Goal: Task Accomplishment & Management: Use online tool/utility

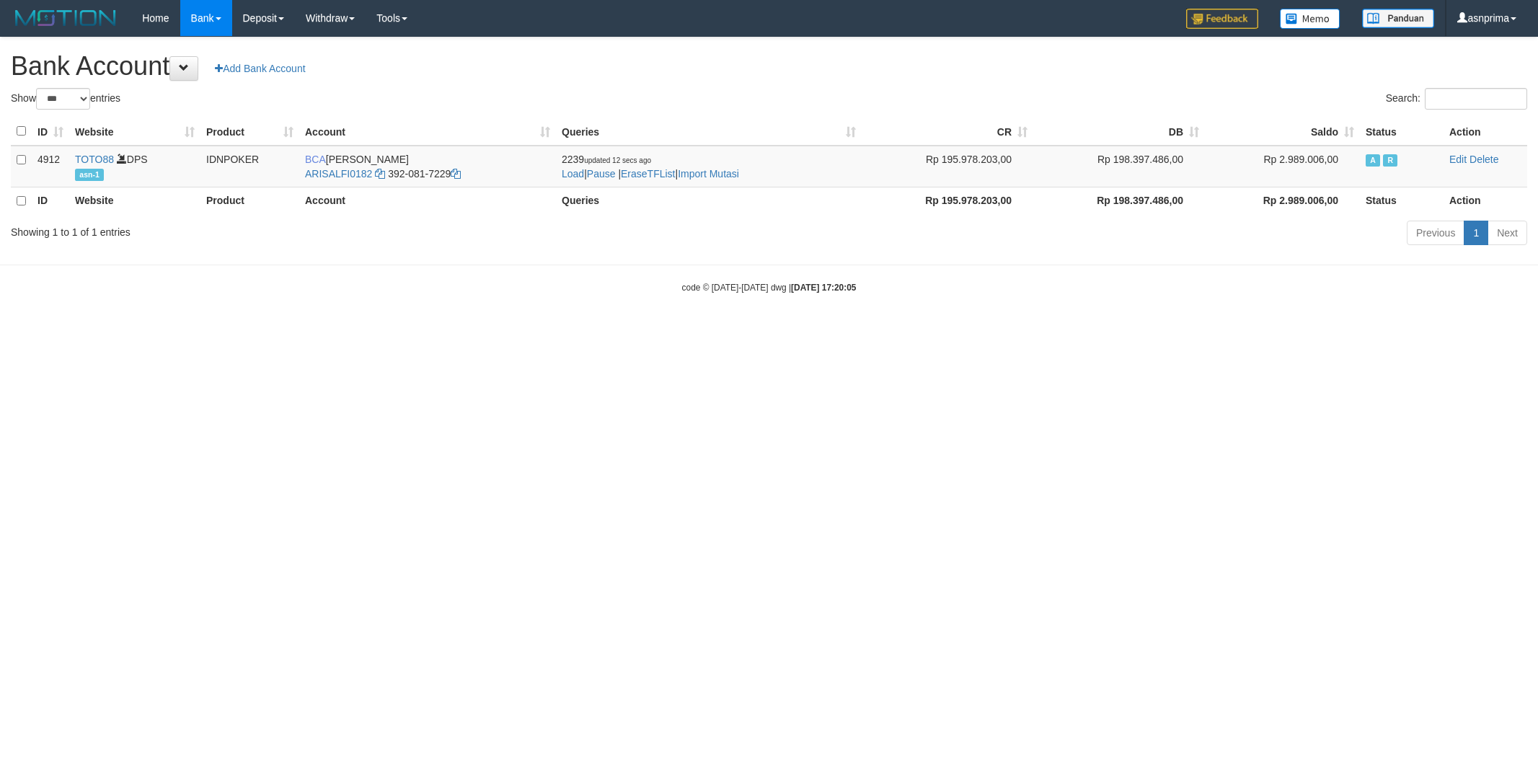
select select "***"
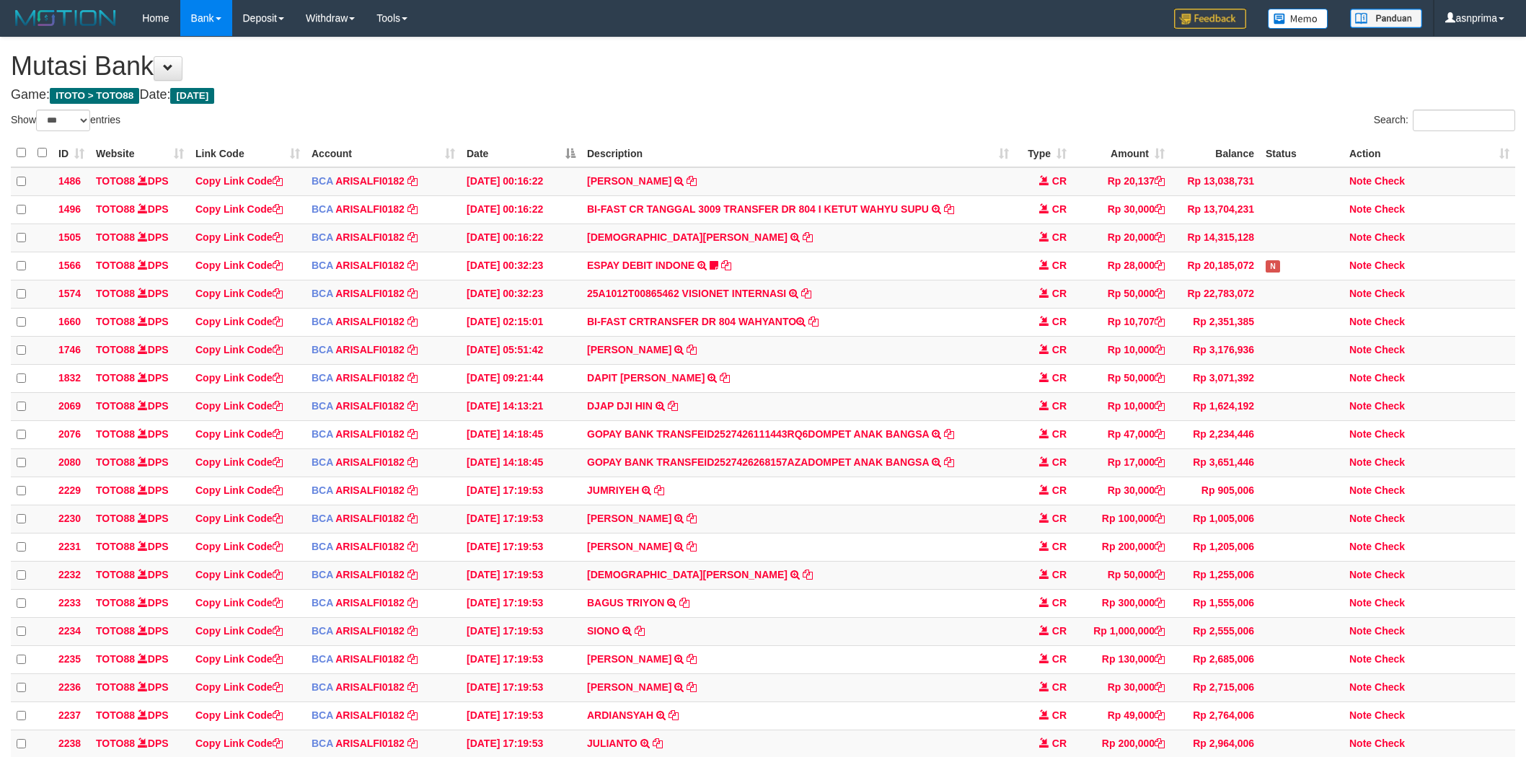
select select "***"
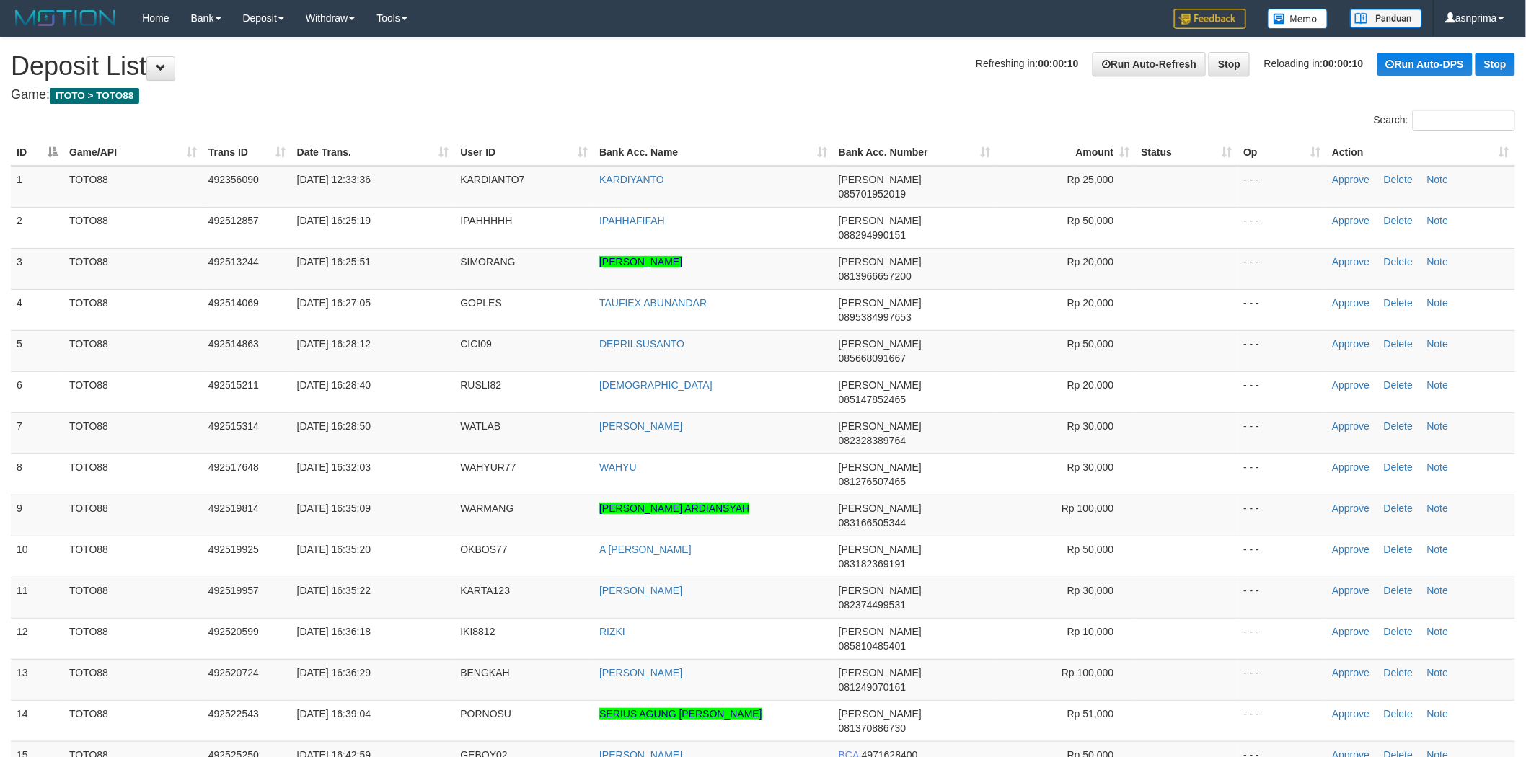
click at [1505, 154] on th "Action" at bounding box center [1420, 152] width 189 height 27
click at [1504, 154] on th "Action" at bounding box center [1420, 152] width 189 height 27
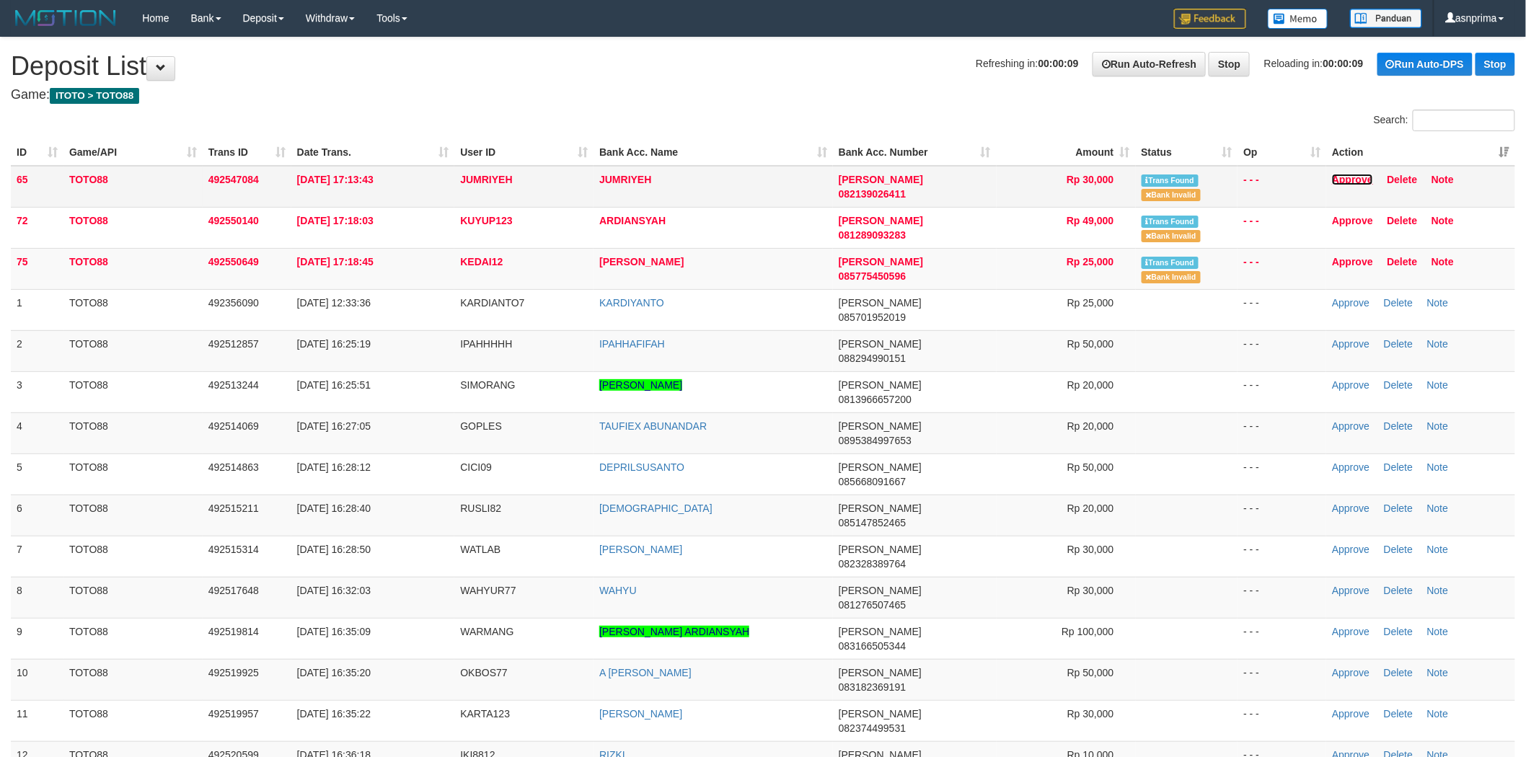
click at [1356, 181] on link "Approve" at bounding box center [1352, 180] width 41 height 12
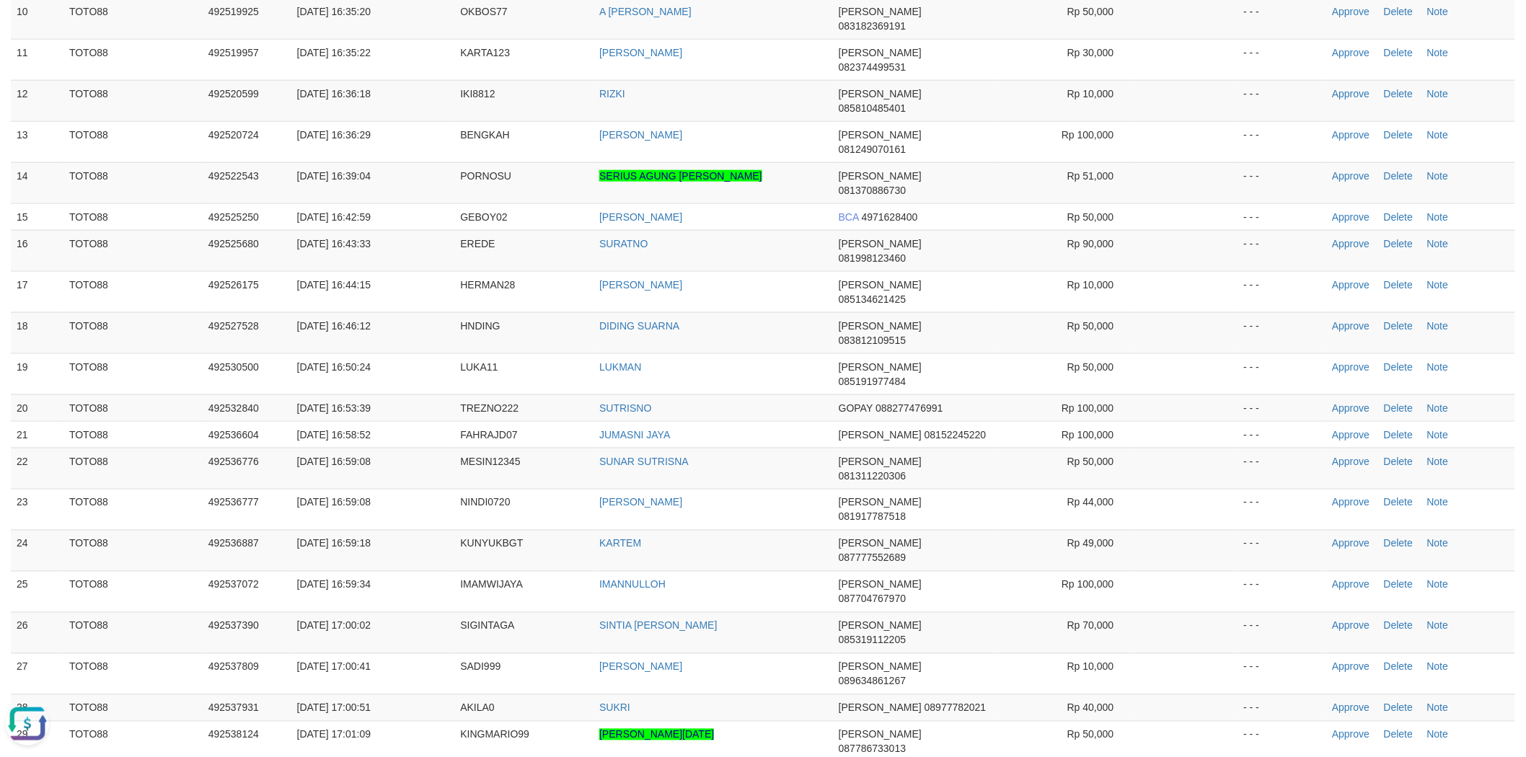
click at [1351, 489] on td "Approve Delete Note" at bounding box center [1420, 509] width 189 height 41
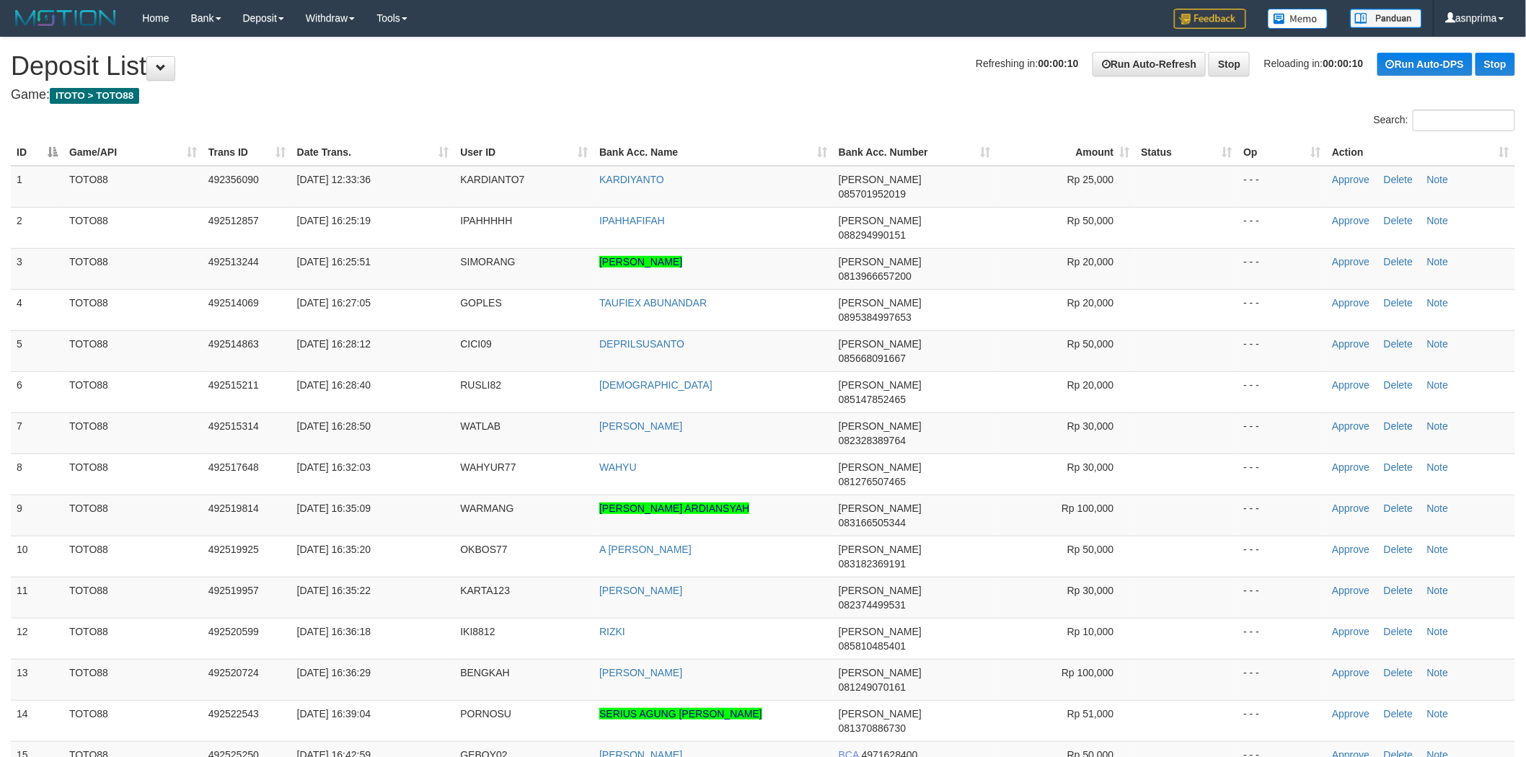
click at [1504, 149] on th "Action" at bounding box center [1420, 152] width 189 height 27
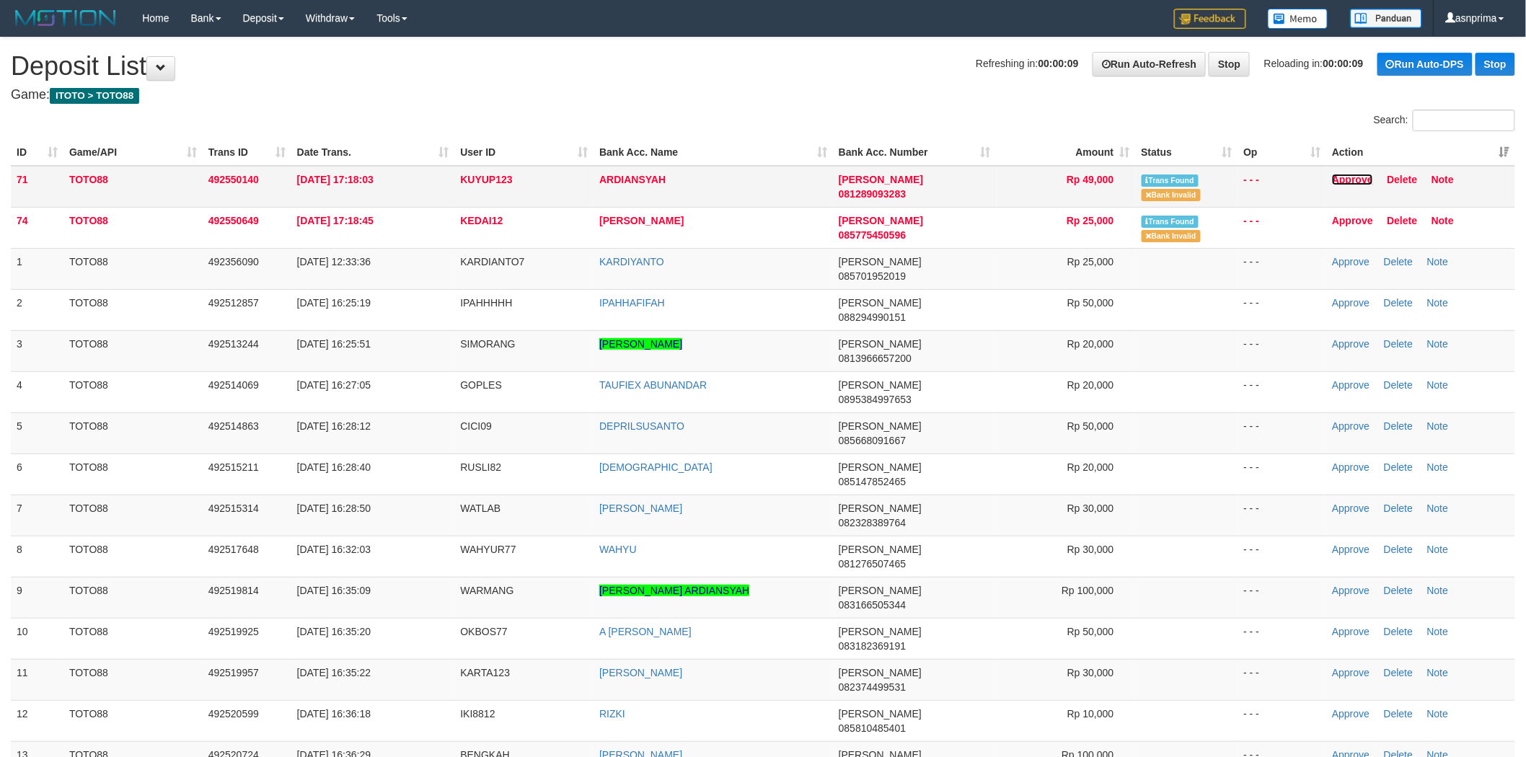
click at [1356, 174] on link "Approve" at bounding box center [1352, 180] width 41 height 12
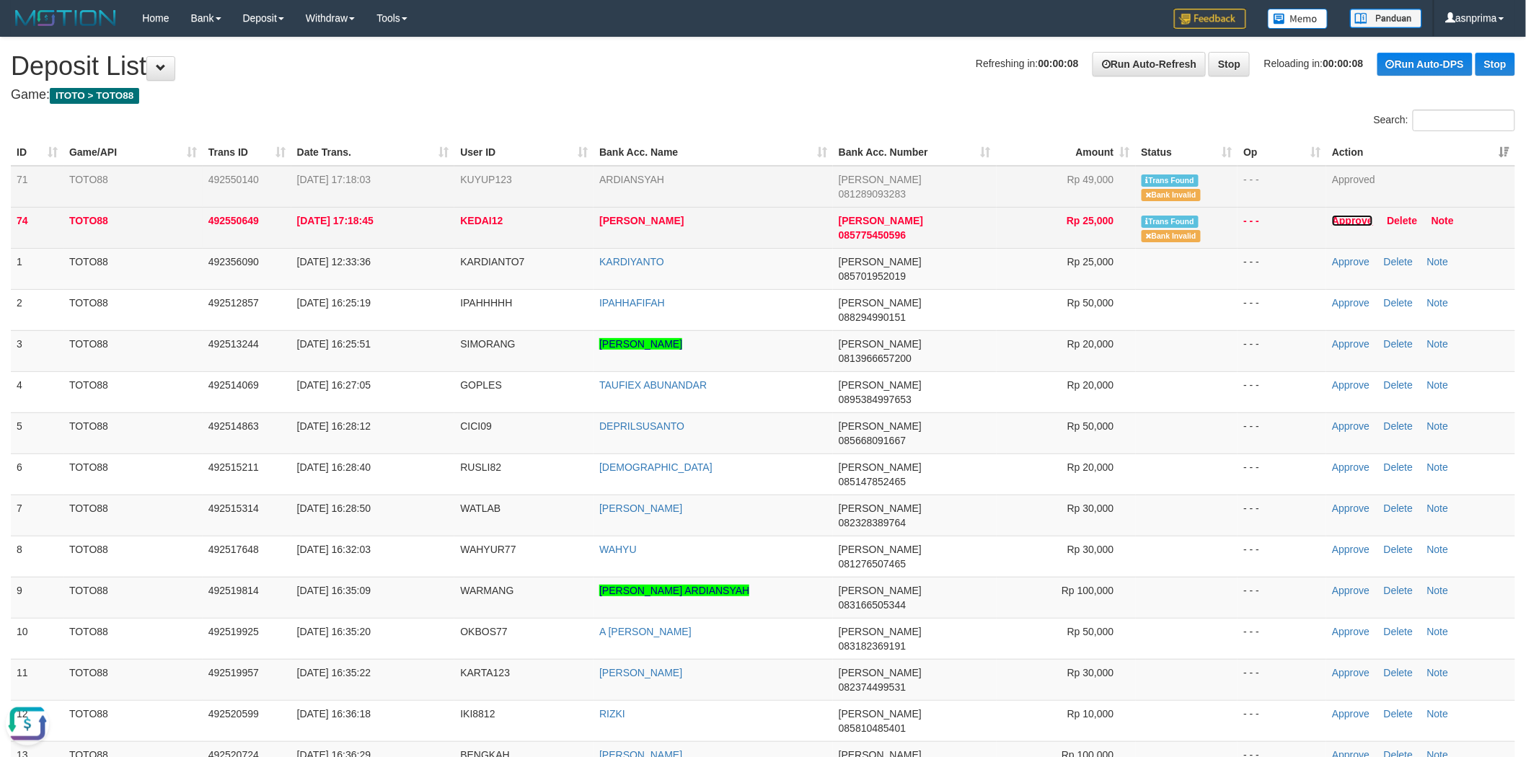
click at [1352, 219] on link "Approve" at bounding box center [1352, 221] width 41 height 12
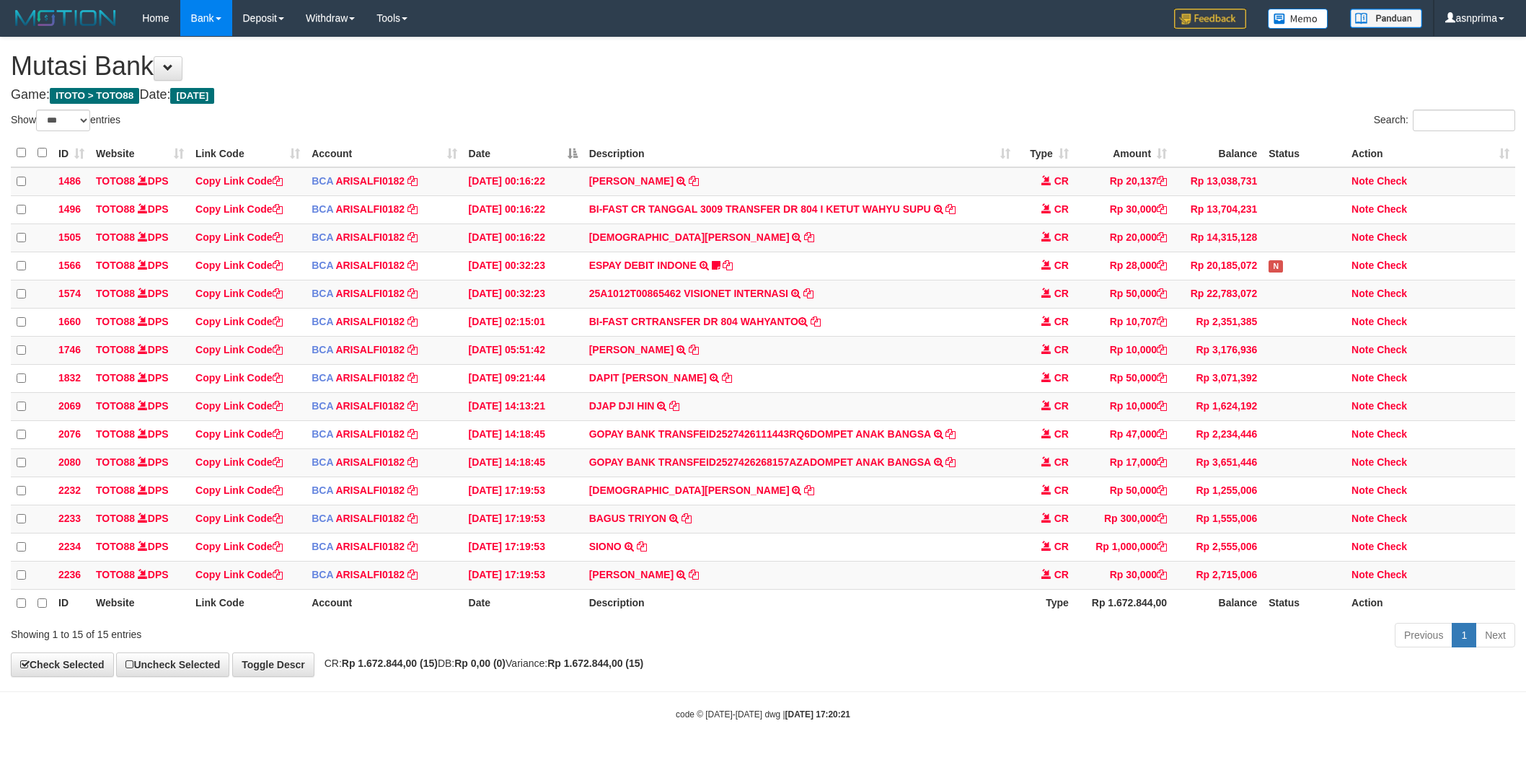
select select "***"
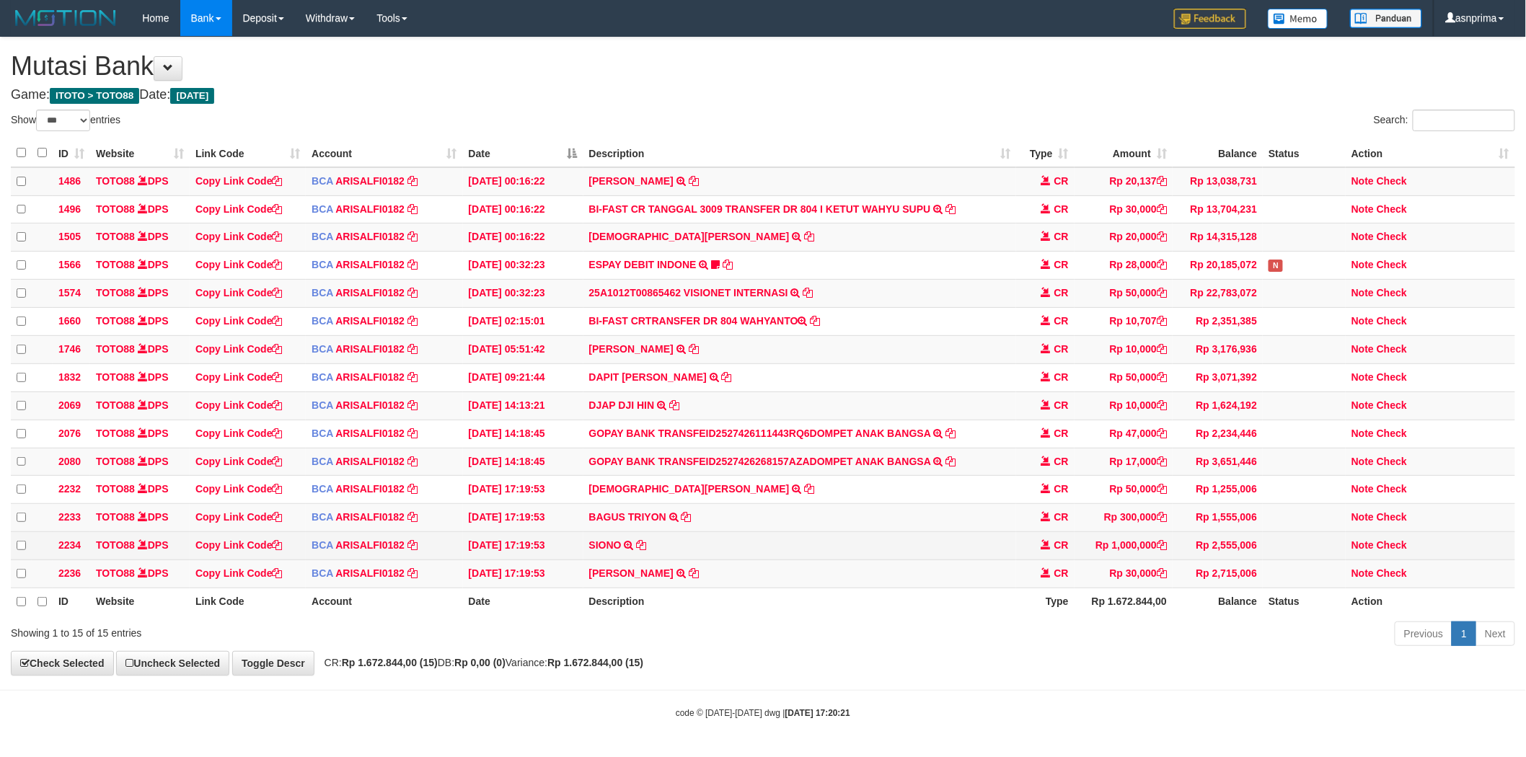
scroll to position [22, 0]
click at [689, 571] on icon at bounding box center [694, 573] width 10 height 10
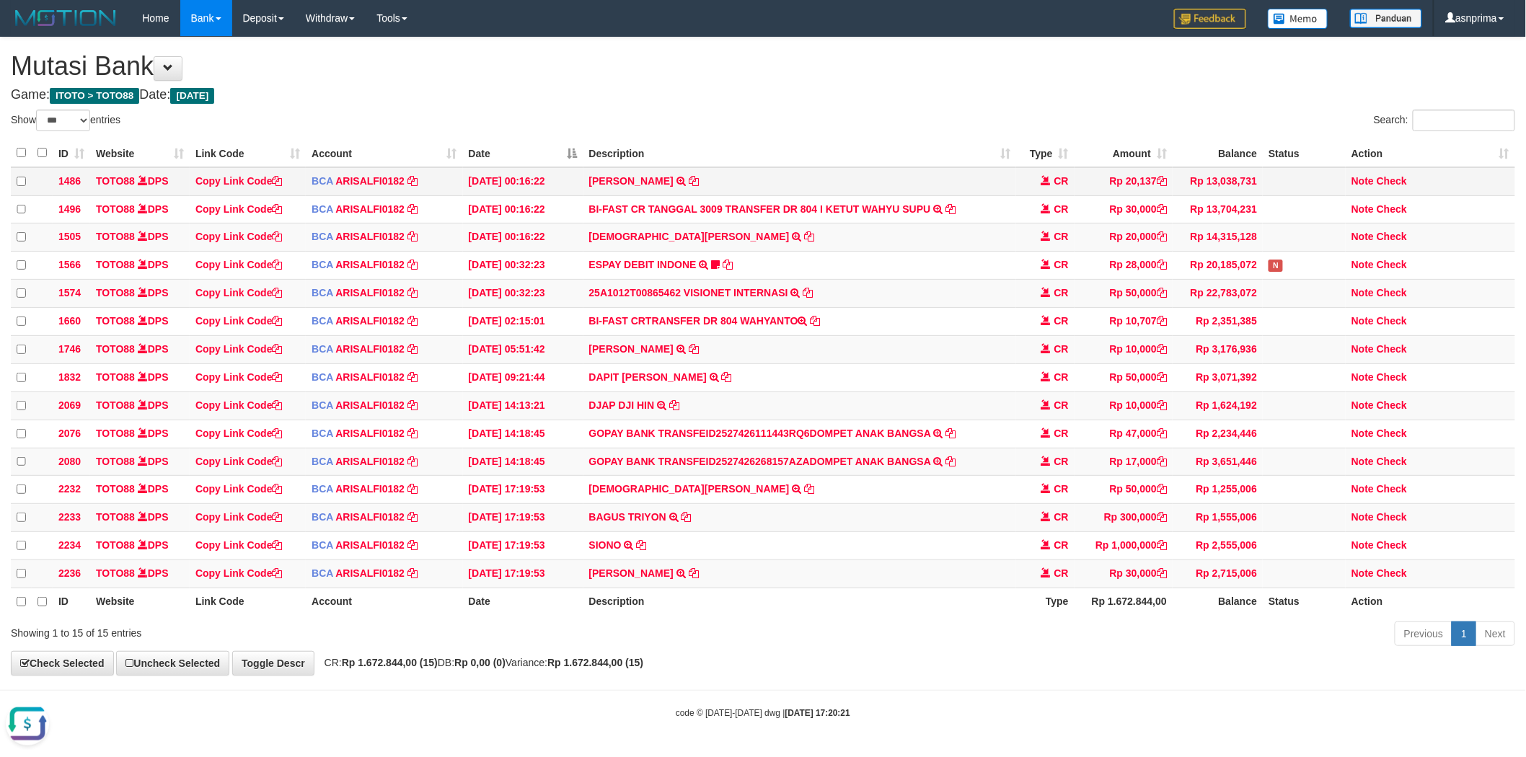
scroll to position [0, 0]
drag, startPoint x: 1397, startPoint y: 570, endPoint x: 1350, endPoint y: 546, distance: 52.6
click at [1397, 570] on link "Check" at bounding box center [1392, 574] width 30 height 12
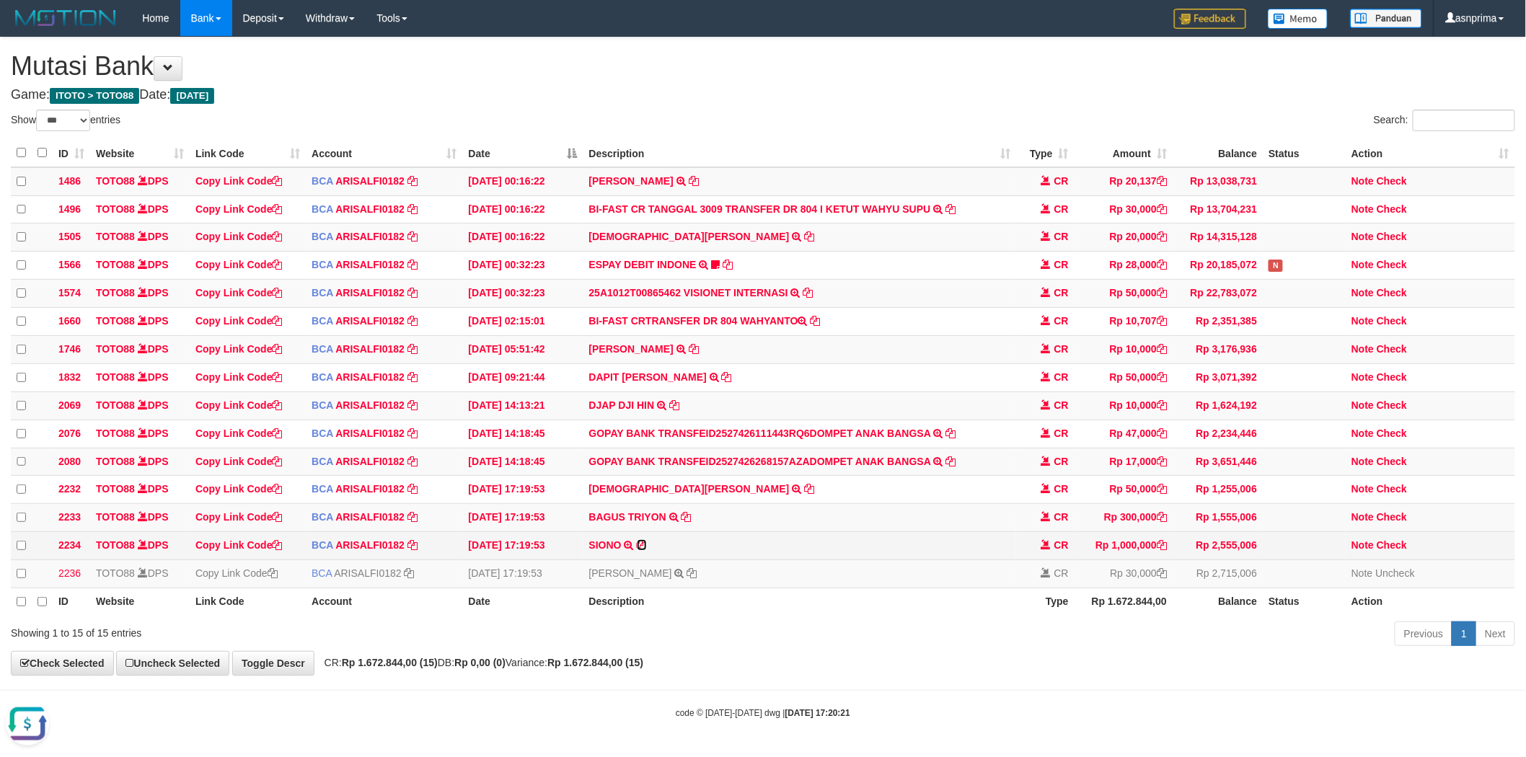
click at [639, 543] on icon at bounding box center [642, 545] width 10 height 10
click at [683, 512] on icon at bounding box center [687, 517] width 10 height 10
click at [1402, 511] on link "Check" at bounding box center [1392, 517] width 30 height 12
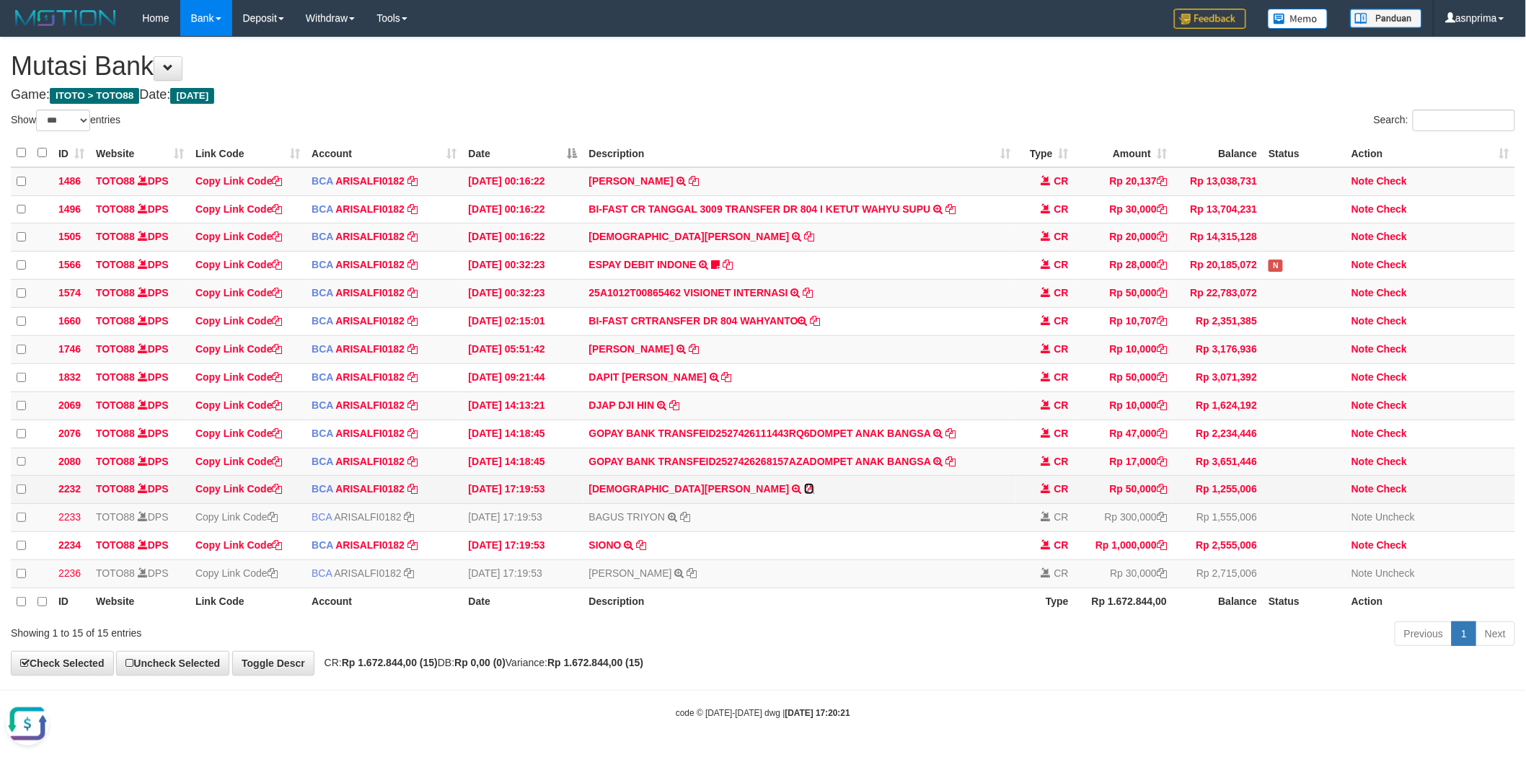
click at [804, 484] on icon at bounding box center [809, 489] width 10 height 10
click at [1400, 483] on link "Check" at bounding box center [1392, 489] width 30 height 12
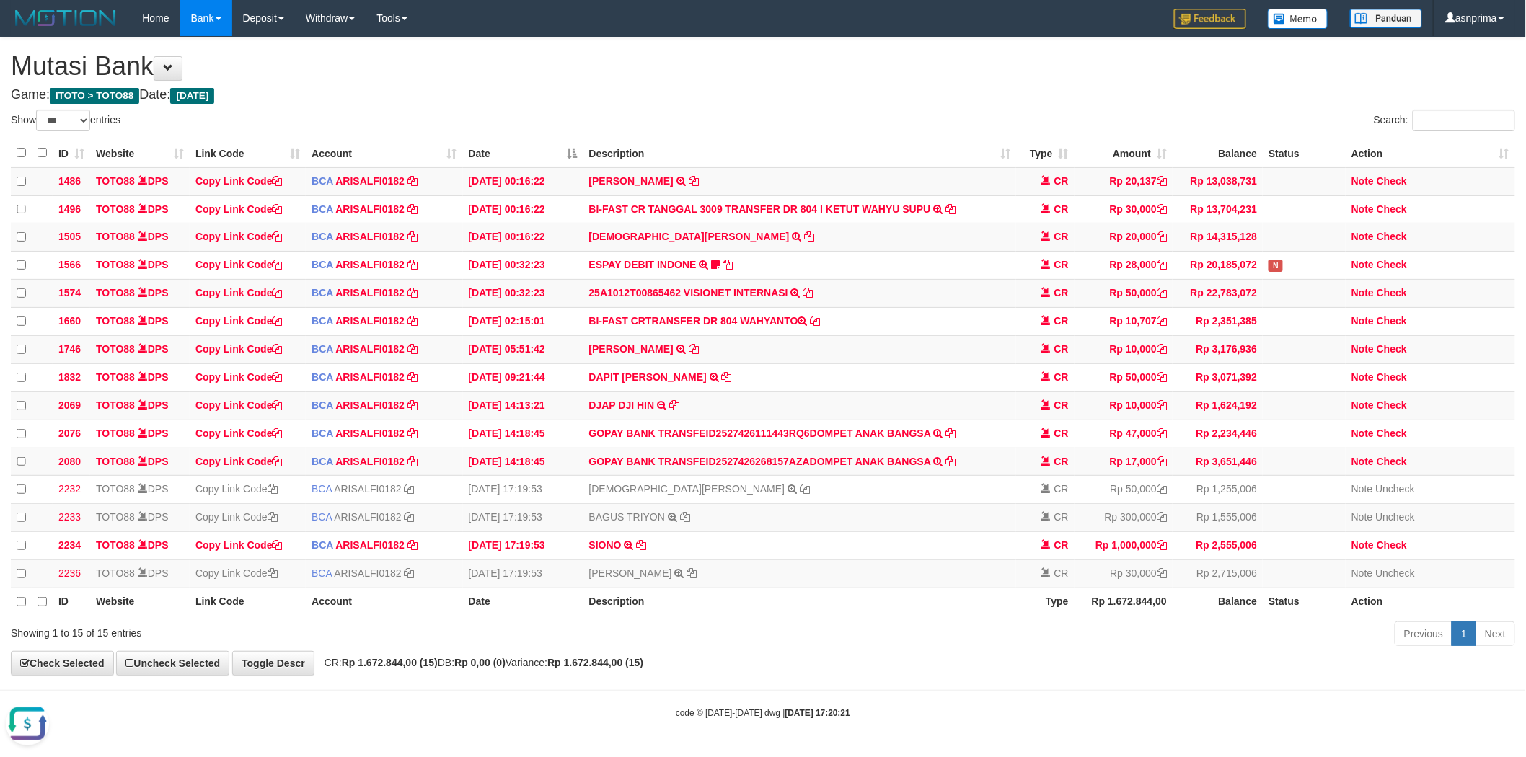
click at [789, 88] on h4 "Game: ITOTO > TOTO88 Date: Today" at bounding box center [763, 95] width 1504 height 14
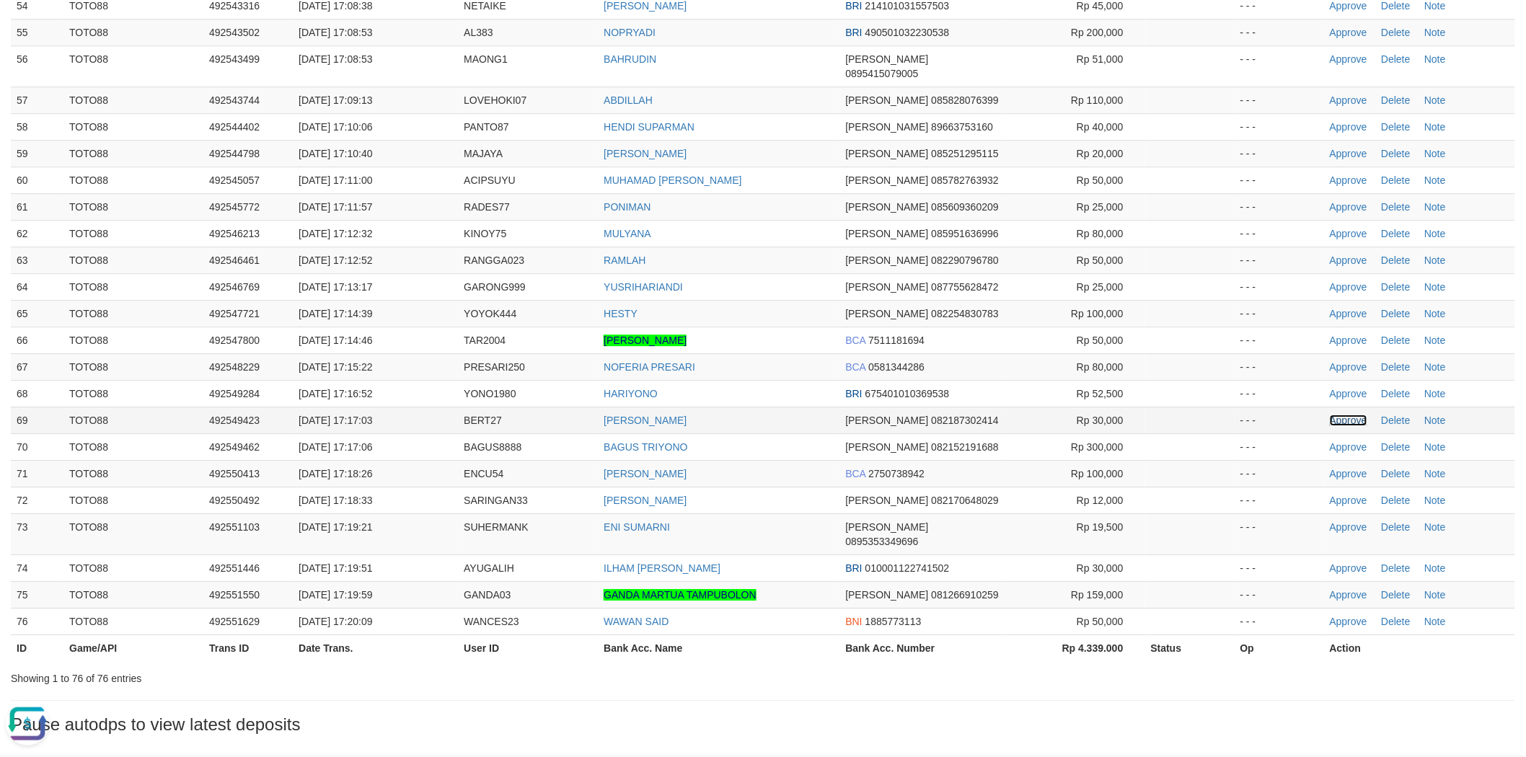
click at [1349, 415] on link "Approve" at bounding box center [1349, 421] width 38 height 12
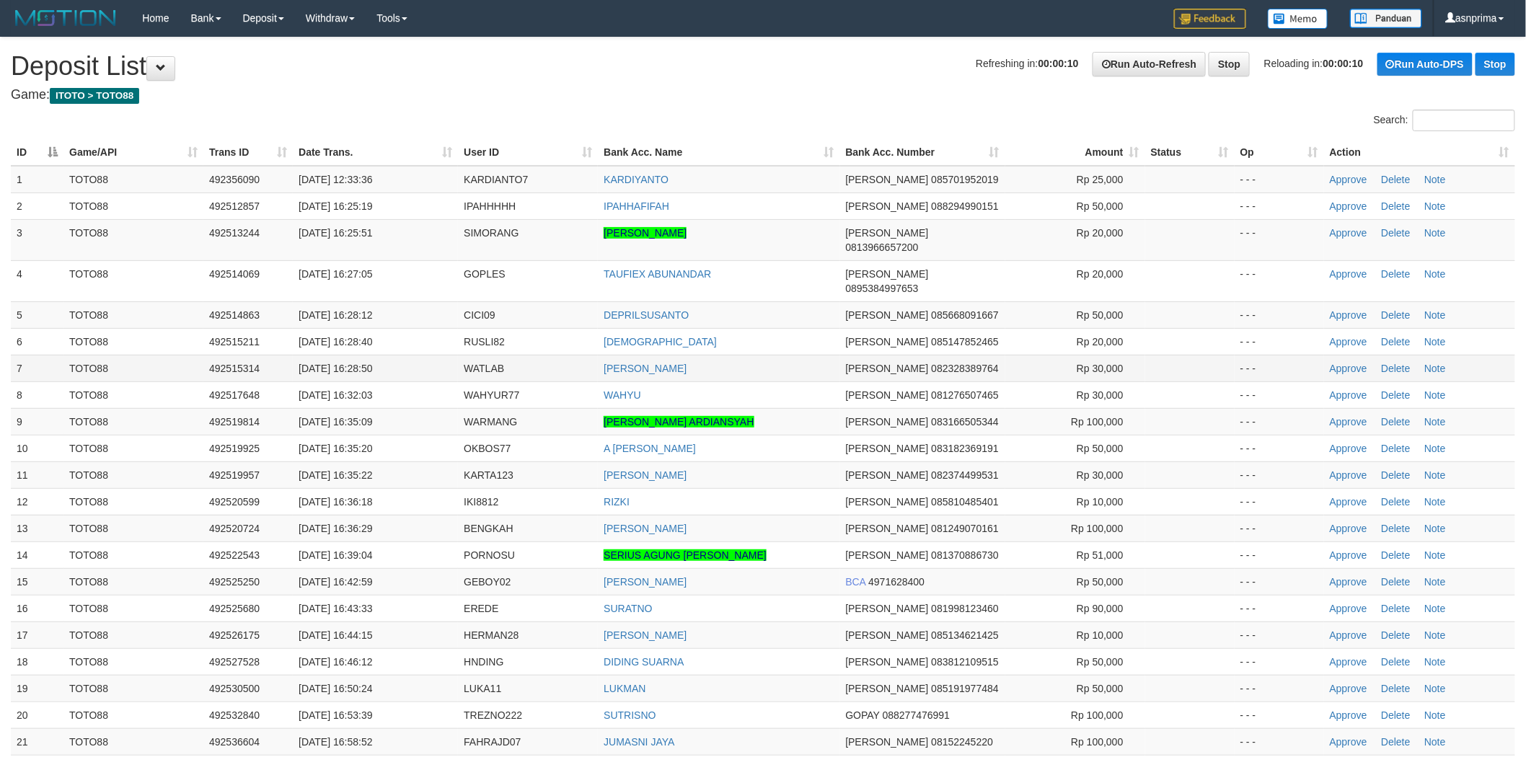
click at [752, 355] on td "[PERSON_NAME]" at bounding box center [719, 368] width 242 height 27
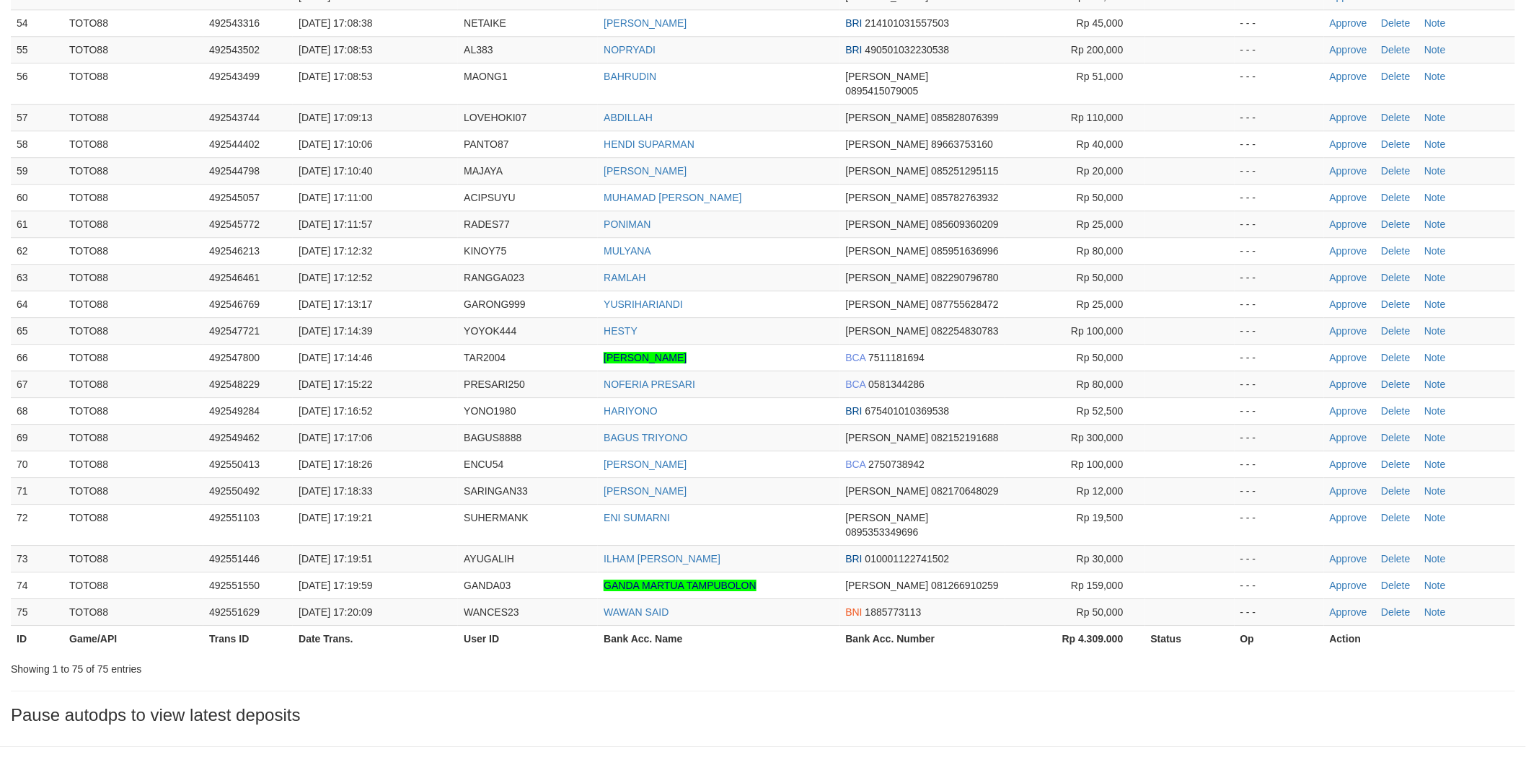
click at [752, 317] on td "HESTY" at bounding box center [719, 330] width 242 height 27
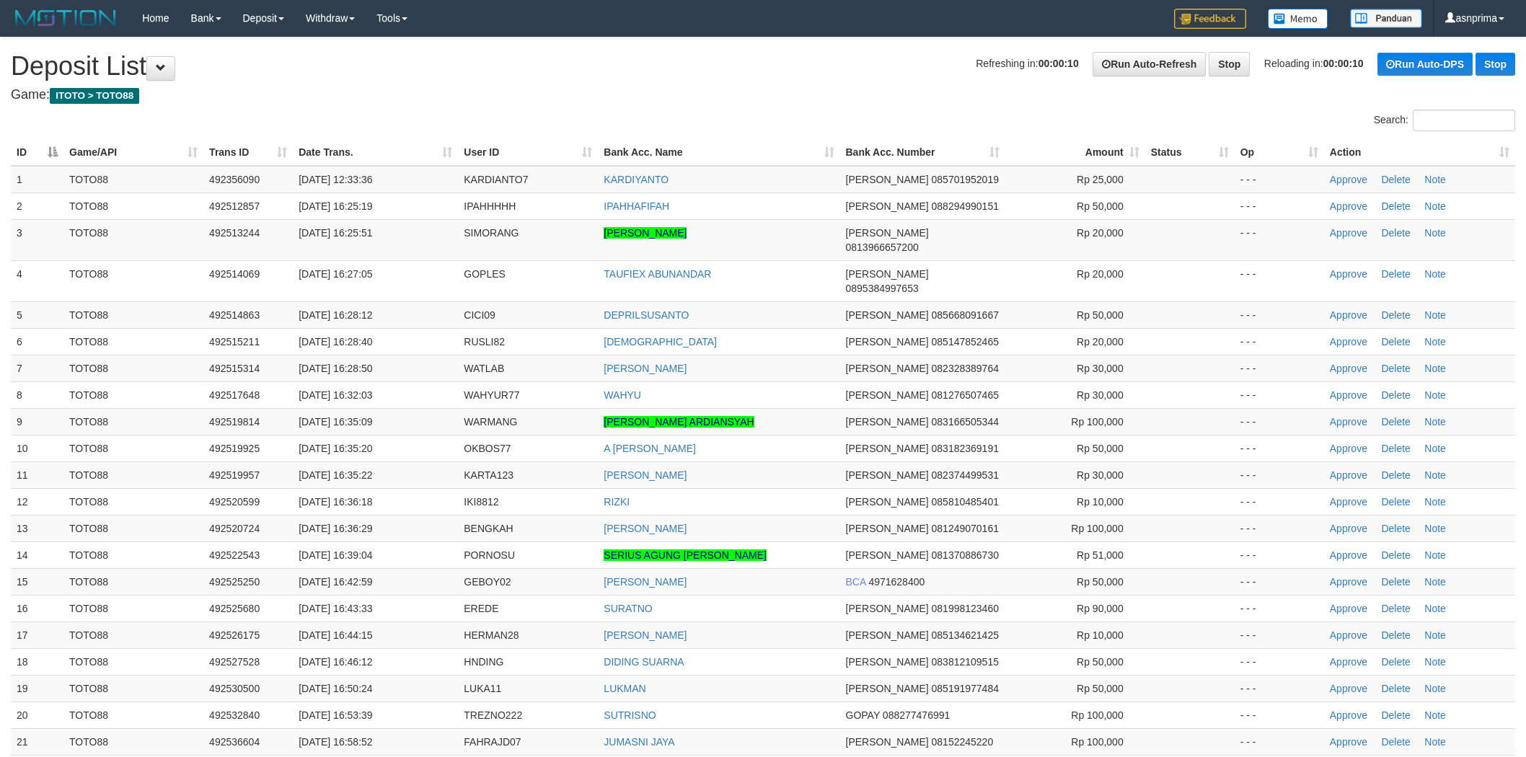
scroll to position [1600, 0]
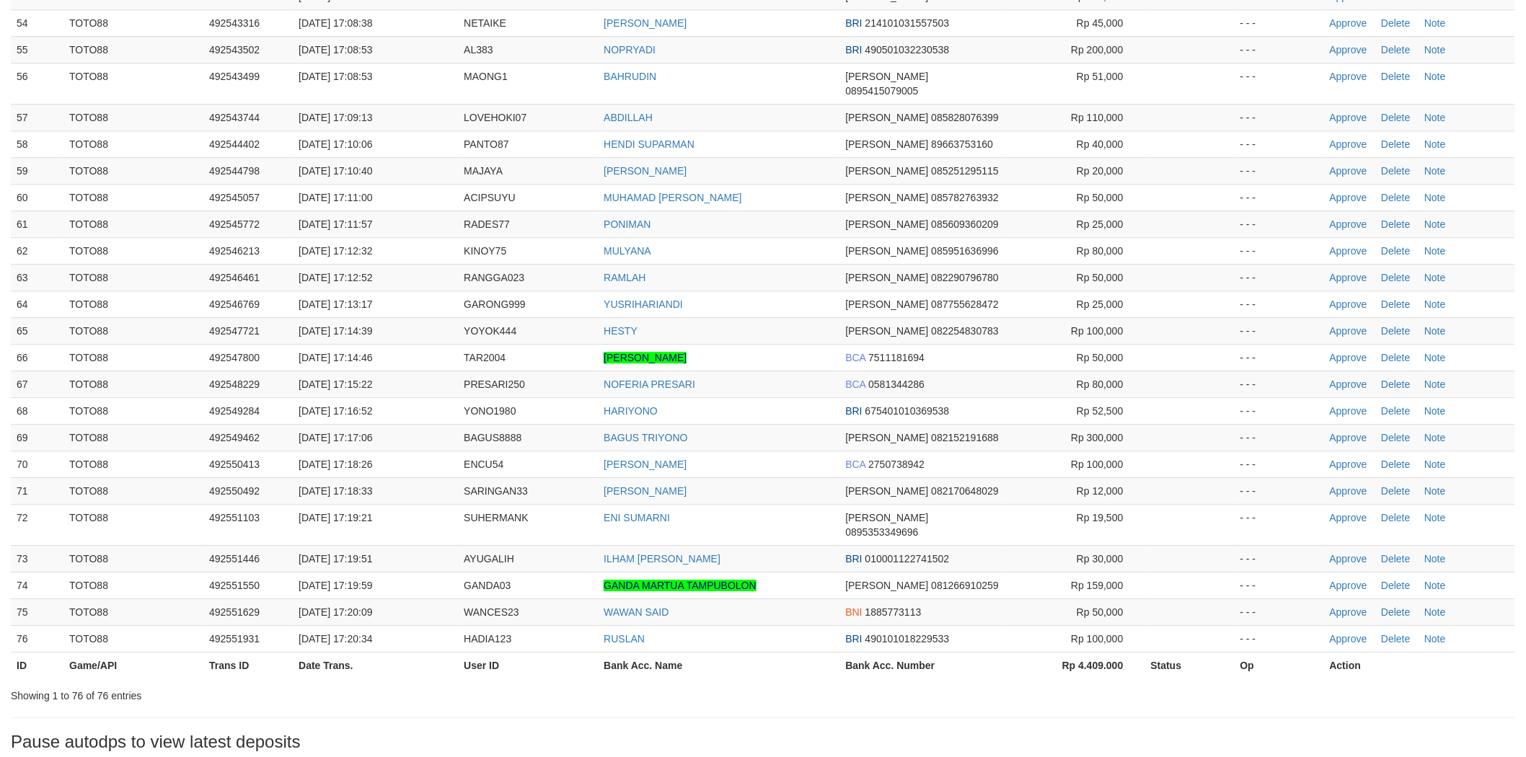
click at [767, 291] on td "YUSRIHARIANDI" at bounding box center [719, 304] width 242 height 27
click at [1347, 432] on link "Approve" at bounding box center [1349, 438] width 38 height 12
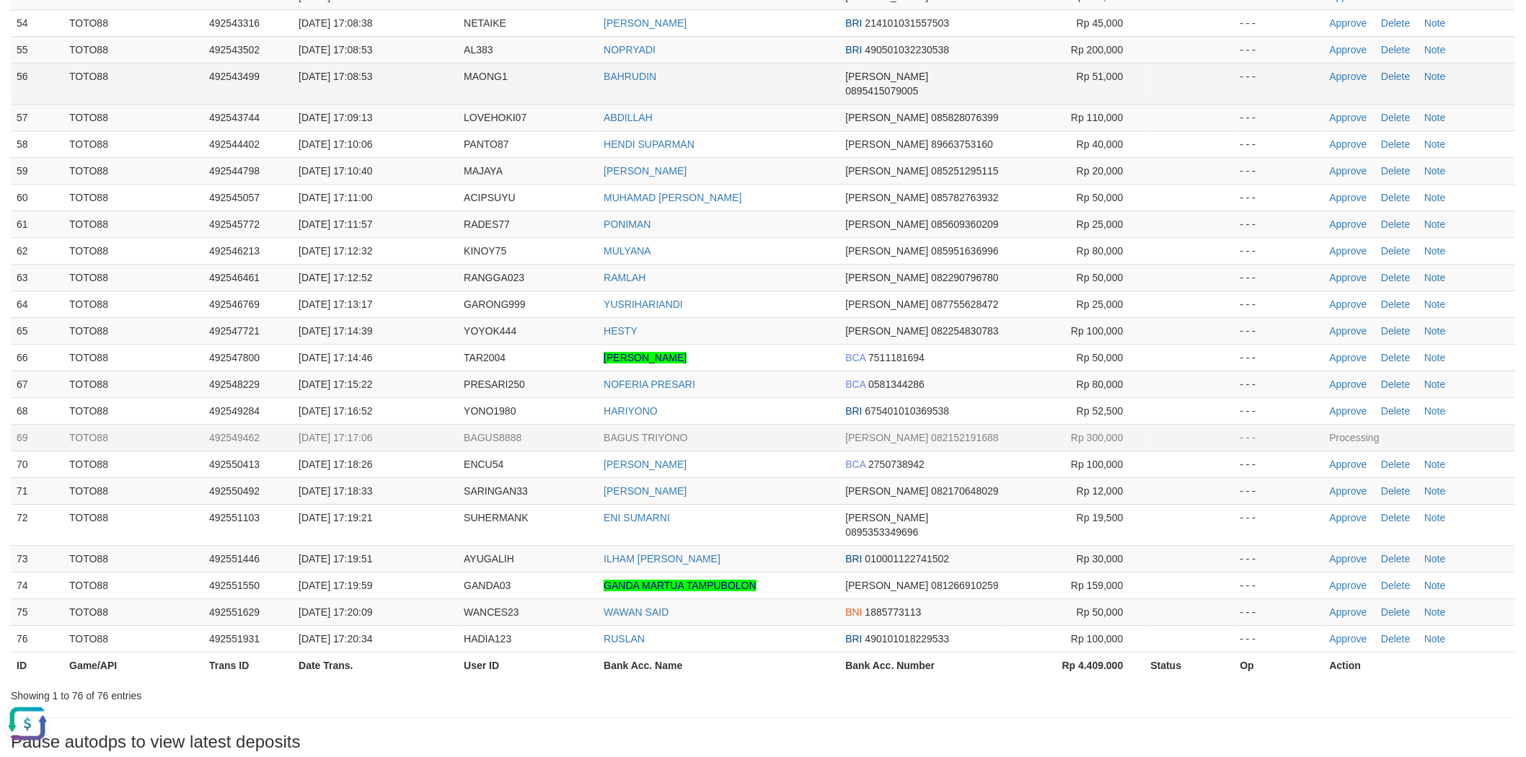
scroll to position [0, 0]
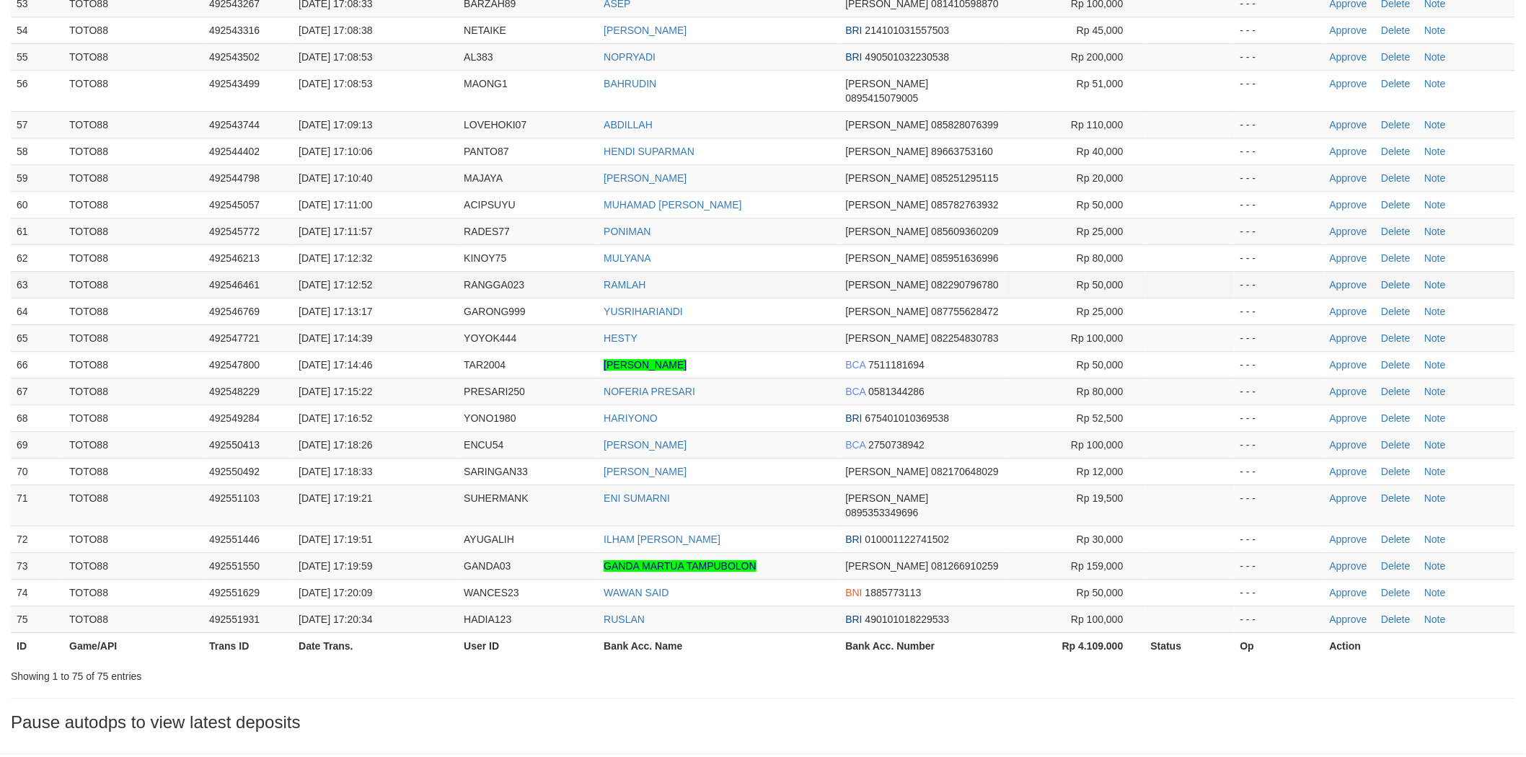
click at [746, 271] on td "RAMLAH" at bounding box center [719, 284] width 242 height 27
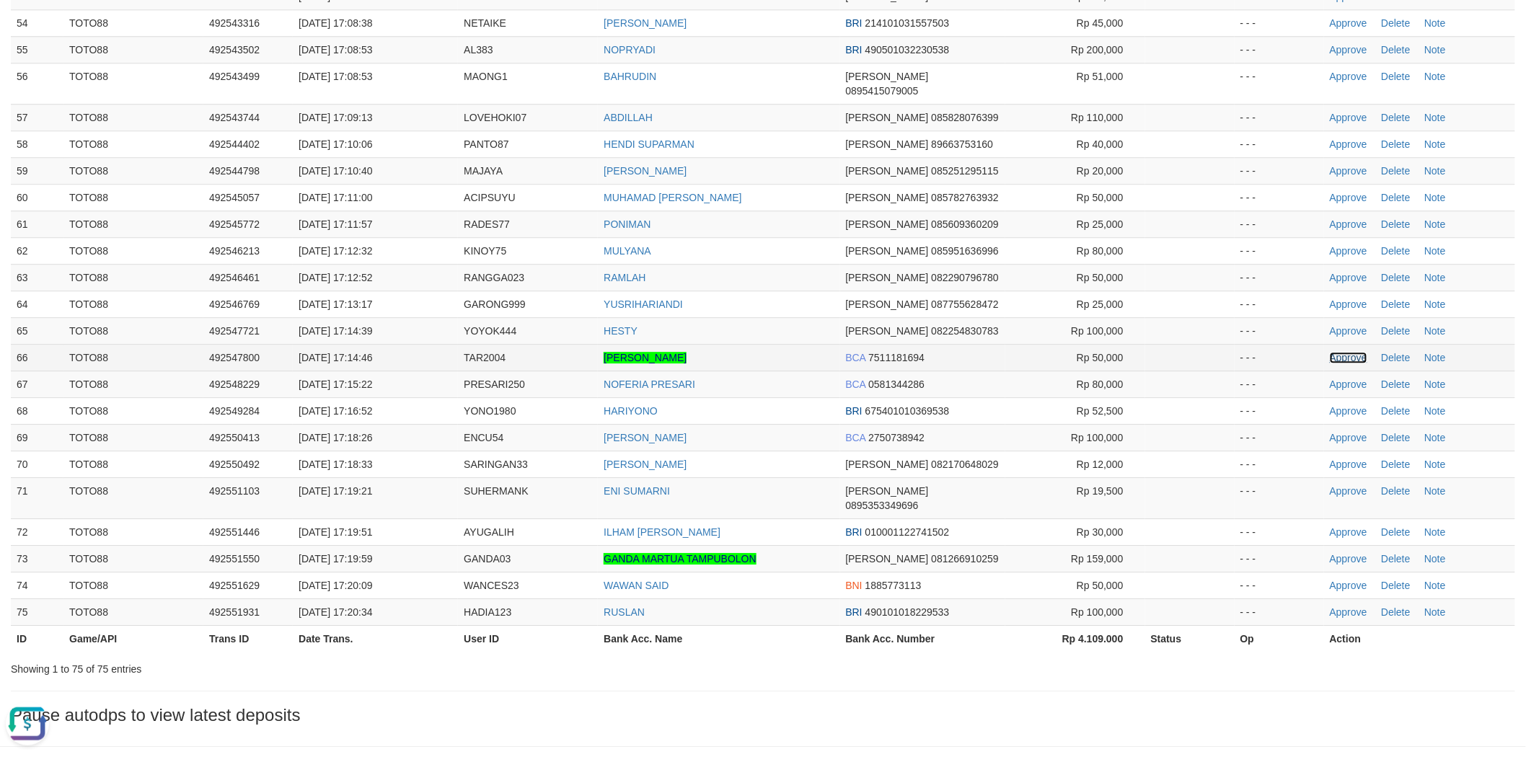
click at [1349, 352] on link "Approve" at bounding box center [1349, 358] width 38 height 12
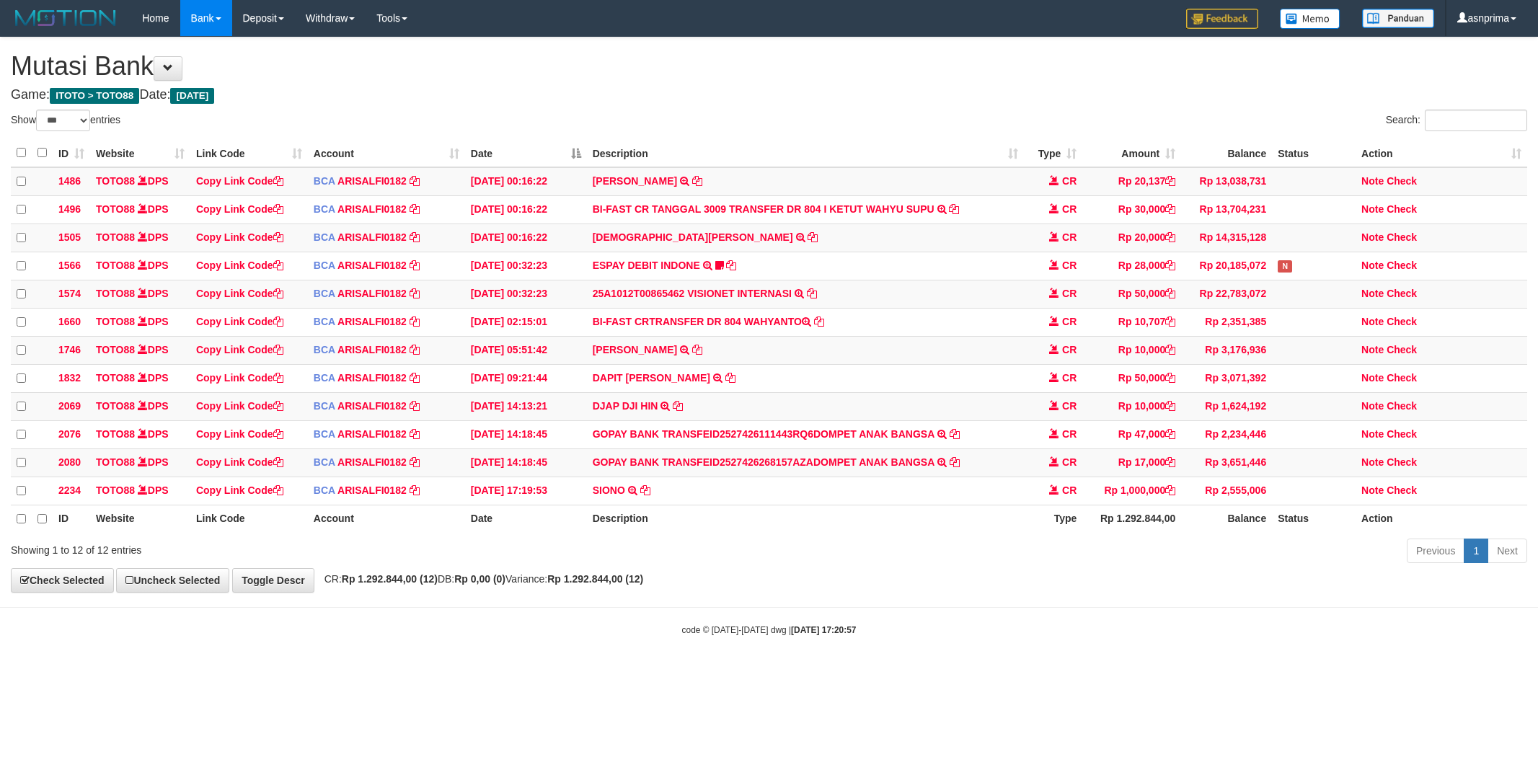
select select "***"
click at [552, 671] on html "Toggle navigation Home Bank Account List Load By Website Group [ITOTO] TOTO88 B…" at bounding box center [769, 335] width 1538 height 671
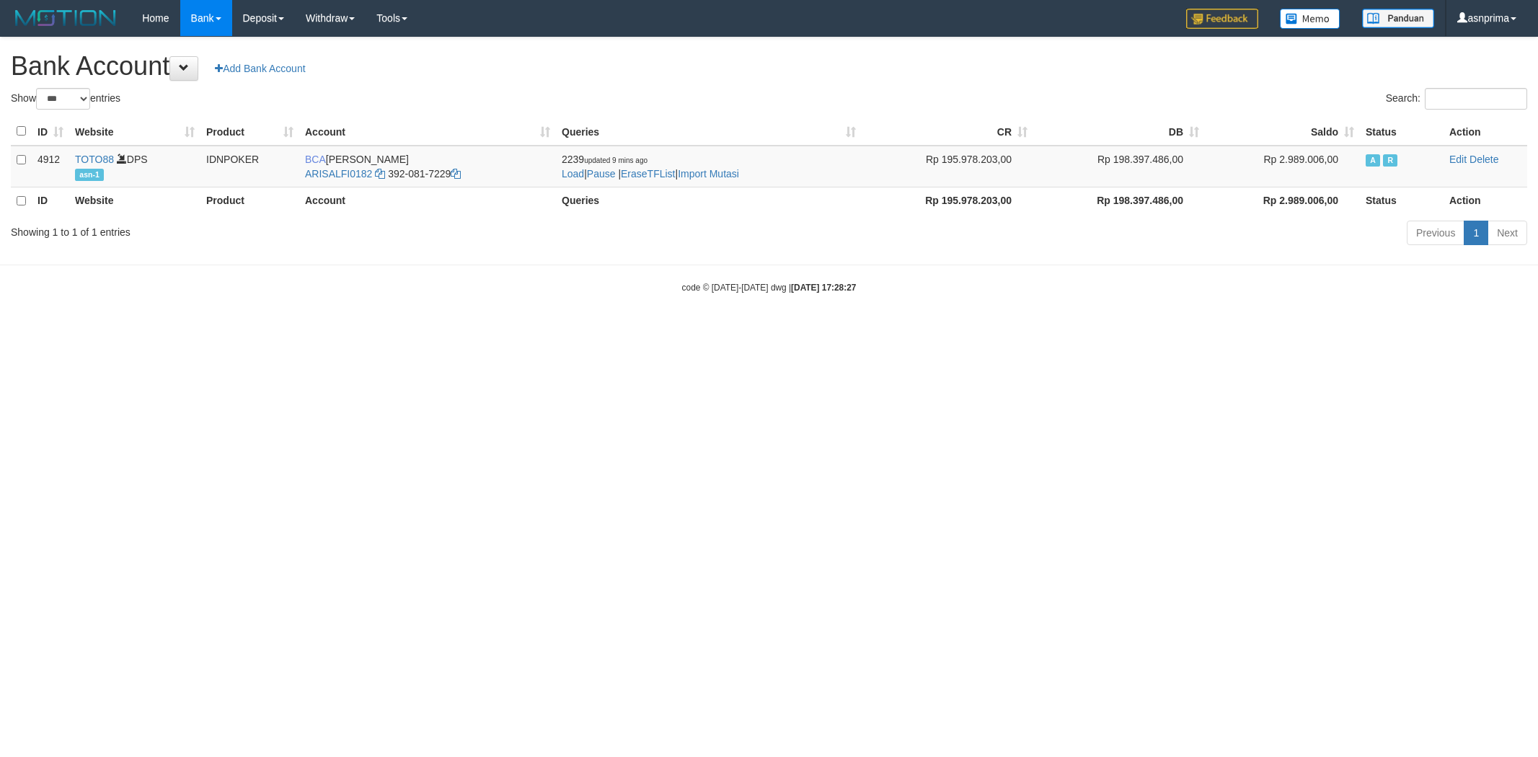
select select "***"
click at [739, 177] on link "Import Mutasi" at bounding box center [708, 174] width 61 height 12
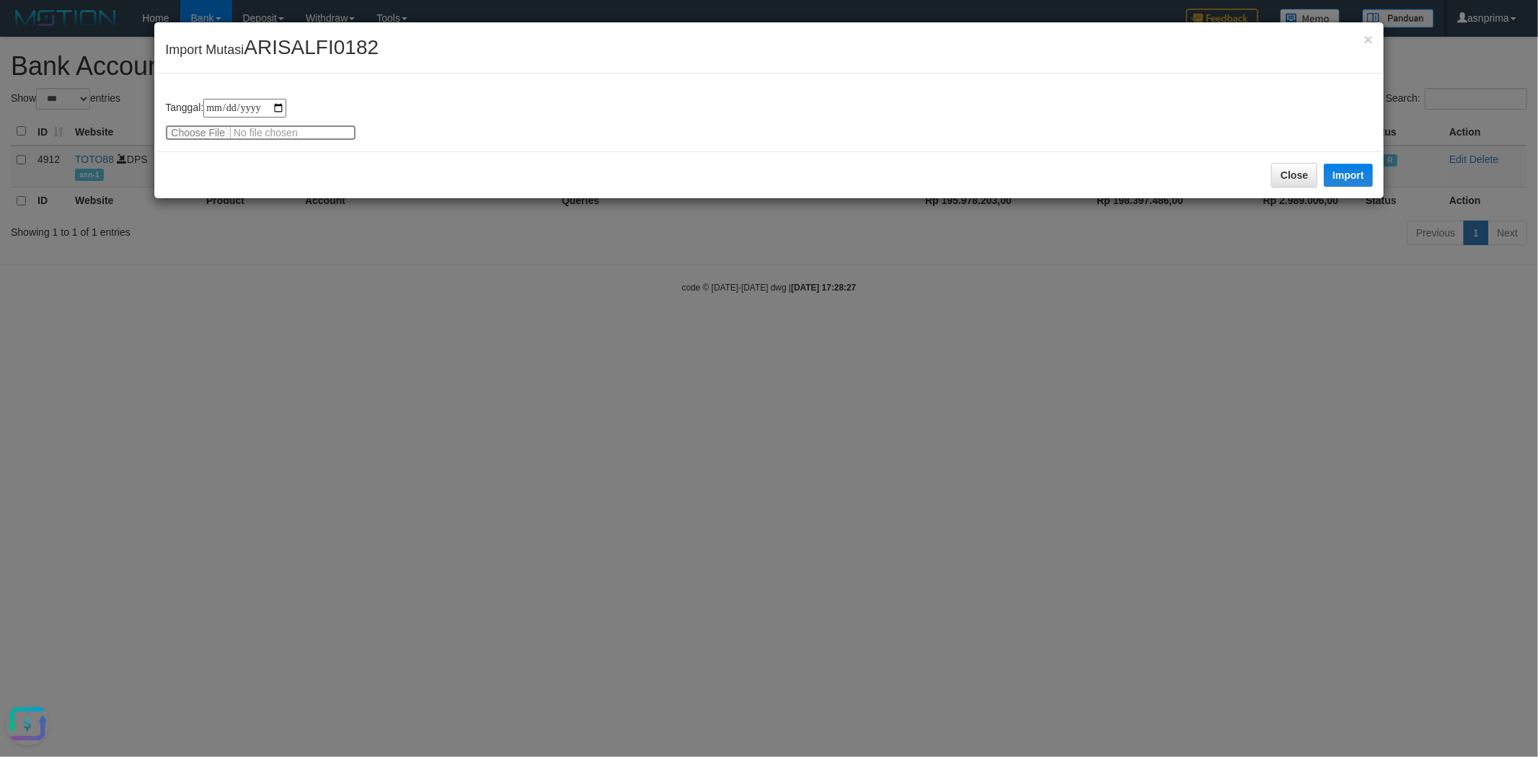
click at [193, 127] on input "file" at bounding box center [260, 133] width 191 height 16
type input "**********"
click at [1360, 167] on button "Import" at bounding box center [1348, 175] width 49 height 23
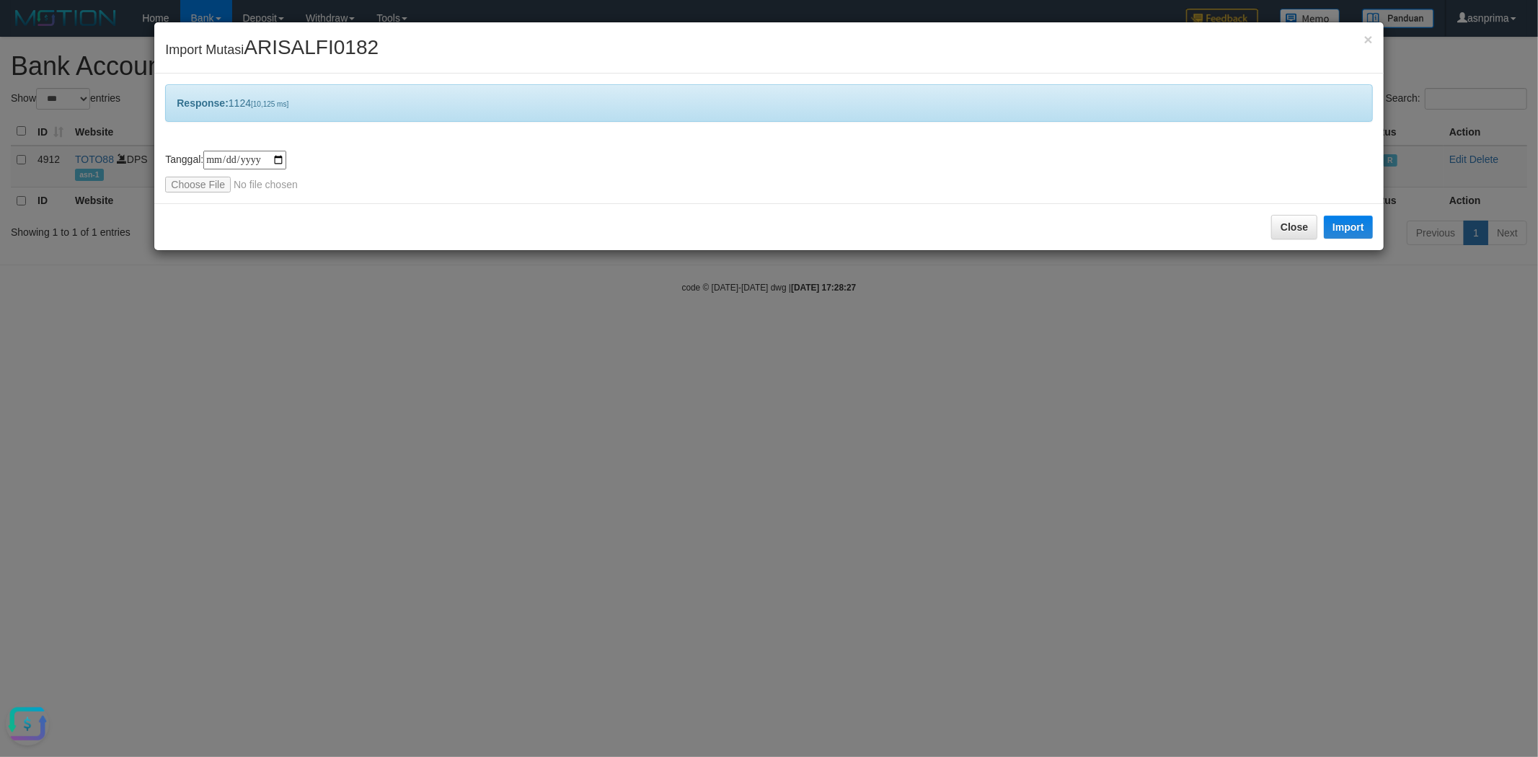
click at [531, 511] on div "**********" at bounding box center [769, 378] width 1538 height 757
click at [1368, 41] on span "×" at bounding box center [1368, 39] width 9 height 17
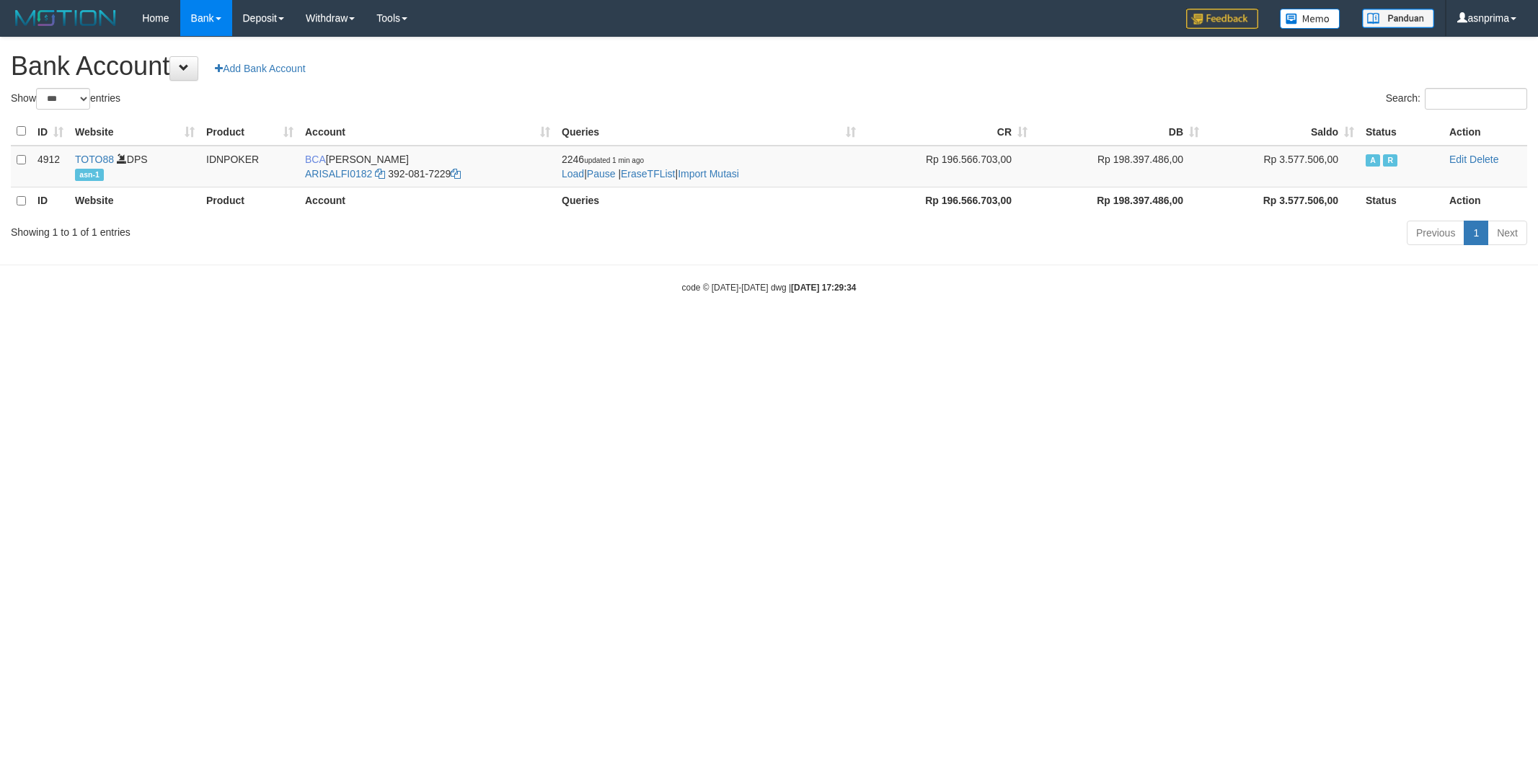
select select "***"
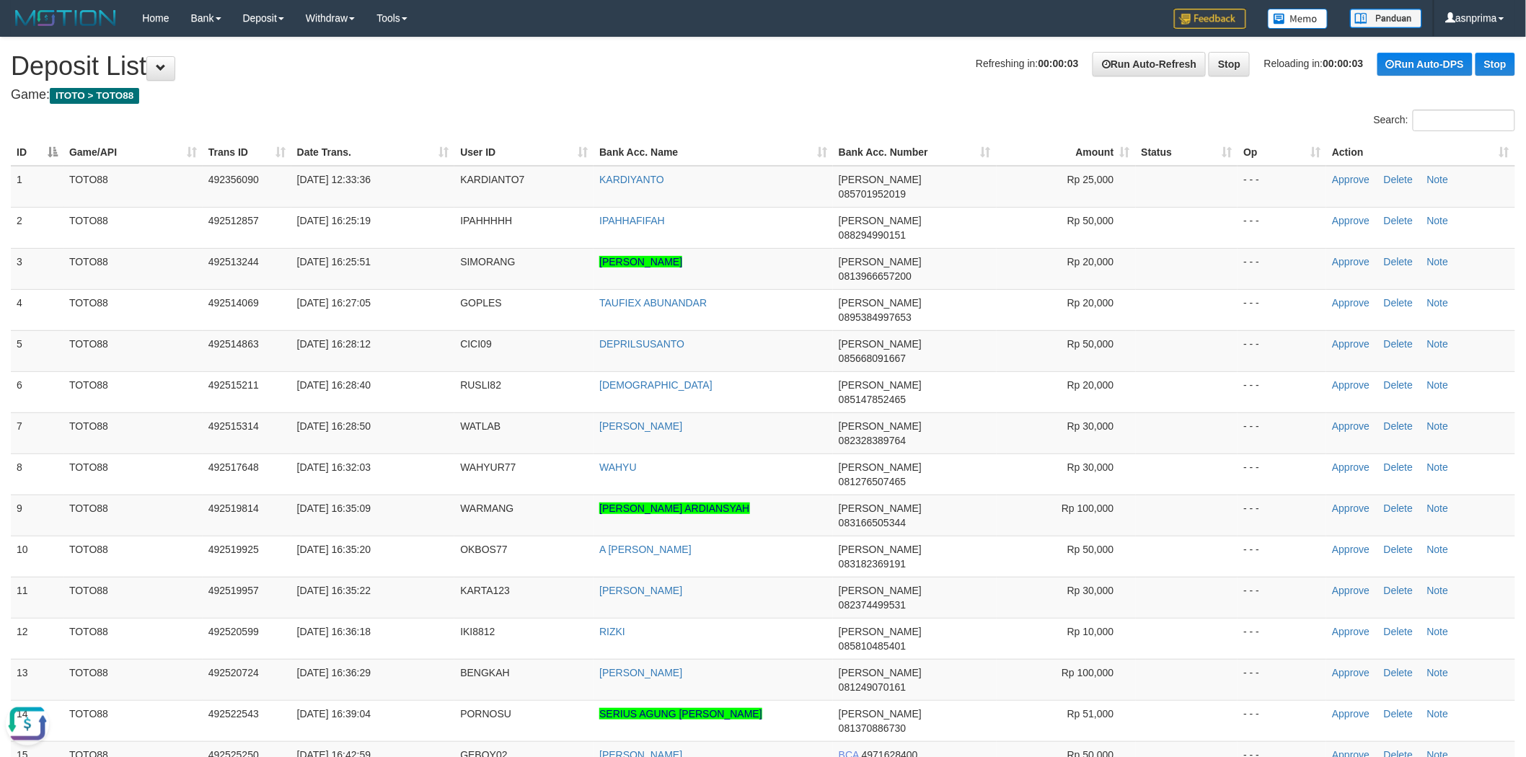
click at [737, 95] on h4 "Game: ITOTO > TOTO88" at bounding box center [763, 95] width 1504 height 14
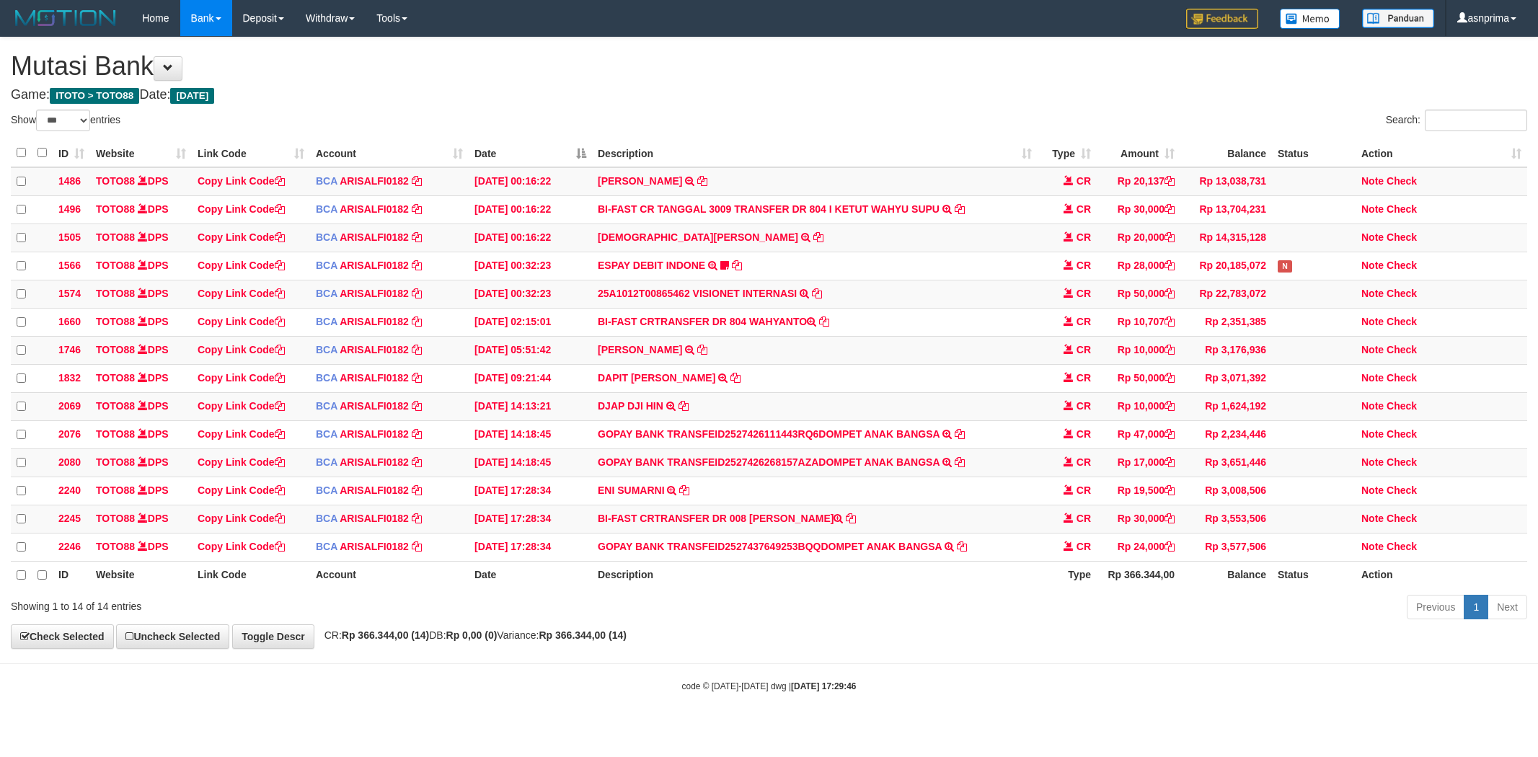
select select "***"
click at [772, 532] on td "BI-FAST CRTRANSFER DR 008 [PERSON_NAME]" at bounding box center [815, 518] width 446 height 28
click at [823, 529] on td "BI-FAST CRTRANSFER DR 008 MUHAMMAD ULINNUHA" at bounding box center [815, 518] width 446 height 28
copy td "[PERSON_NAME]"
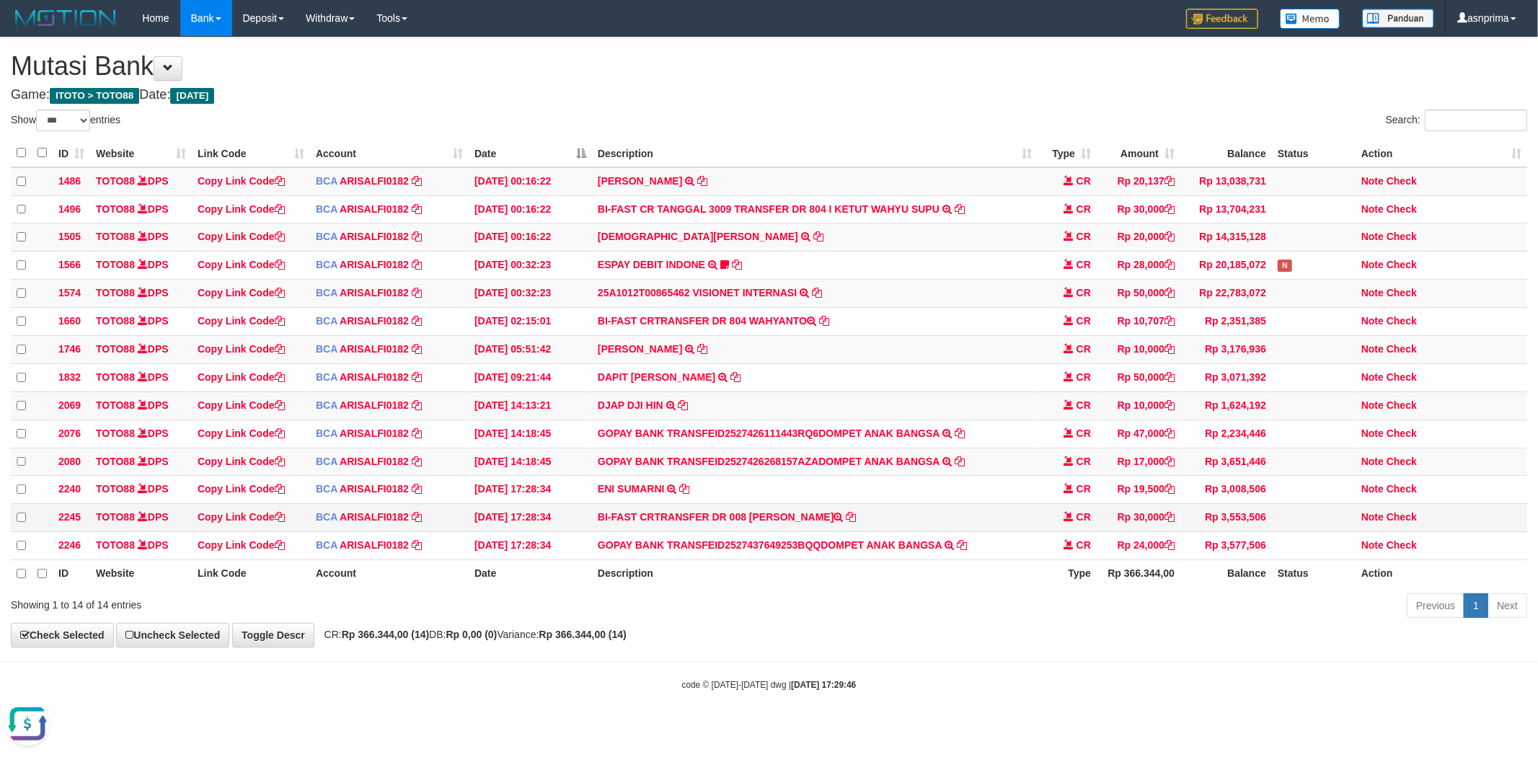
click at [1421, 532] on td "Note Check" at bounding box center [1442, 518] width 172 height 28
click at [1411, 523] on link "Check" at bounding box center [1402, 517] width 30 height 12
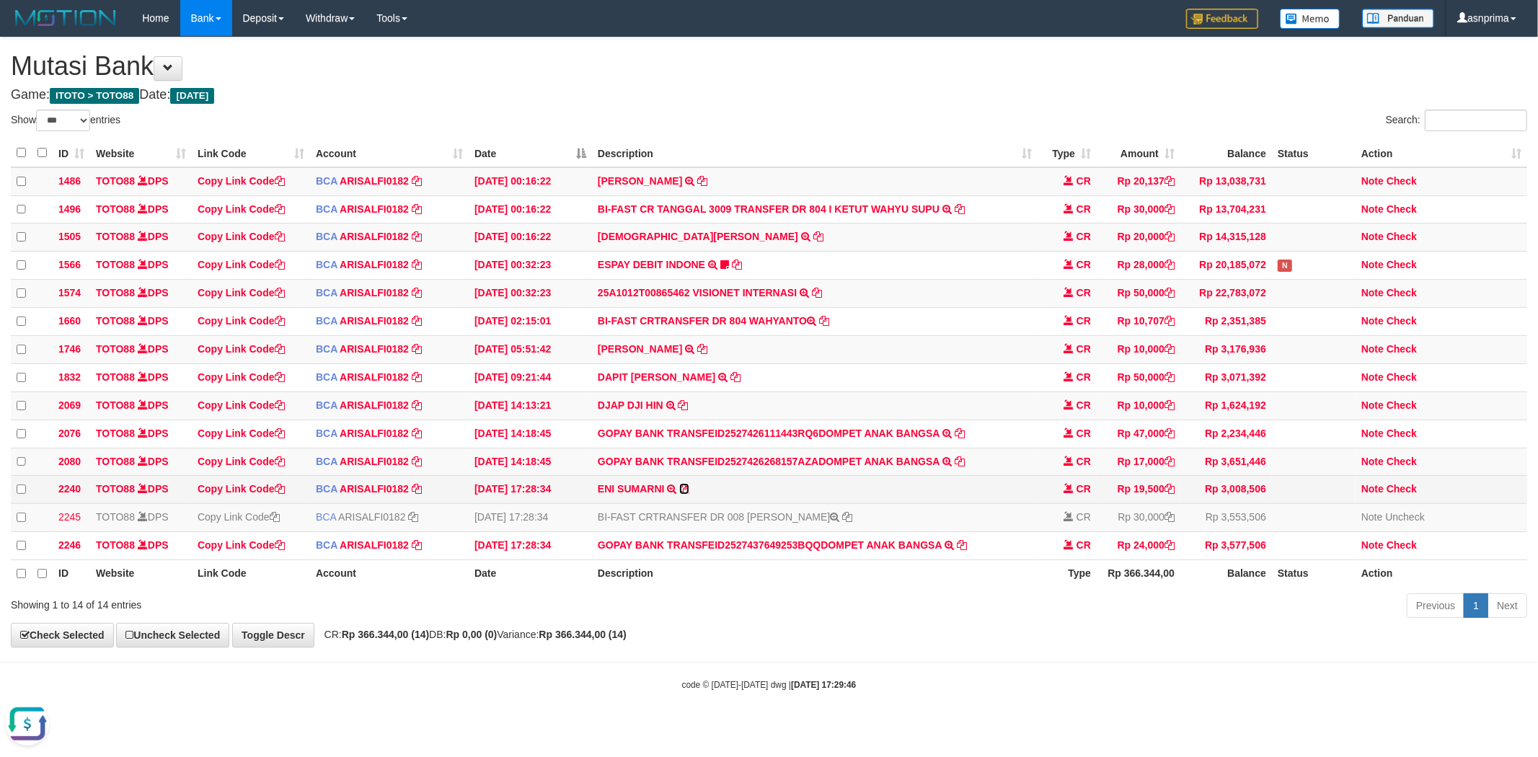
click at [686, 494] on icon at bounding box center [684, 489] width 10 height 10
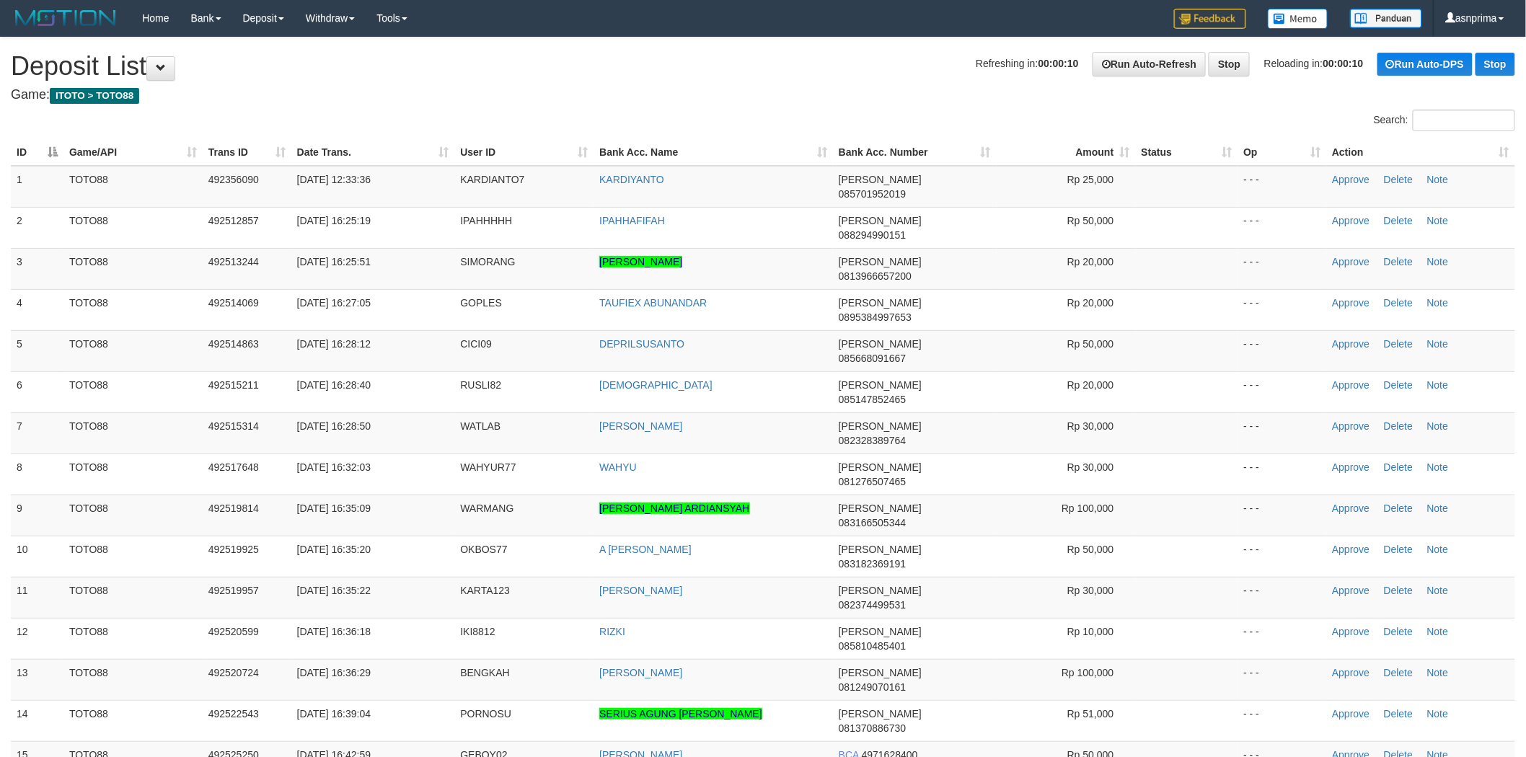
click at [755, 97] on h4 "Game: ITOTO > TOTO88" at bounding box center [763, 95] width 1504 height 14
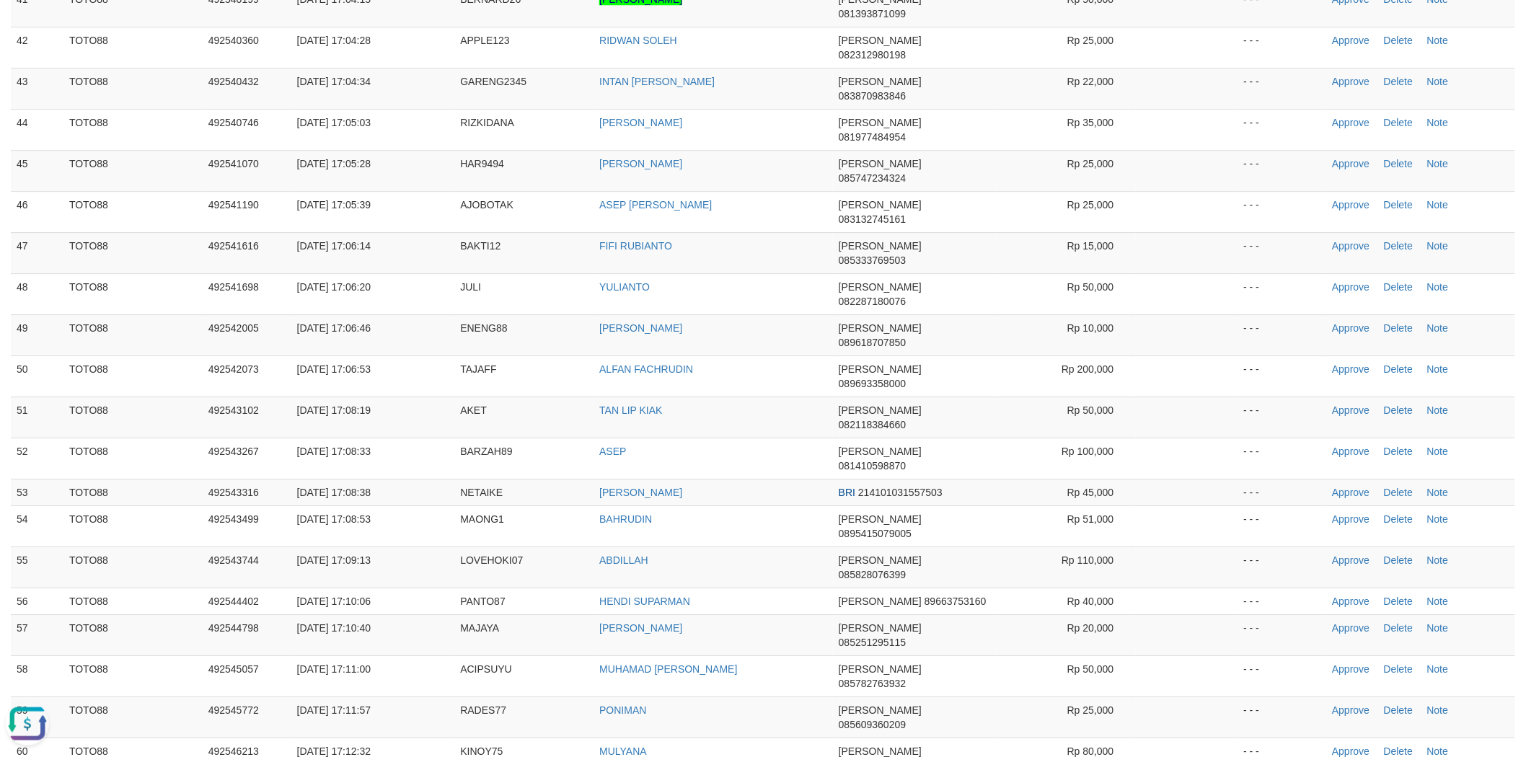
drag, startPoint x: 1341, startPoint y: 376, endPoint x: 1014, endPoint y: 244, distance: 353.3
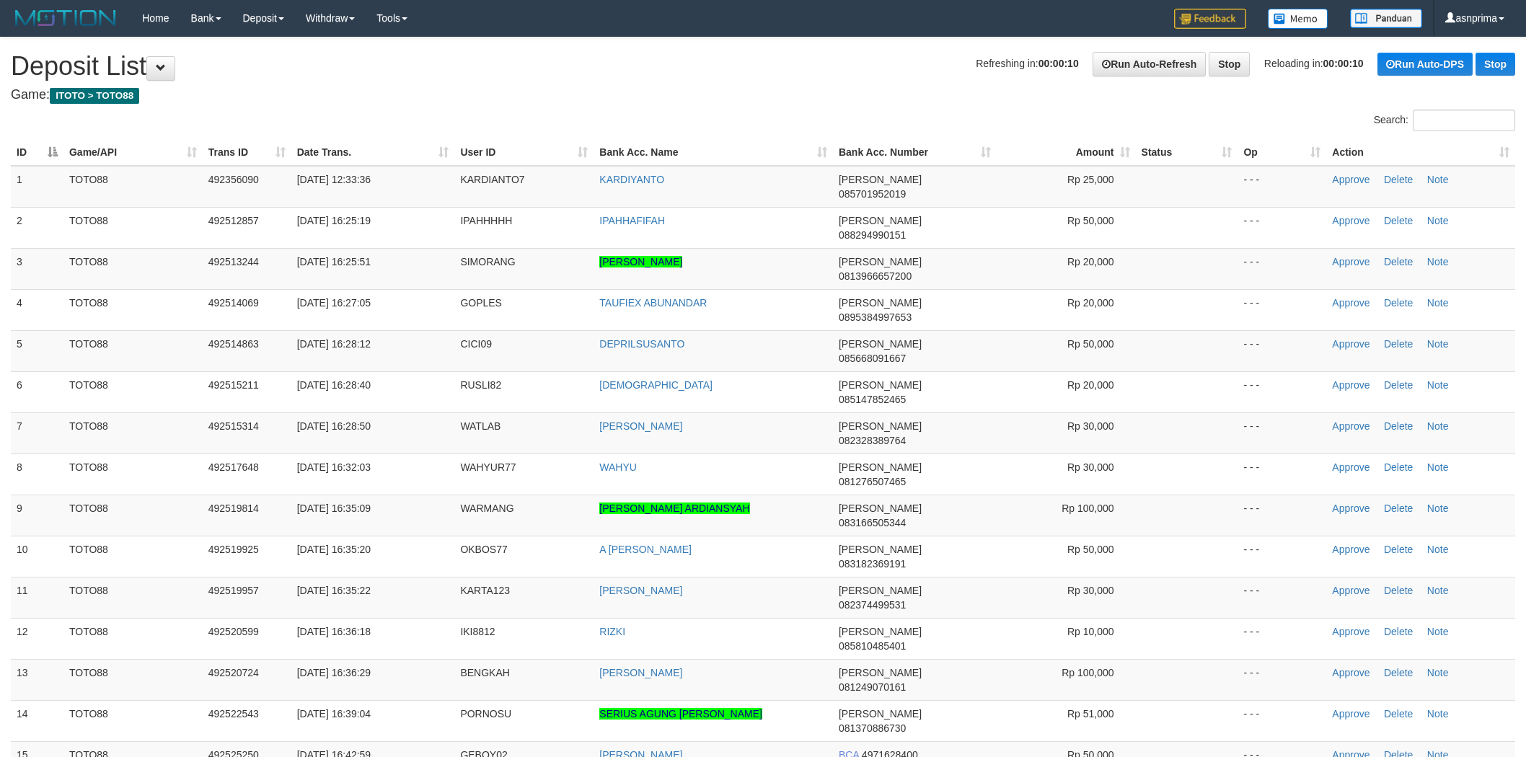
scroll to position [1738, 0]
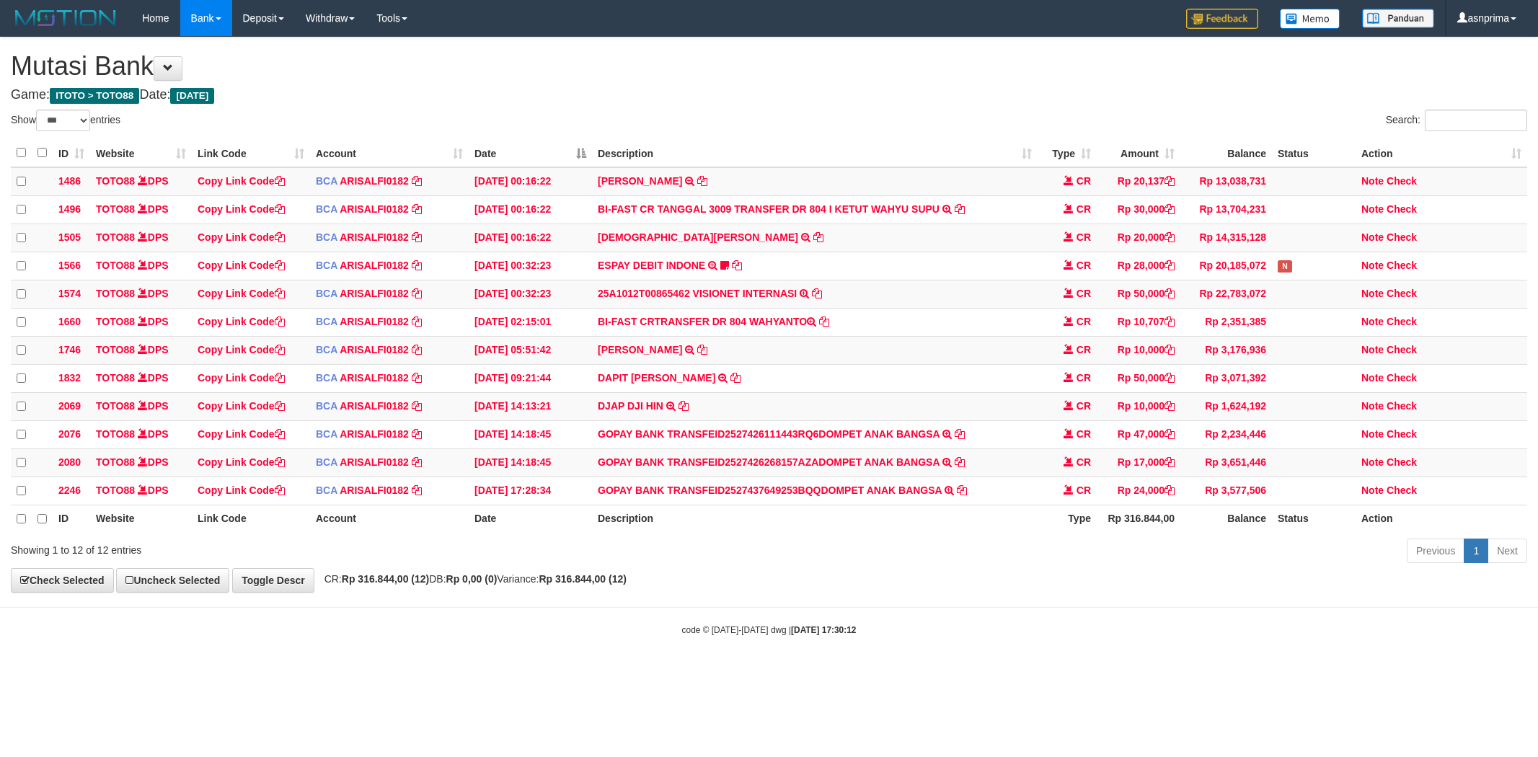
select select "***"
click at [509, 671] on body "Toggle navigation Home Bank Account List Load By Website Group [ITOTO] TOTO88 B…" at bounding box center [769, 335] width 1538 height 671
click at [1403, 495] on link "Check" at bounding box center [1402, 489] width 30 height 12
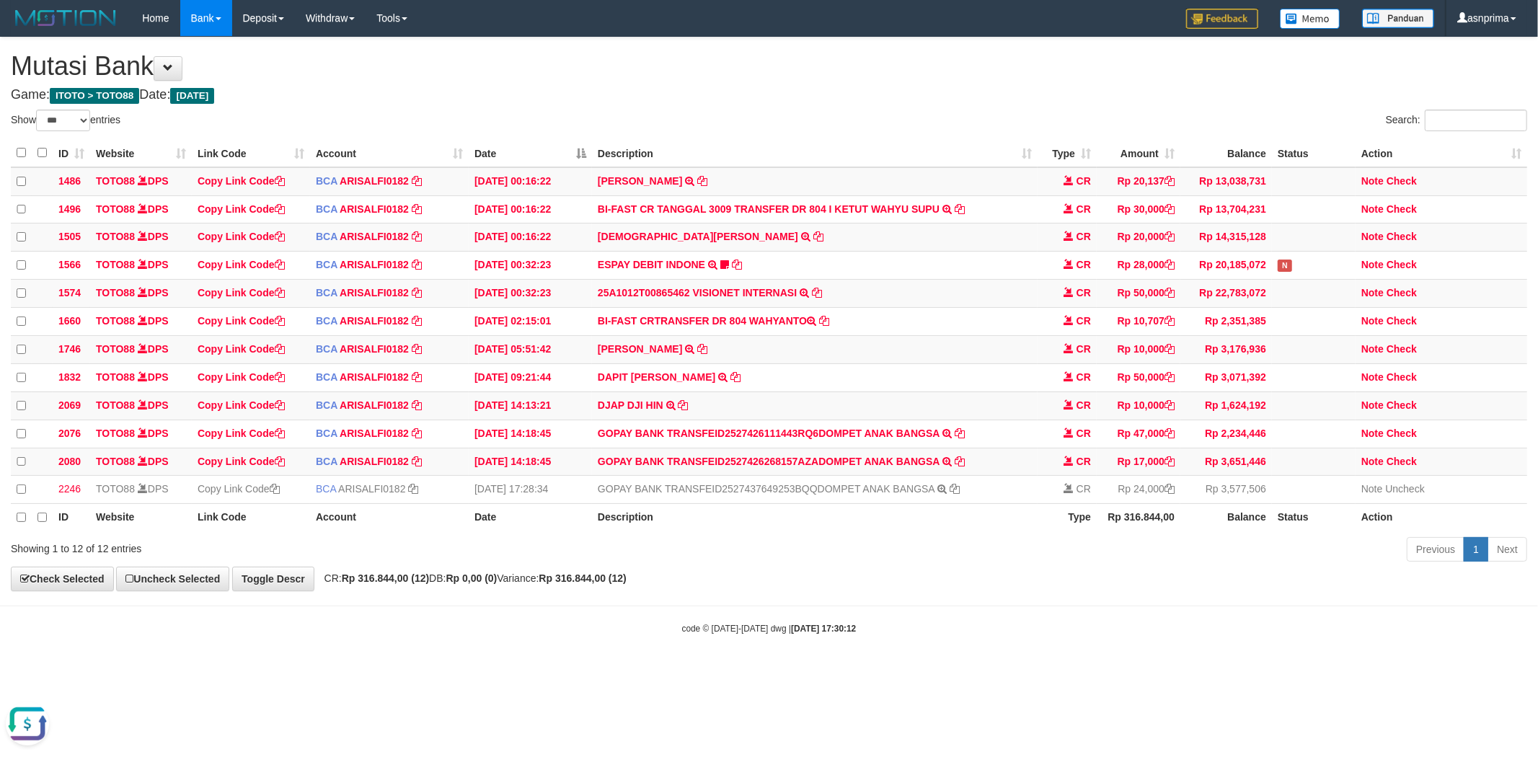
click at [832, 81] on div "**********" at bounding box center [769, 315] width 1538 height 554
drag, startPoint x: 957, startPoint y: 505, endPoint x: 958, endPoint y: 496, distance: 8.7
click at [957, 494] on icon at bounding box center [955, 489] width 10 height 10
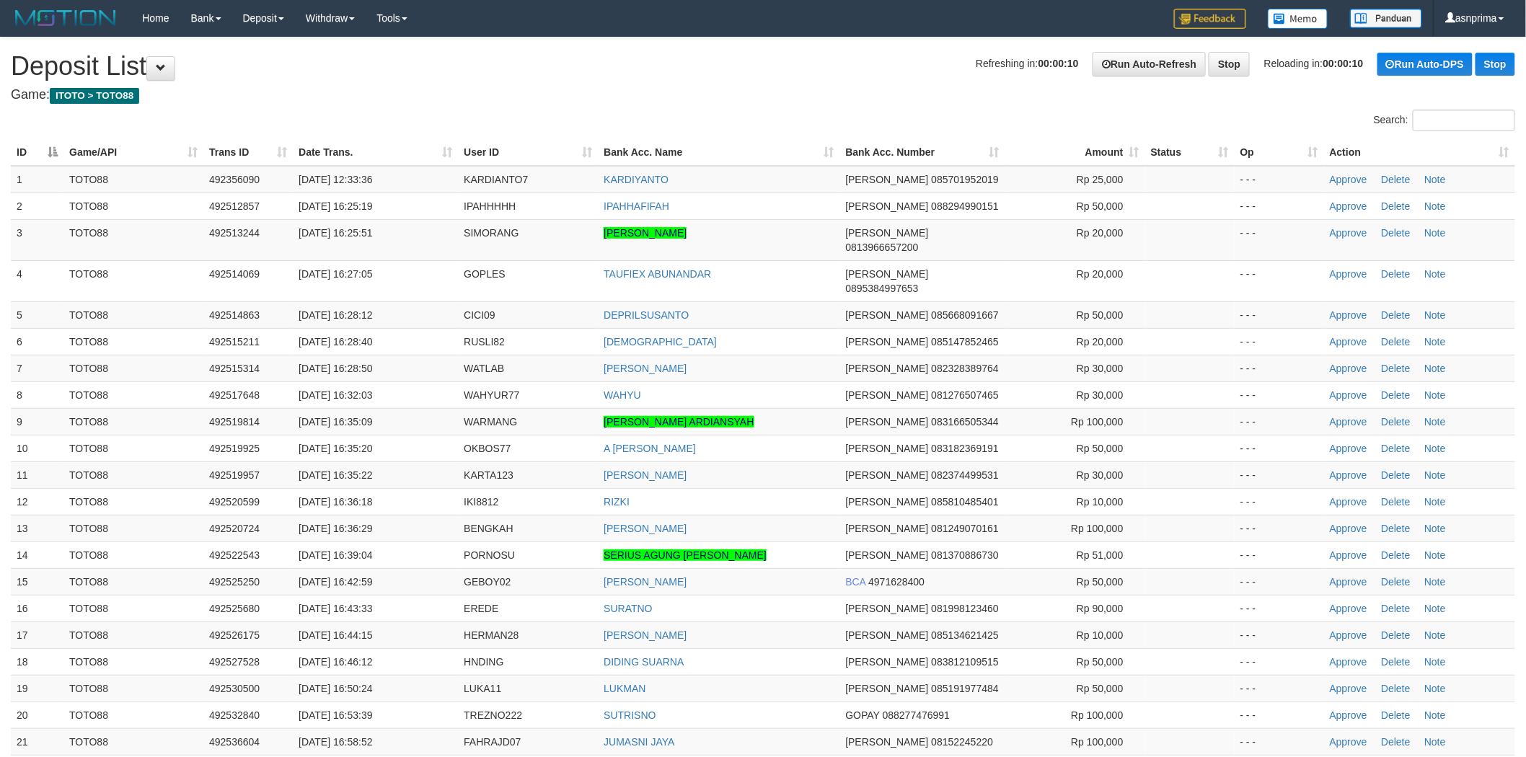
click at [635, 76] on h1 "Refreshing in: 00:00:10 Run Auto-Refresh Stop Reloading in: 00:00:10 Run Auto-D…" at bounding box center [763, 66] width 1504 height 29
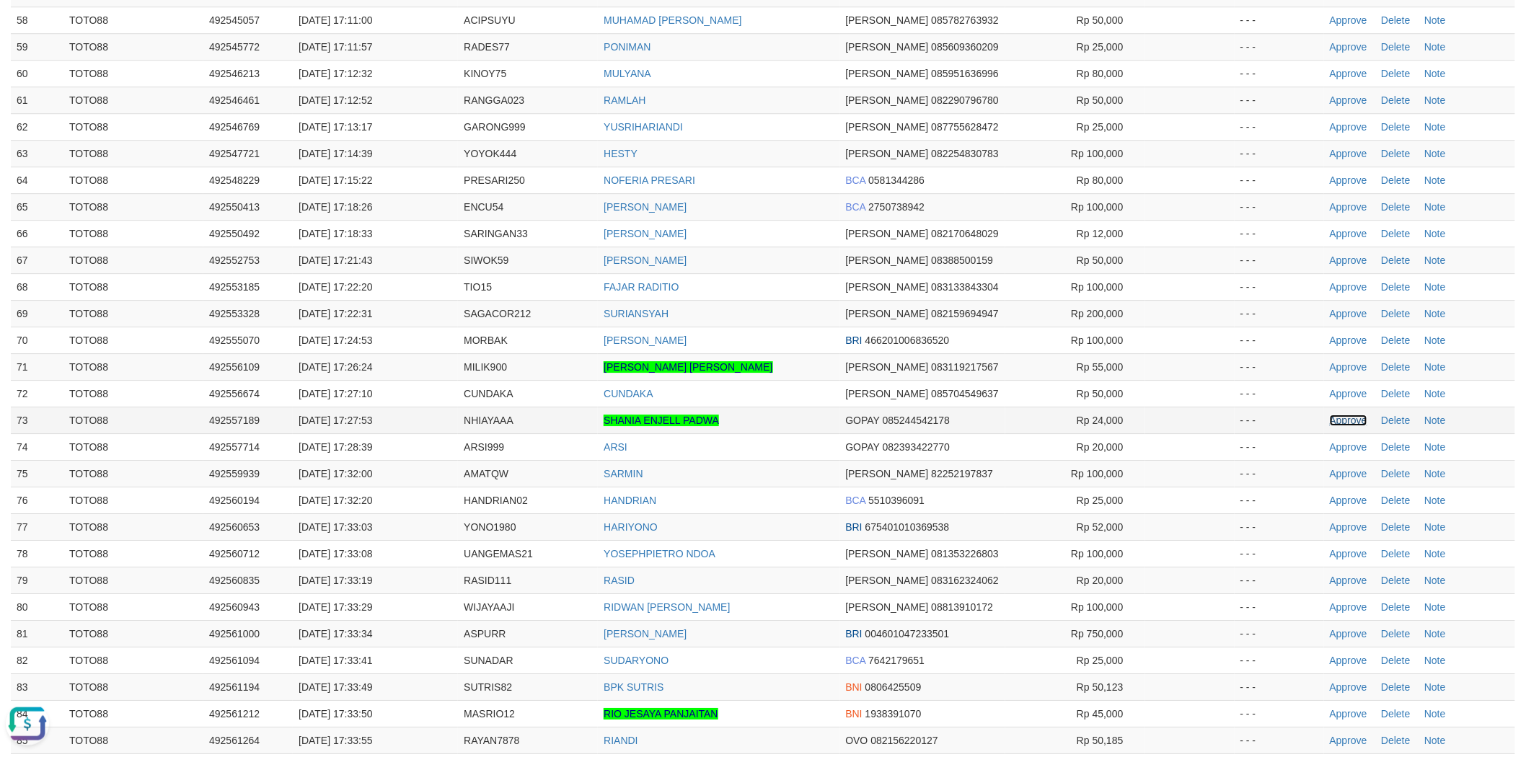
click at [1347, 415] on link "Approve" at bounding box center [1349, 421] width 38 height 12
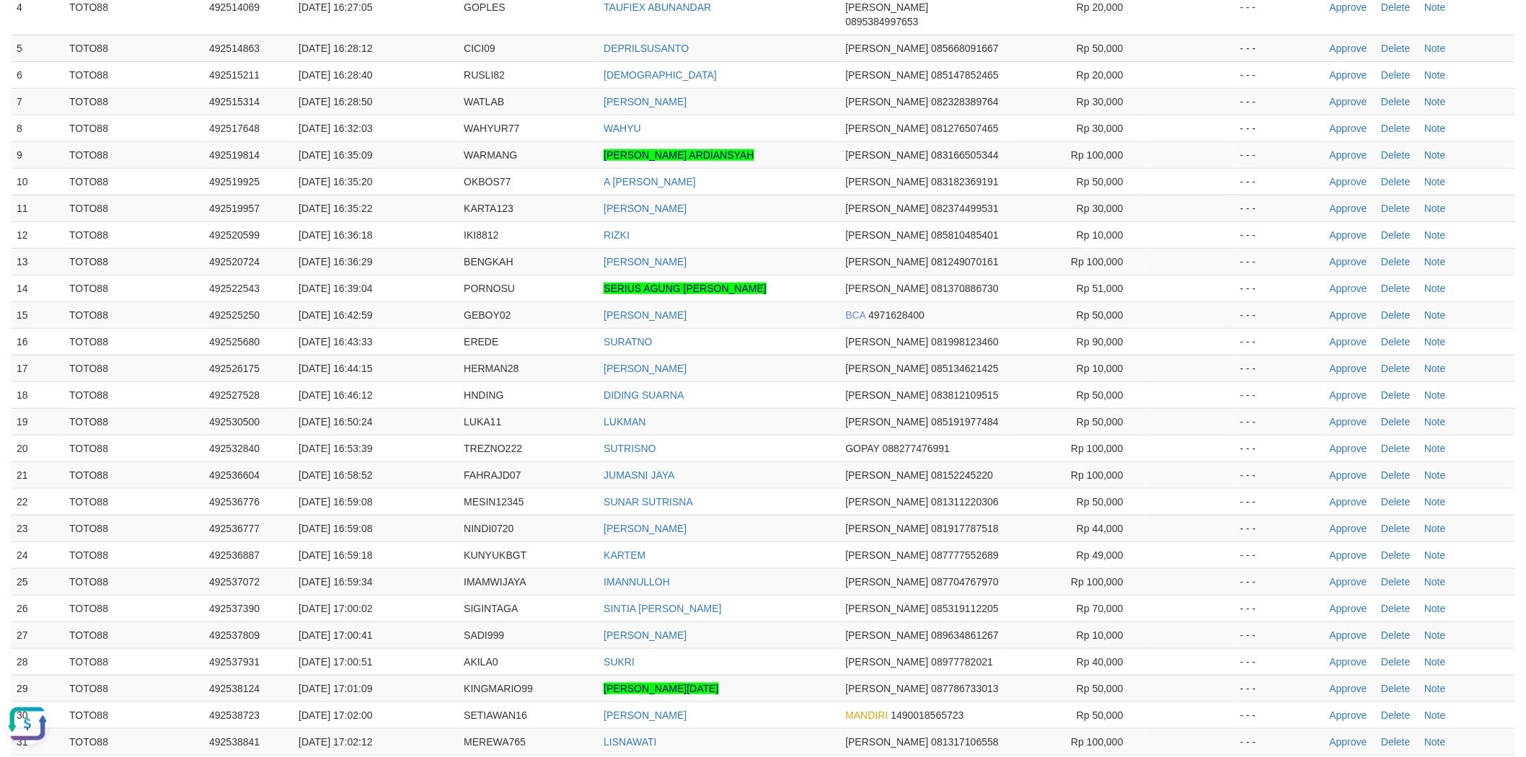
scroll to position [201, 0]
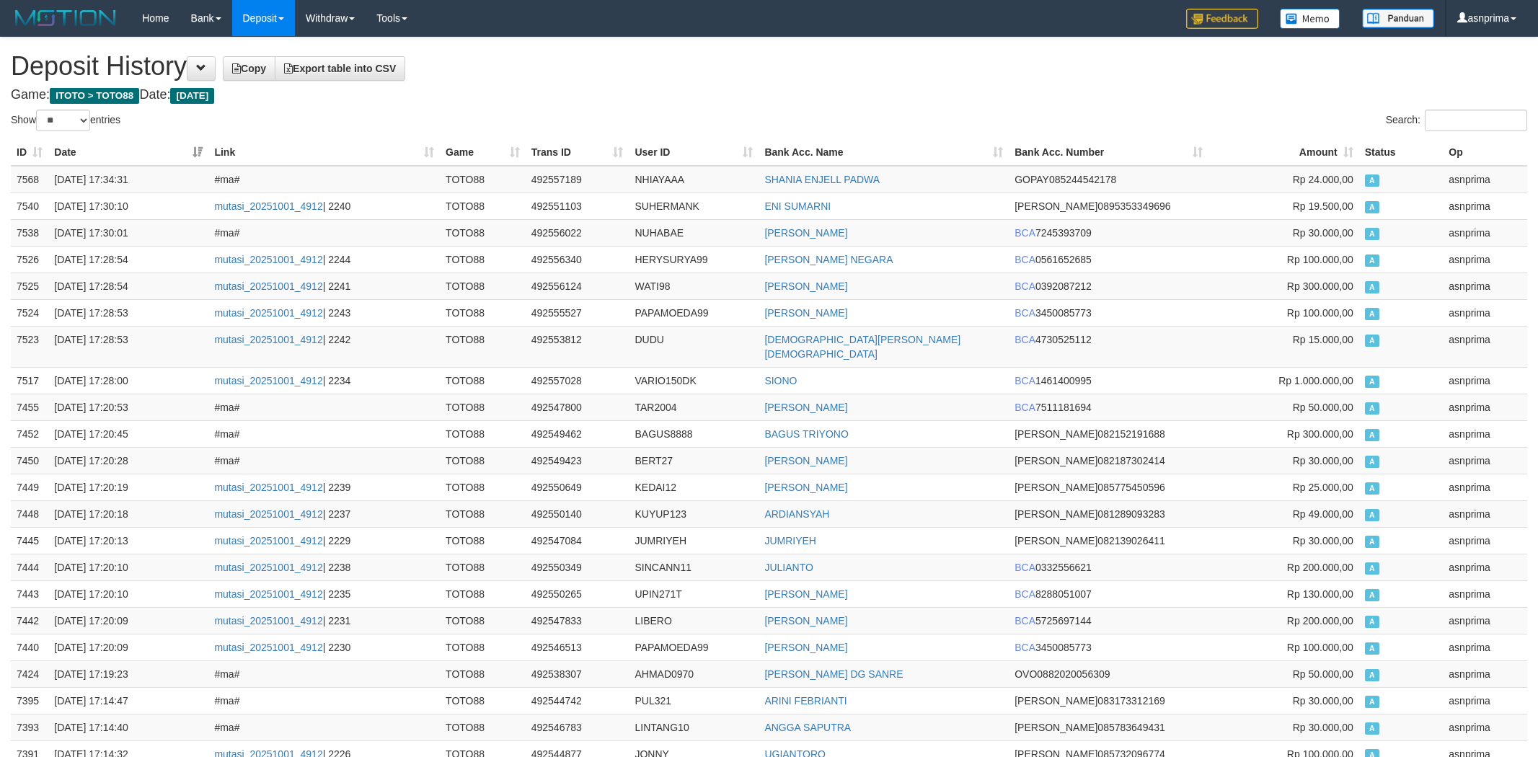
select select "**"
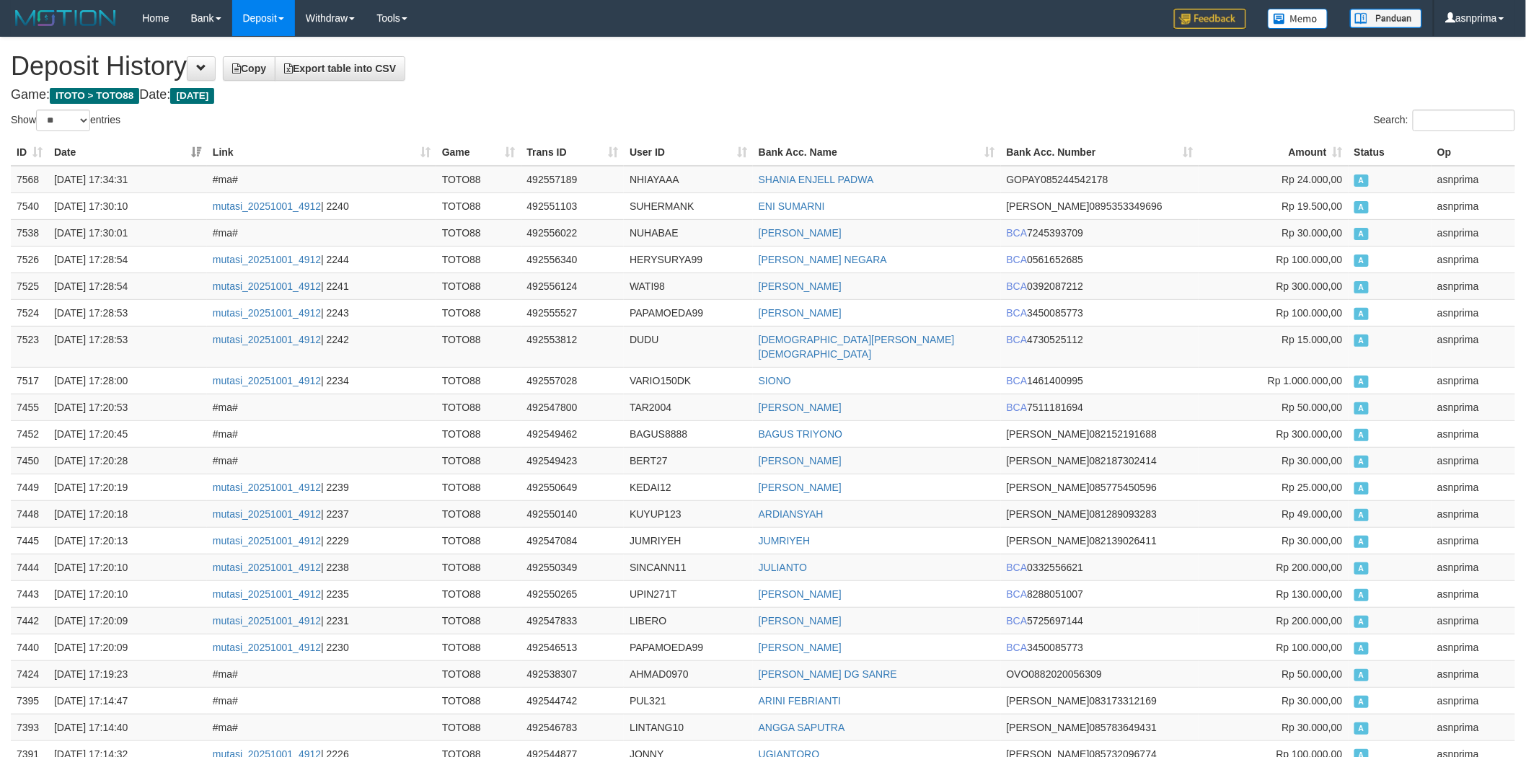
click at [790, 69] on h1 "Deposit History Copy Export table into CSV" at bounding box center [763, 66] width 1504 height 29
click at [15, 177] on td "7568" at bounding box center [30, 179] width 38 height 27
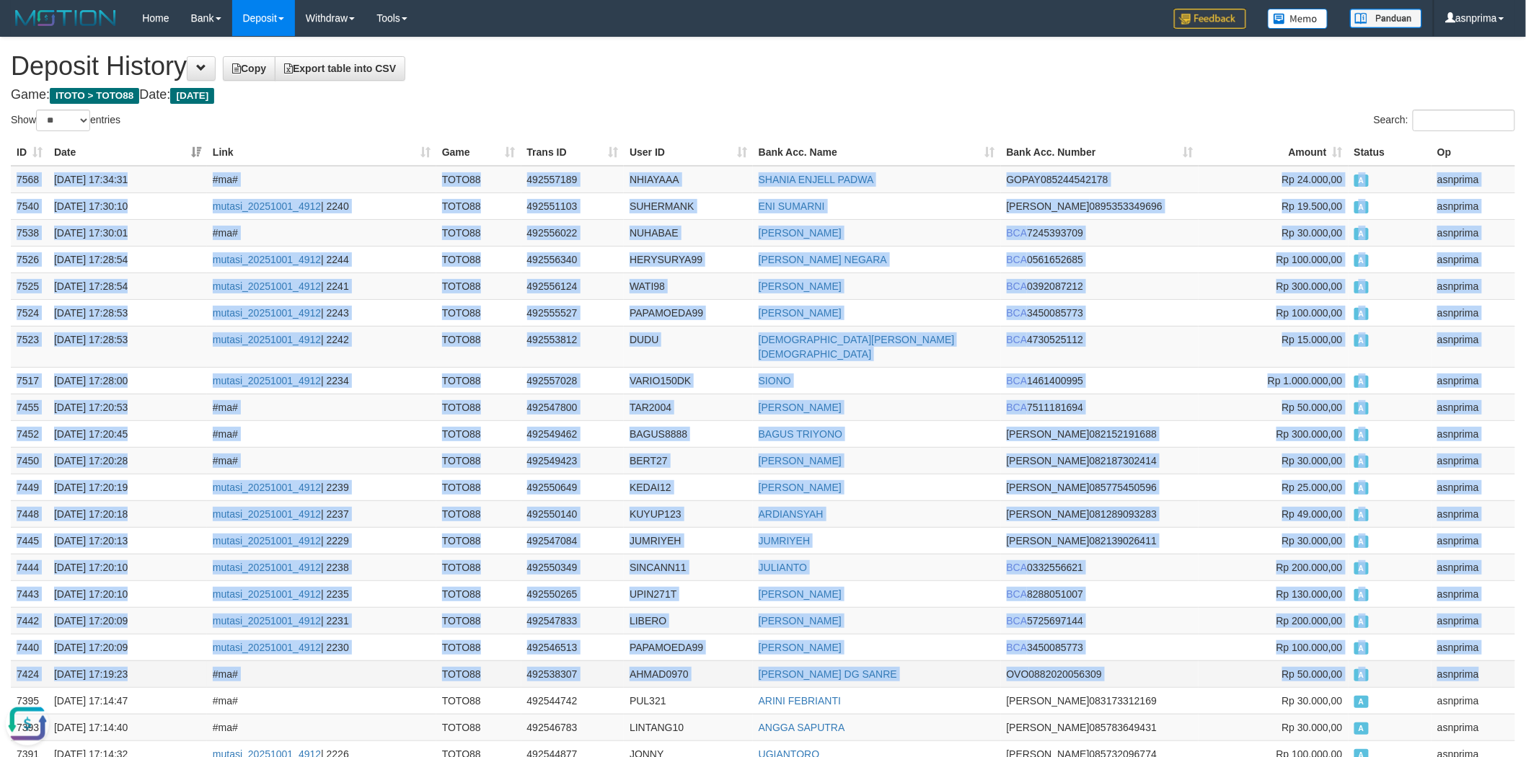
click at [1487, 661] on td "asnprima" at bounding box center [1474, 674] width 84 height 27
copy tbody "7568 01/10/2025 17:34:31 #ma# TOTO88 492557189 NHIAYAAA SHANIA ENJELL PADWA GOP…"
click at [726, 60] on h1 "Deposit History Copy Export table into CSV" at bounding box center [763, 66] width 1504 height 29
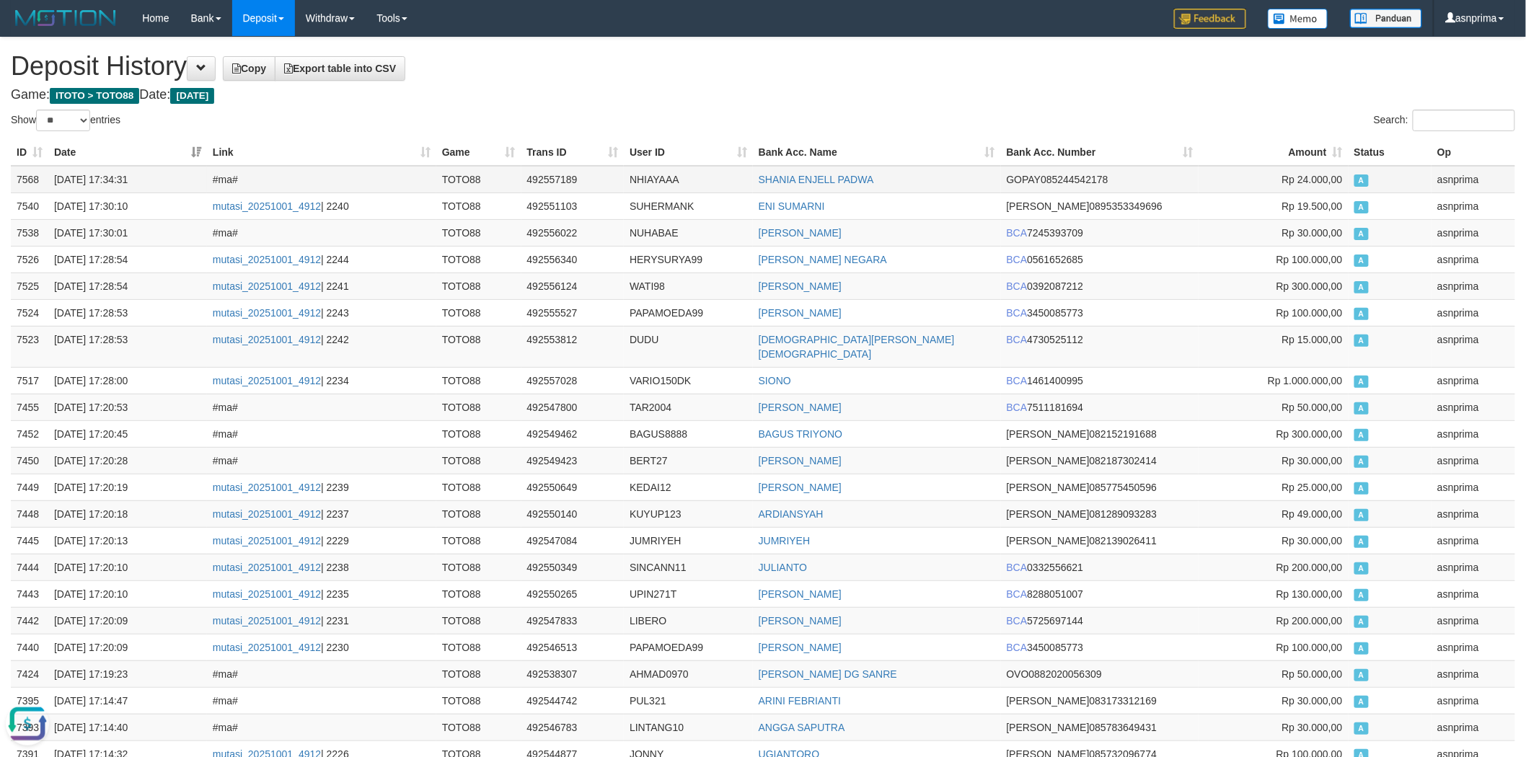
click at [558, 175] on td "492557189" at bounding box center [572, 179] width 103 height 27
copy td "492557189"
click at [645, 76] on h1 "Deposit History Copy Export table into CSV" at bounding box center [763, 66] width 1504 height 29
click at [537, 169] on td "492557189" at bounding box center [572, 179] width 103 height 27
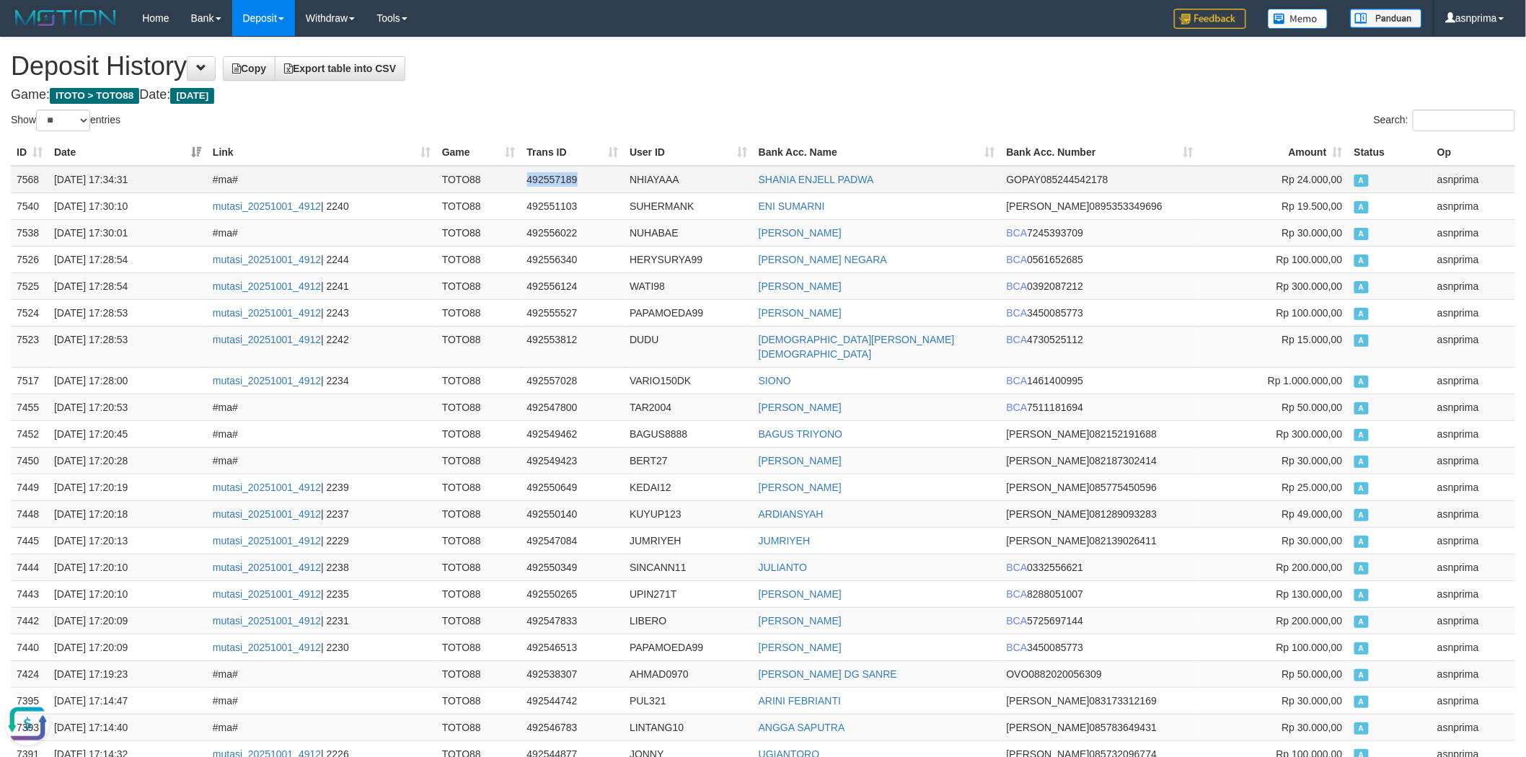
click at [537, 169] on td "492557189" at bounding box center [572, 179] width 103 height 27
copy td "492557189"
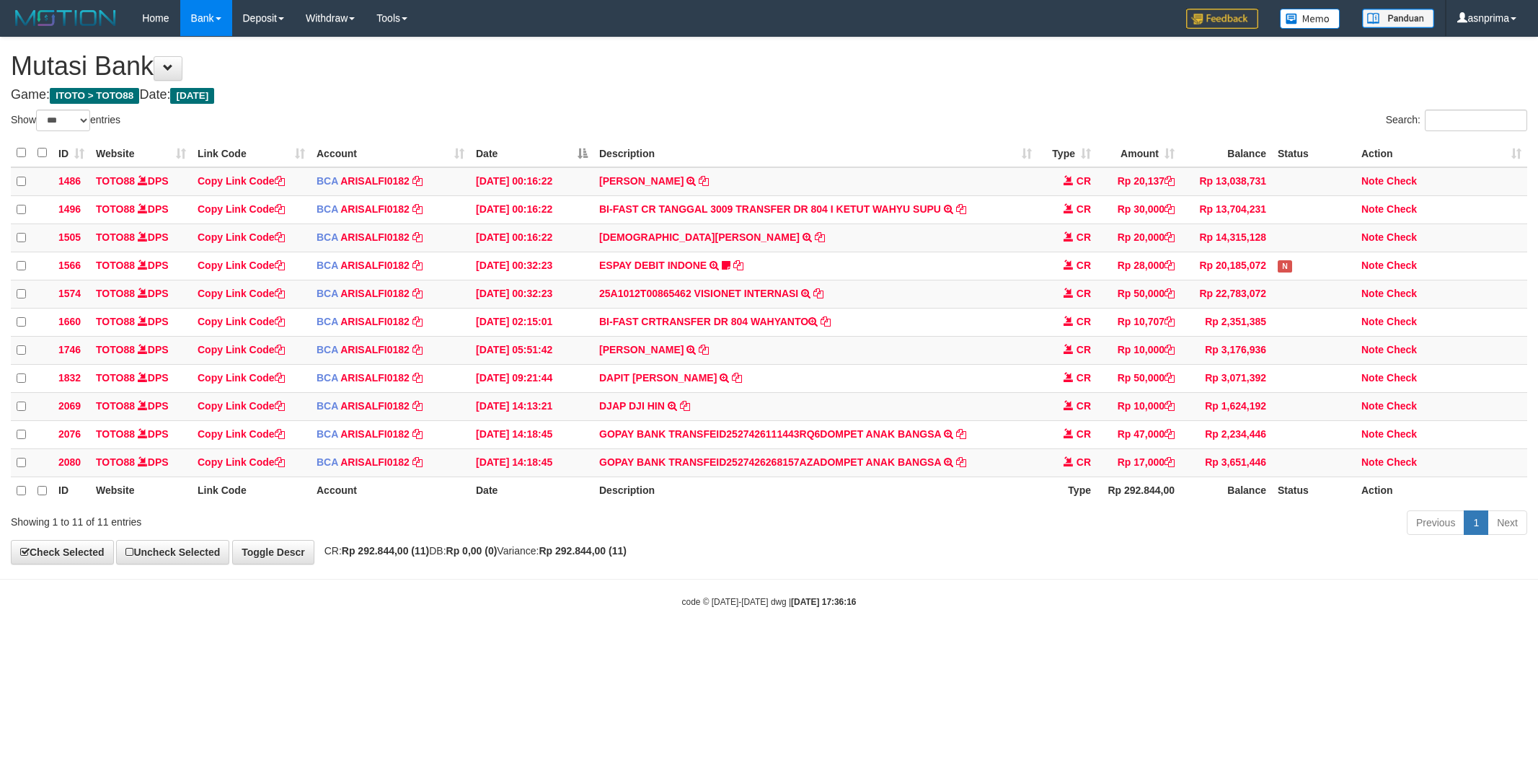
select select "***"
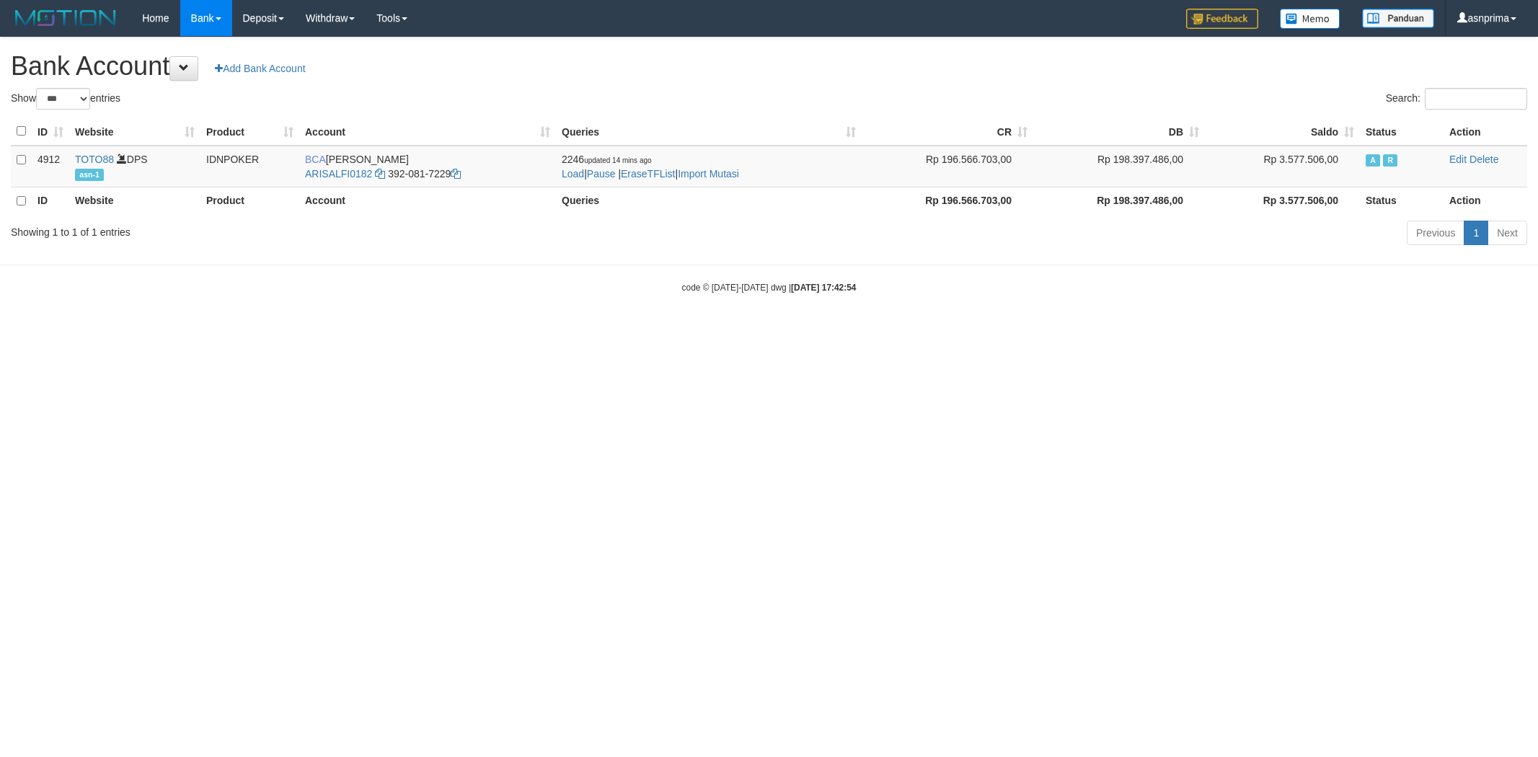
select select "***"
click at [733, 168] on link "Import Mutasi" at bounding box center [708, 174] width 61 height 12
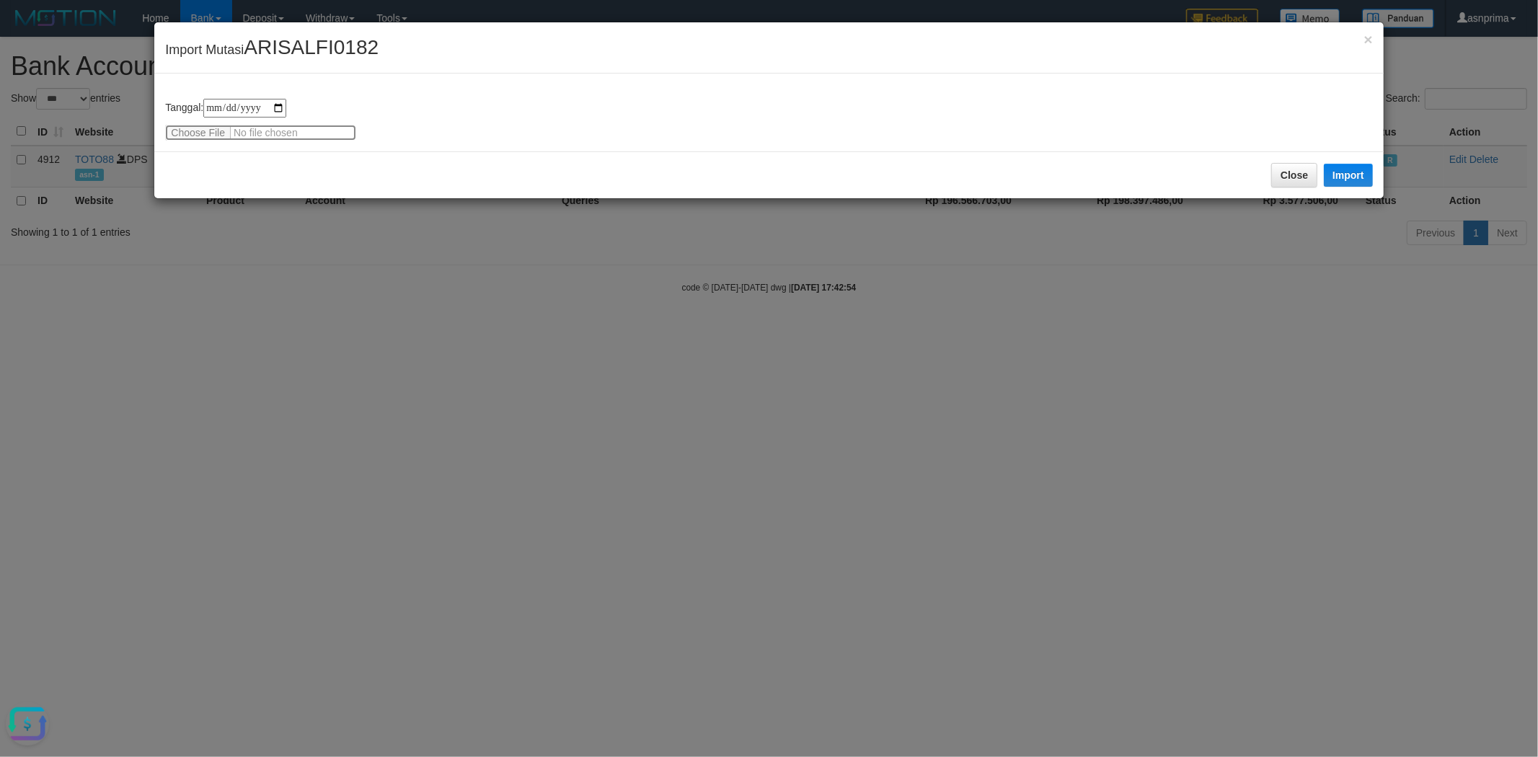
click at [197, 130] on input "file" at bounding box center [260, 133] width 191 height 16
type input "**********"
click at [1366, 164] on button "Import" at bounding box center [1348, 175] width 49 height 23
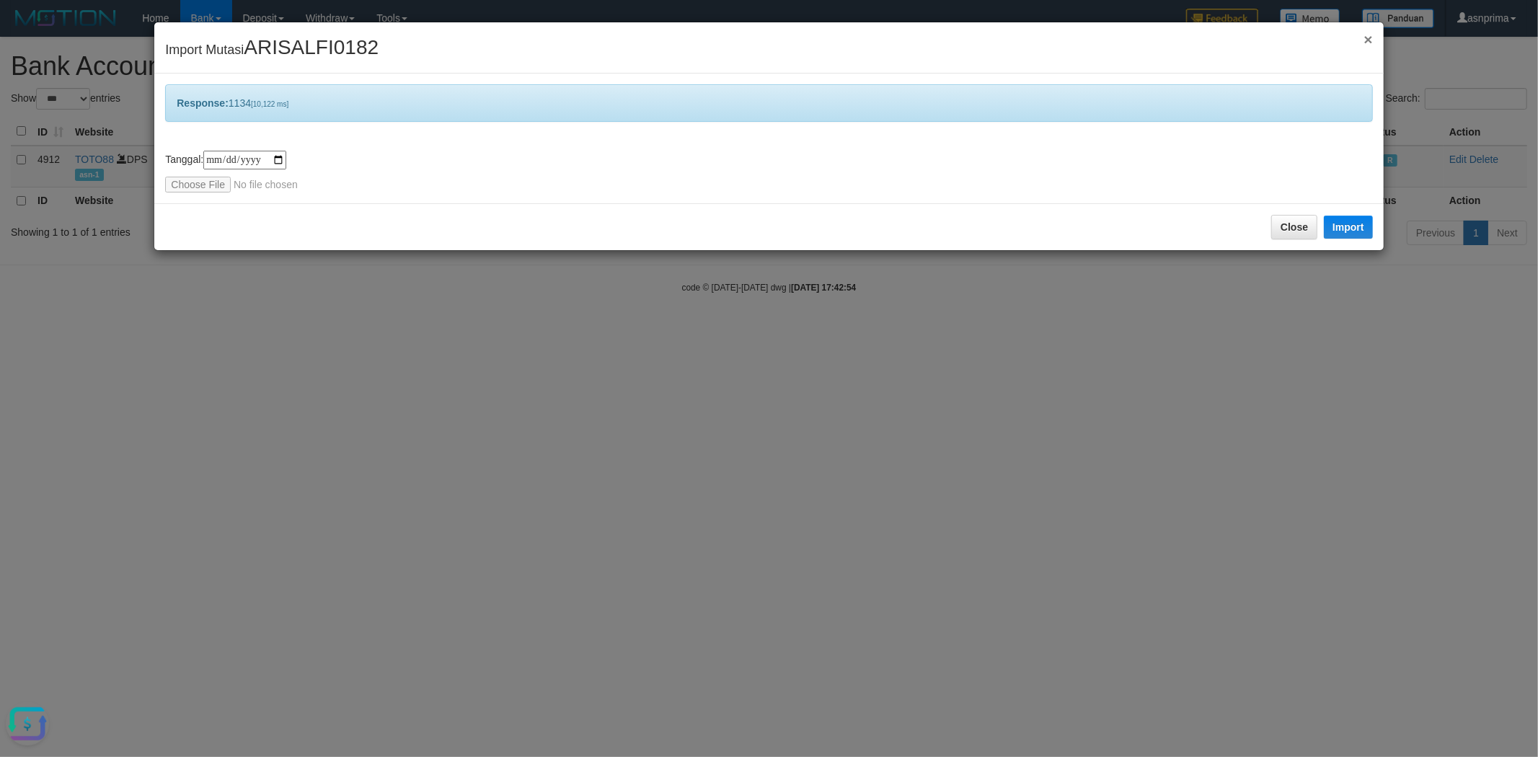
click at [1372, 41] on span "×" at bounding box center [1368, 39] width 9 height 17
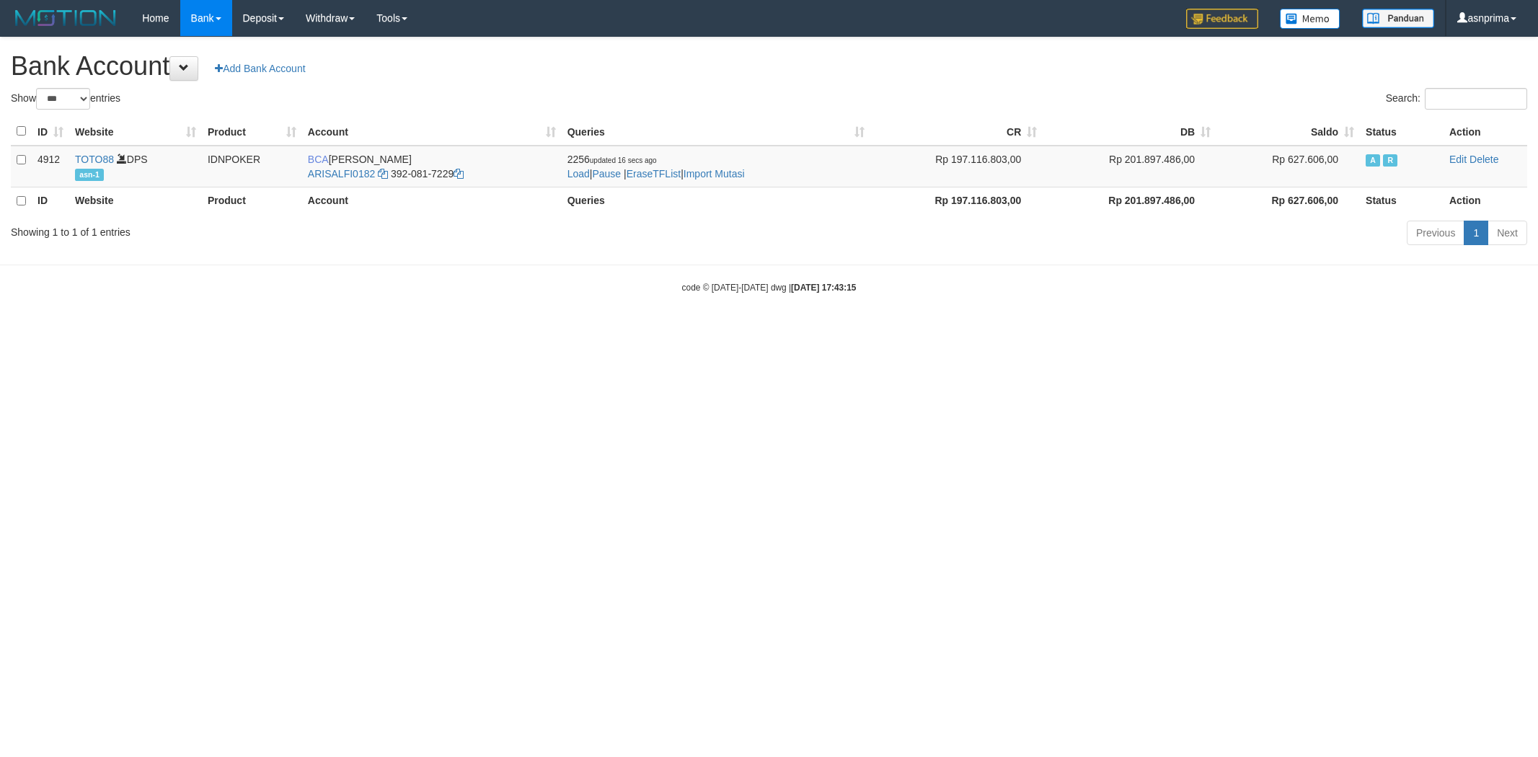
select select "***"
click at [737, 179] on td "2256 updated 16 secs ago Load | Pause | EraseTFList | Import Mutasi" at bounding box center [716, 167] width 309 height 42
click at [737, 175] on link "Import Mutasi" at bounding box center [714, 174] width 61 height 12
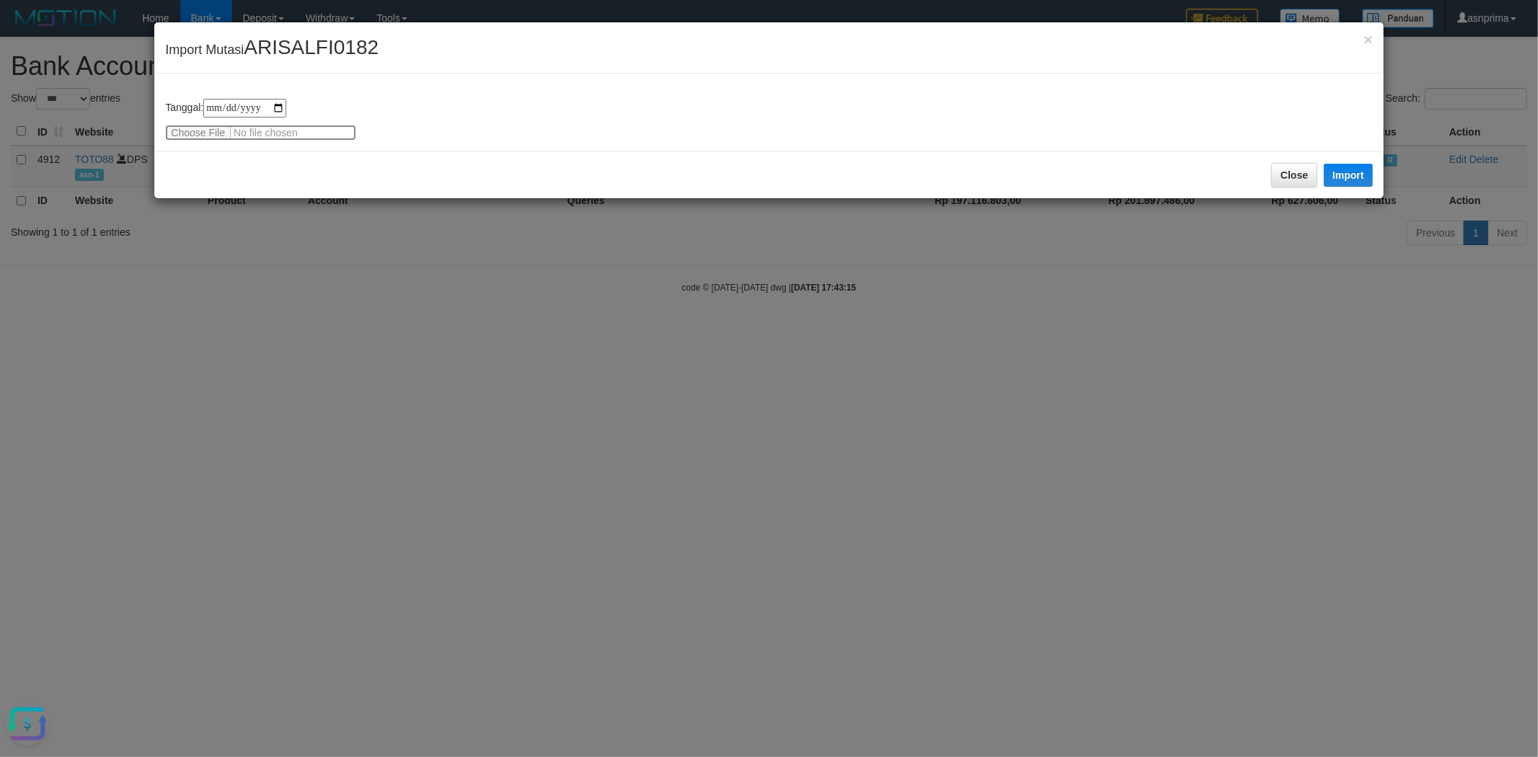
click at [191, 128] on input "file" at bounding box center [260, 133] width 191 height 16
type input "**********"
click at [1358, 166] on button "Import" at bounding box center [1348, 175] width 49 height 23
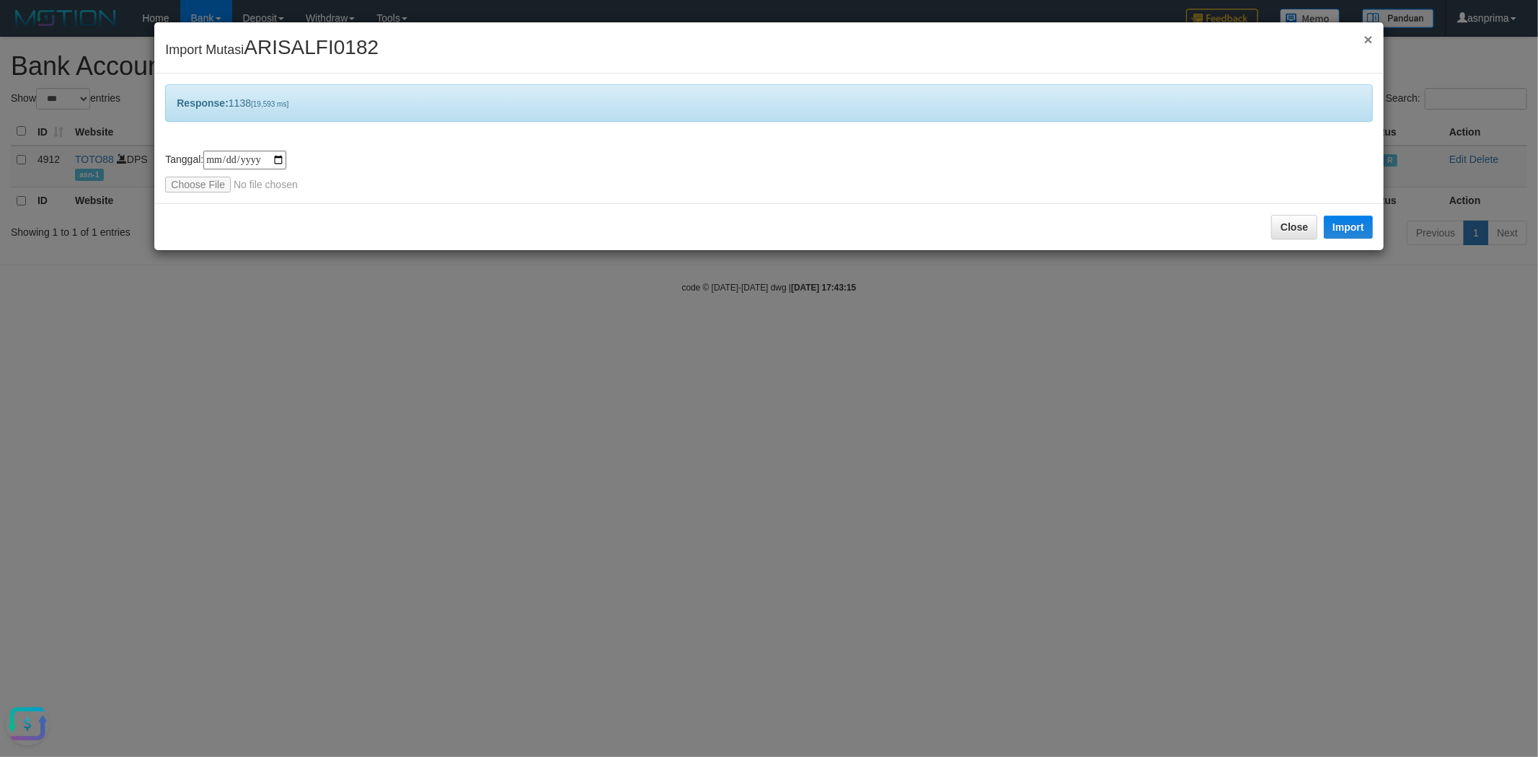
click at [1370, 35] on span "×" at bounding box center [1368, 39] width 9 height 17
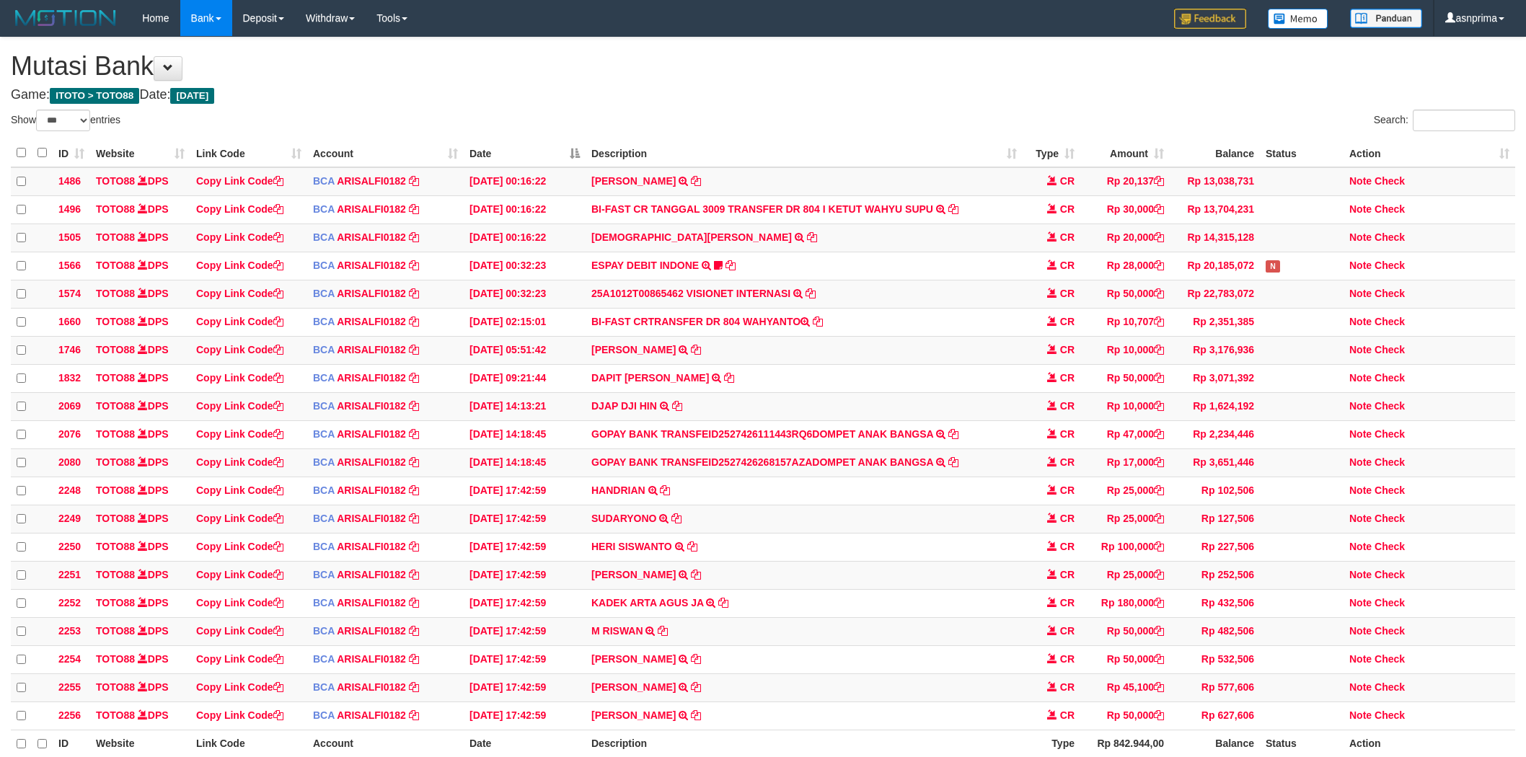
select select "***"
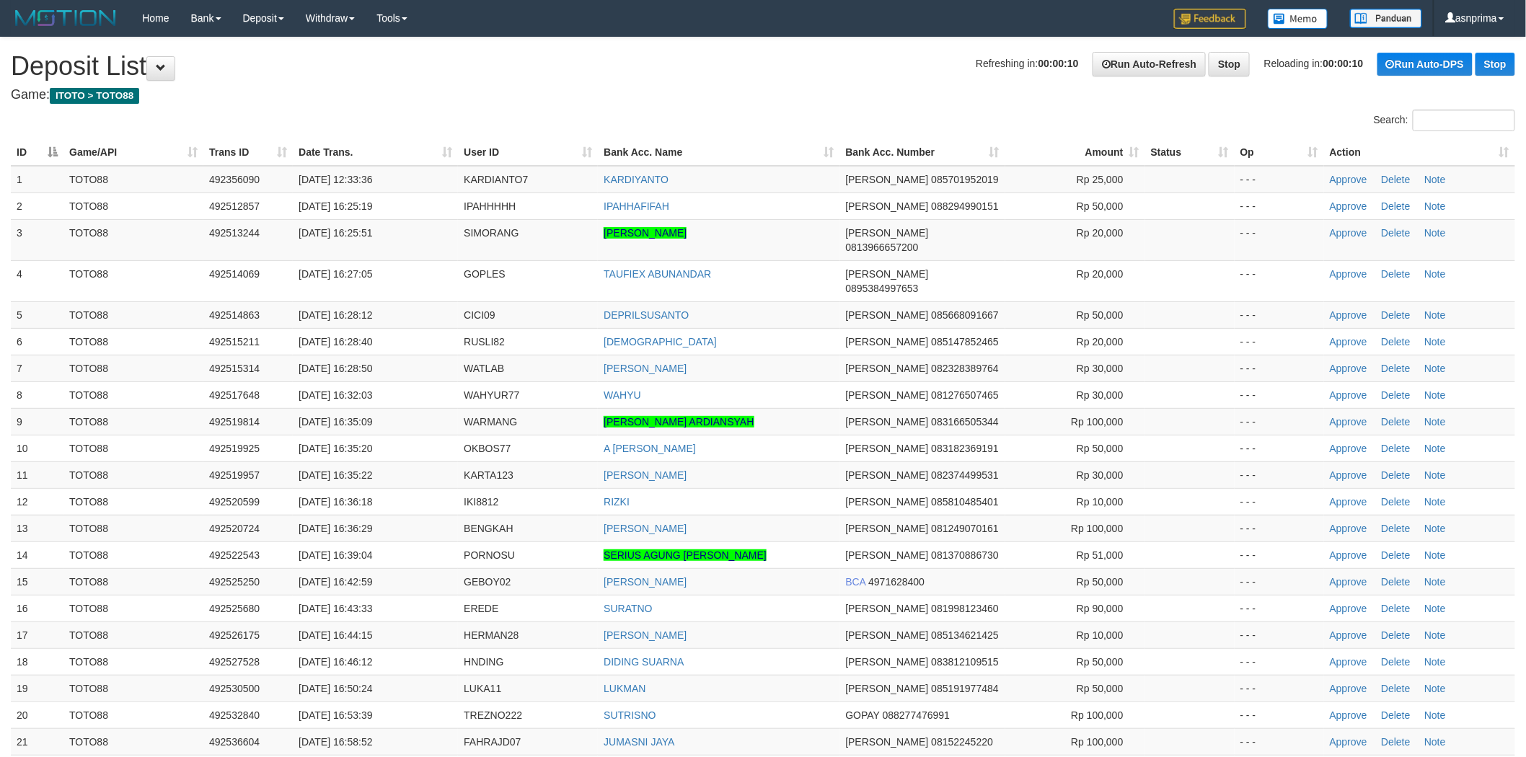
click at [1507, 151] on th "Action" at bounding box center [1419, 152] width 191 height 27
click at [737, 91] on h4 "Game: ITOTO > TOTO88" at bounding box center [763, 95] width 1504 height 14
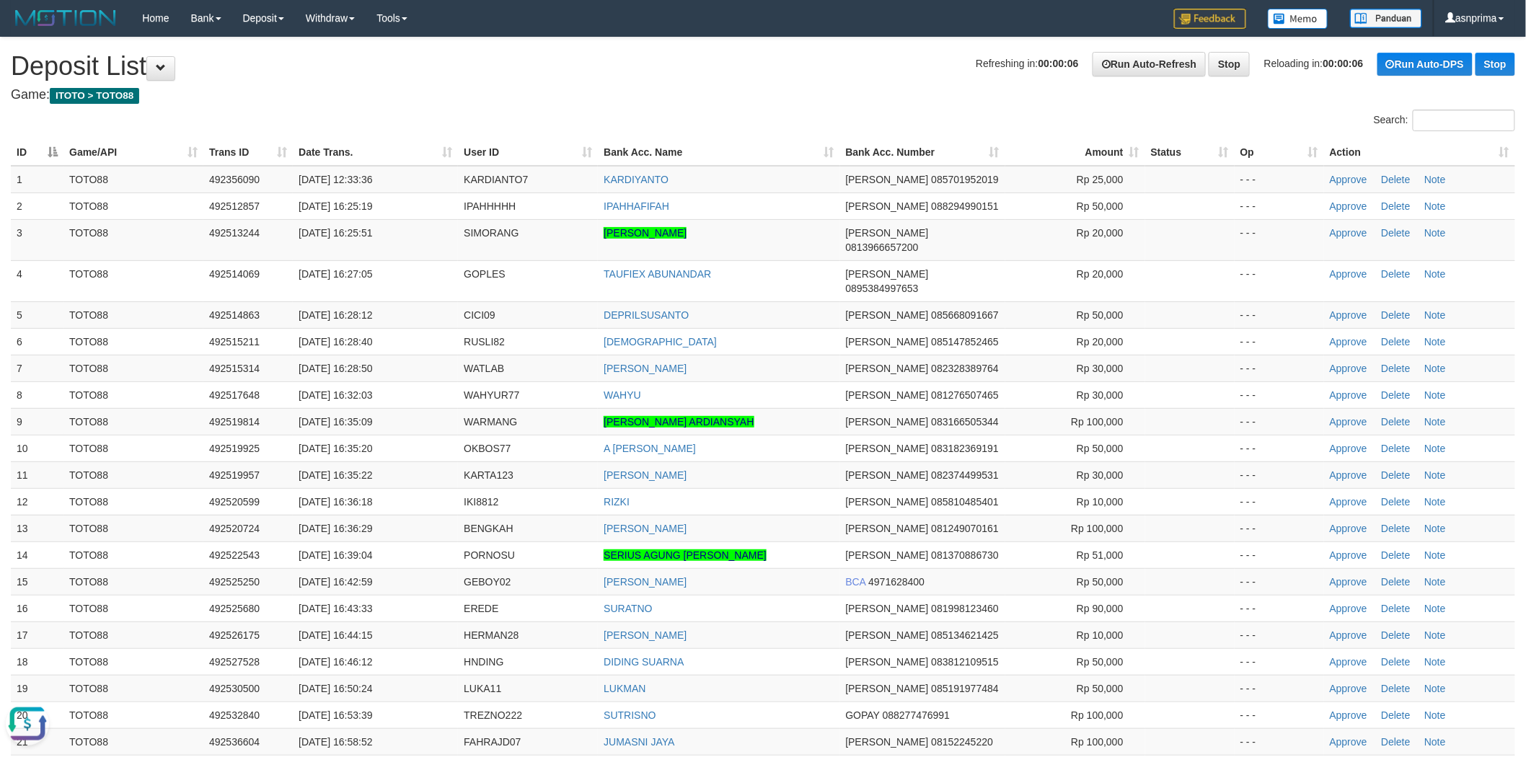
scroll to position [1937, 0]
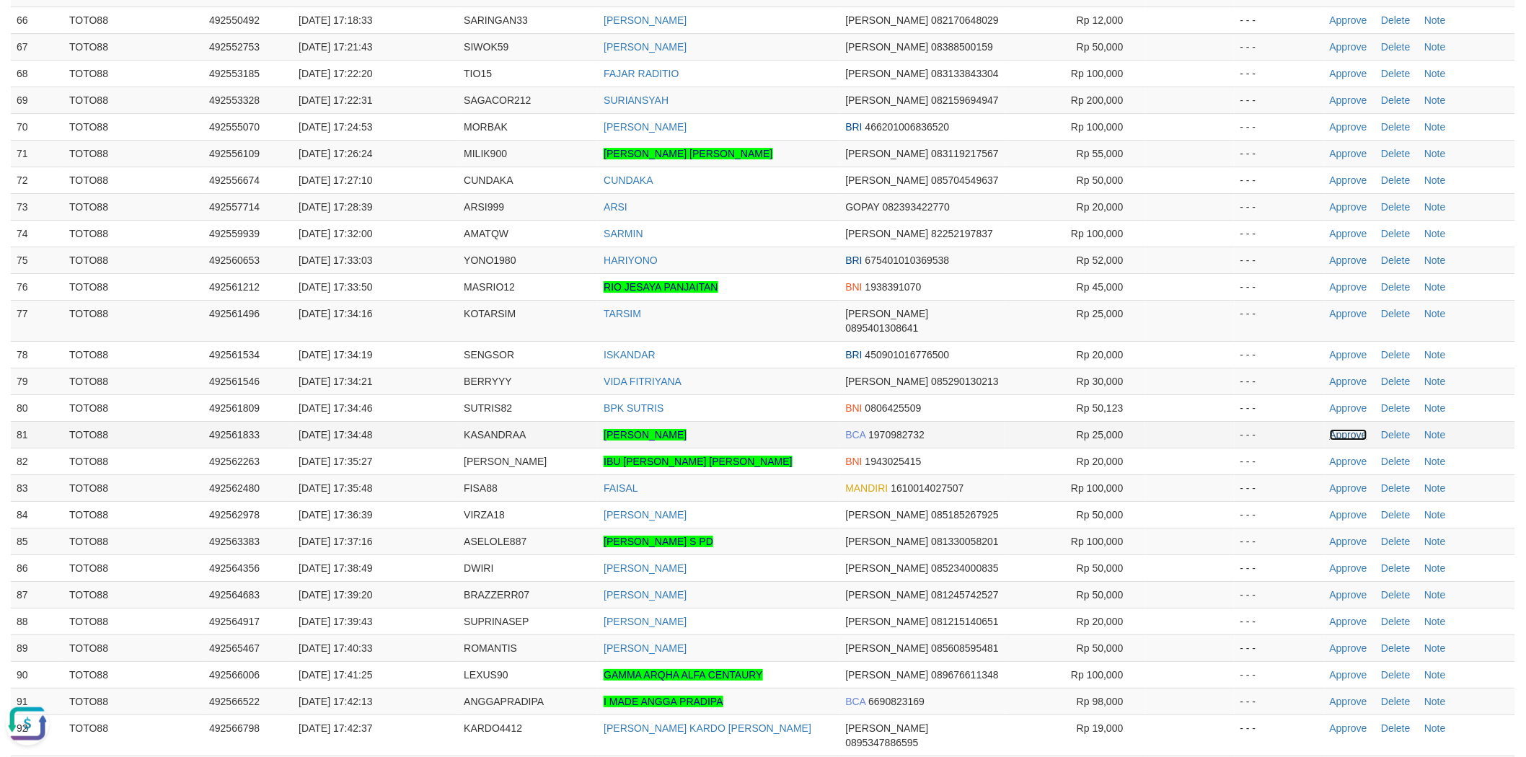
click at [1330, 429] on link "Approve" at bounding box center [1349, 435] width 38 height 12
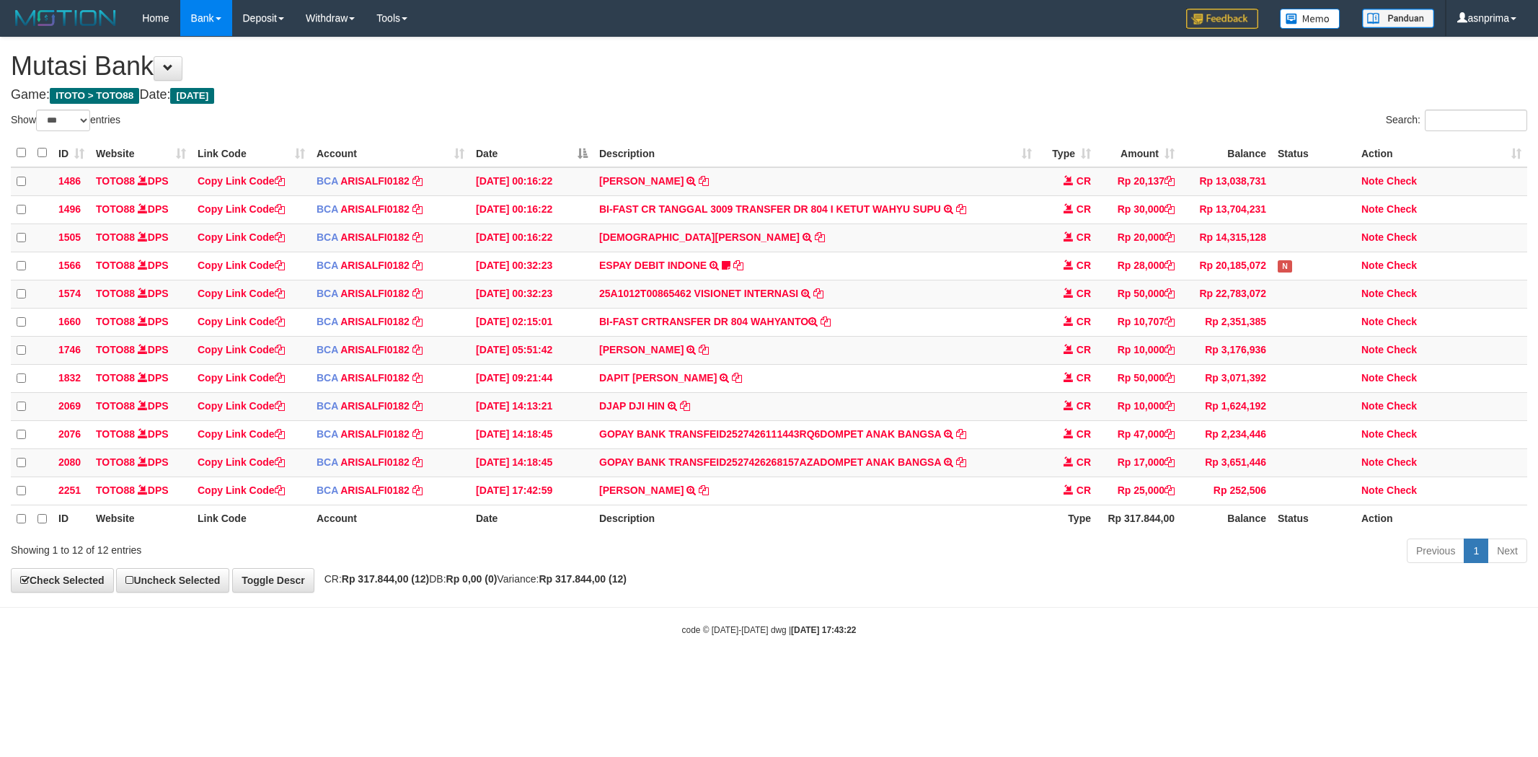
select select "***"
click at [709, 494] on icon at bounding box center [704, 489] width 10 height 10
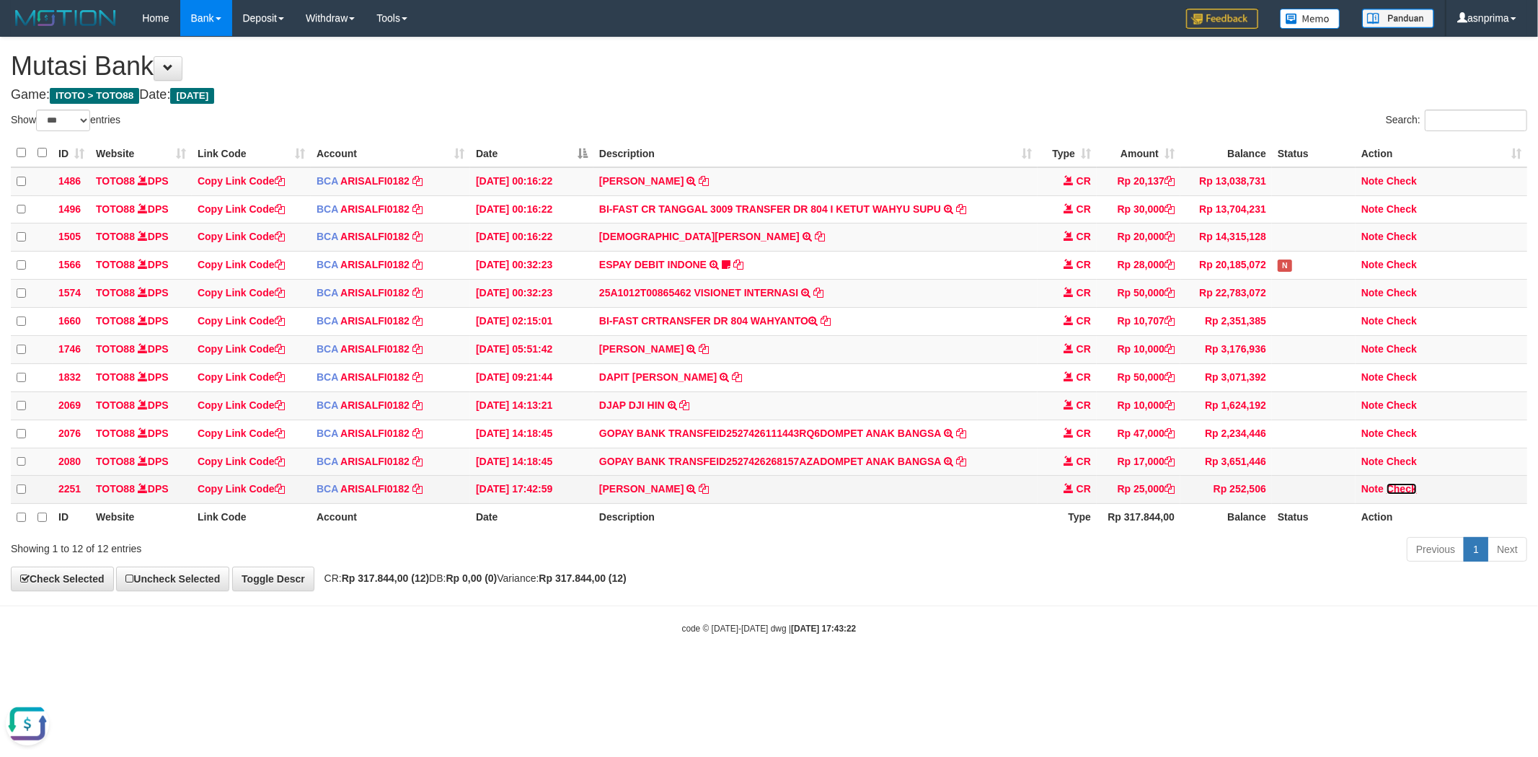
click at [1403, 495] on link "Check" at bounding box center [1402, 489] width 30 height 12
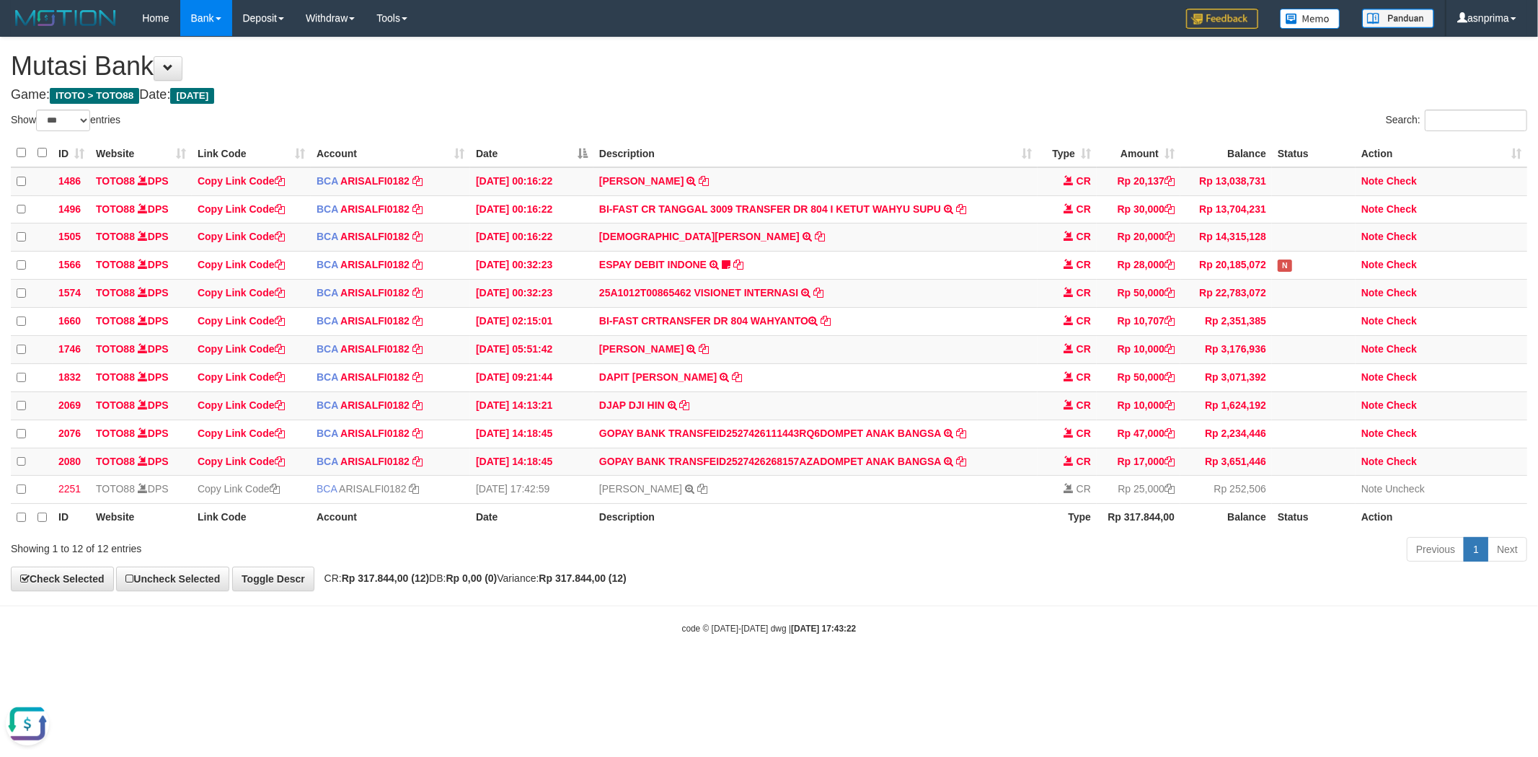
click at [832, 99] on h4 "Game: ITOTO > TOTO88 Date: Today" at bounding box center [769, 95] width 1517 height 14
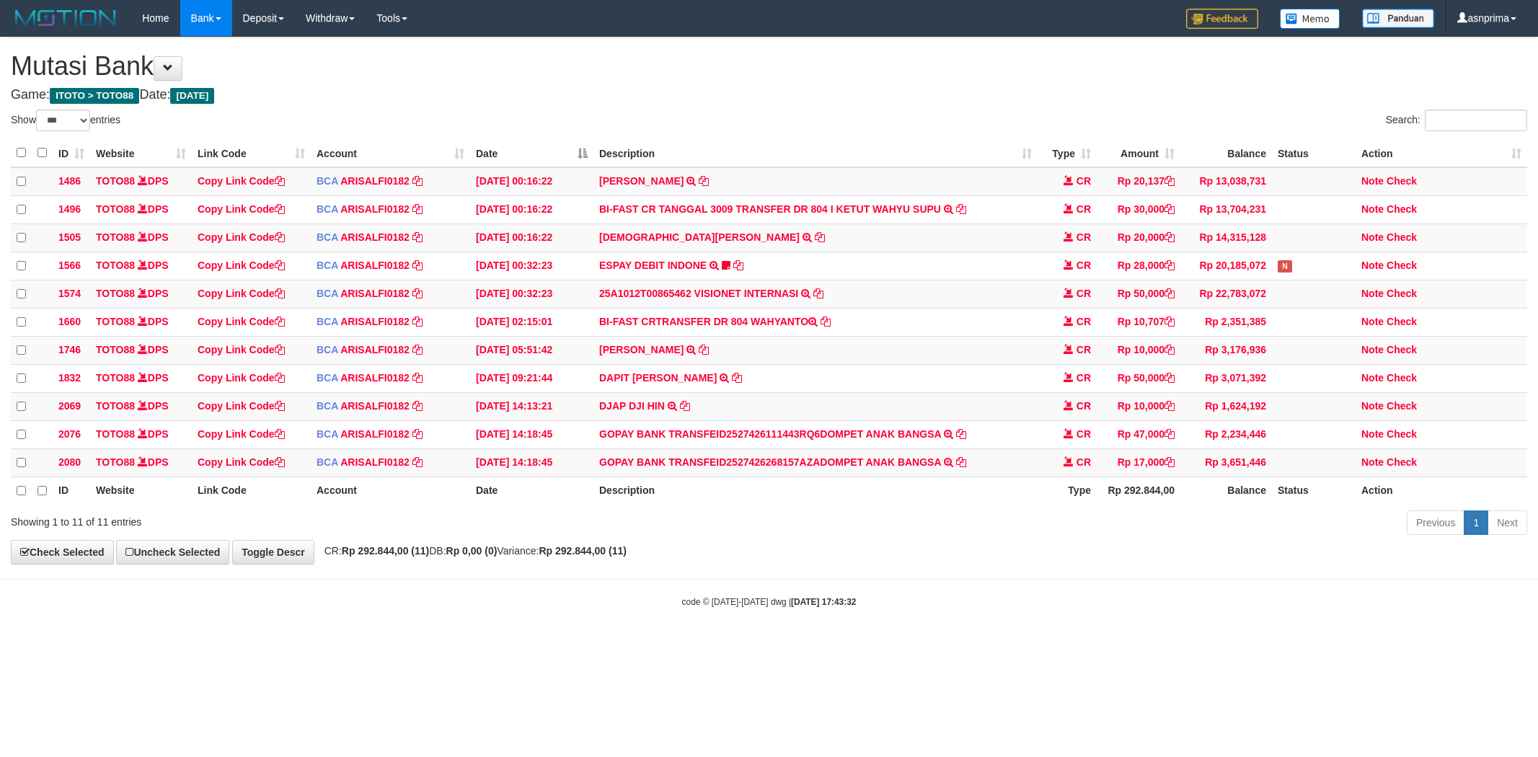
select select "***"
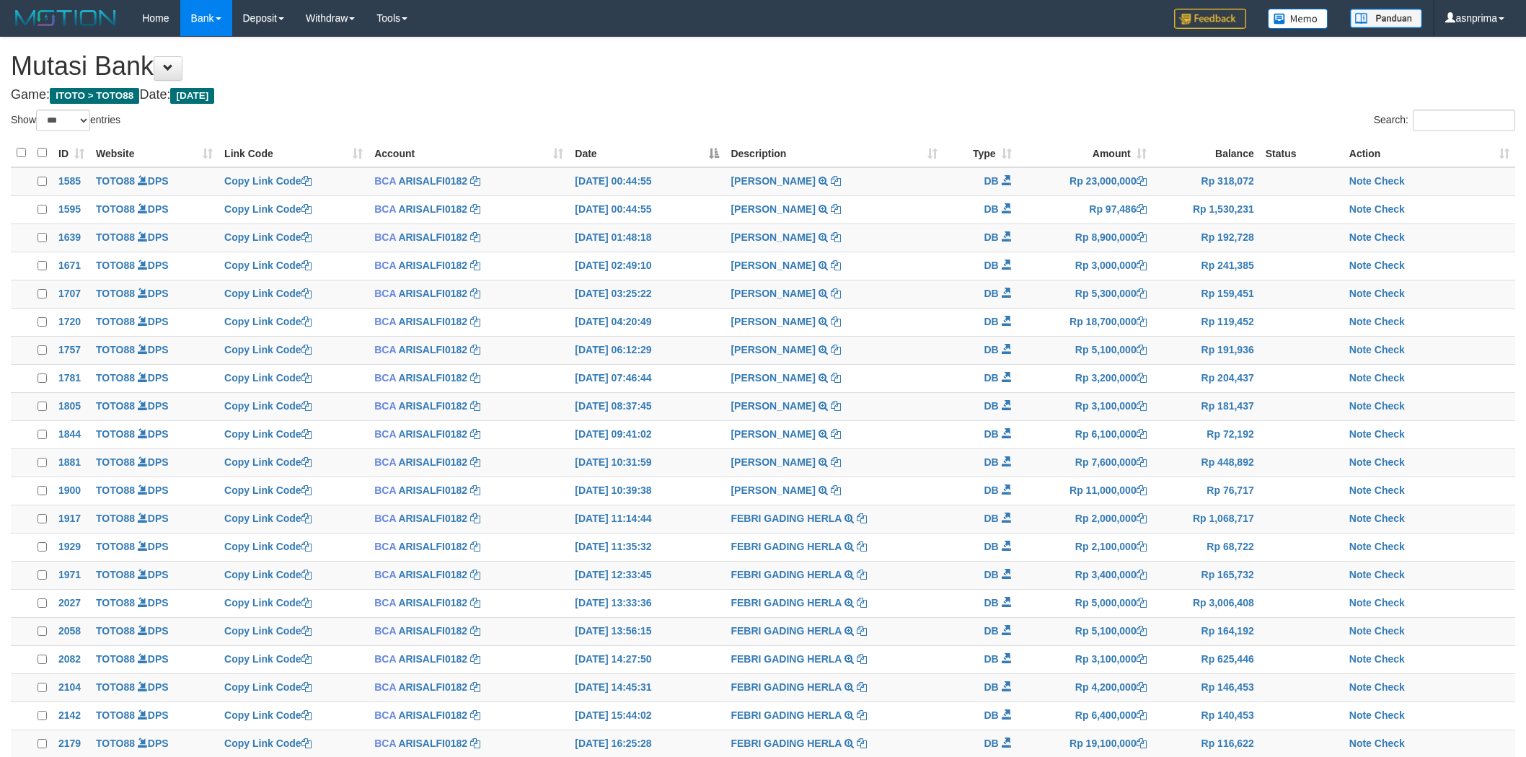
select select "***"
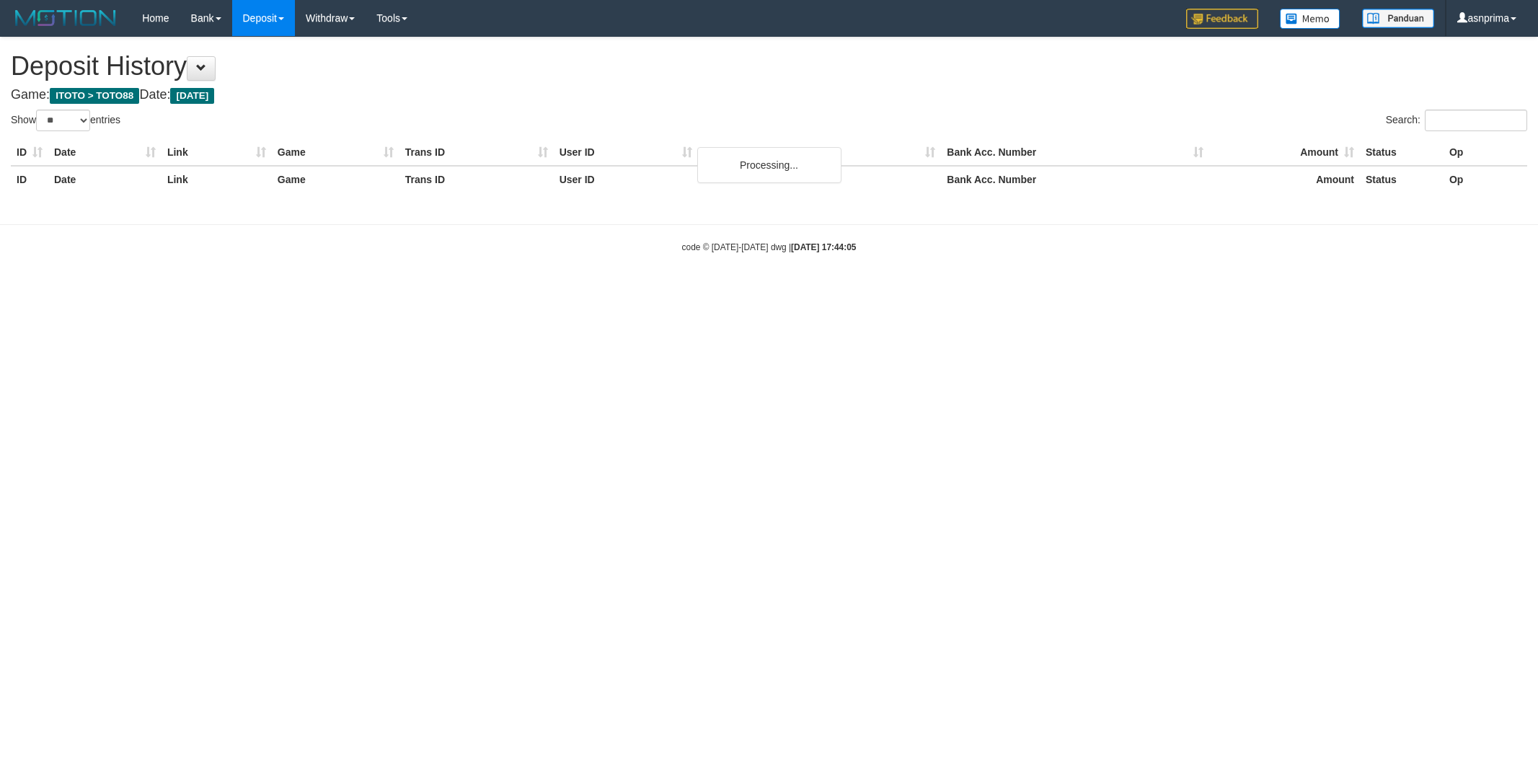
select select "**"
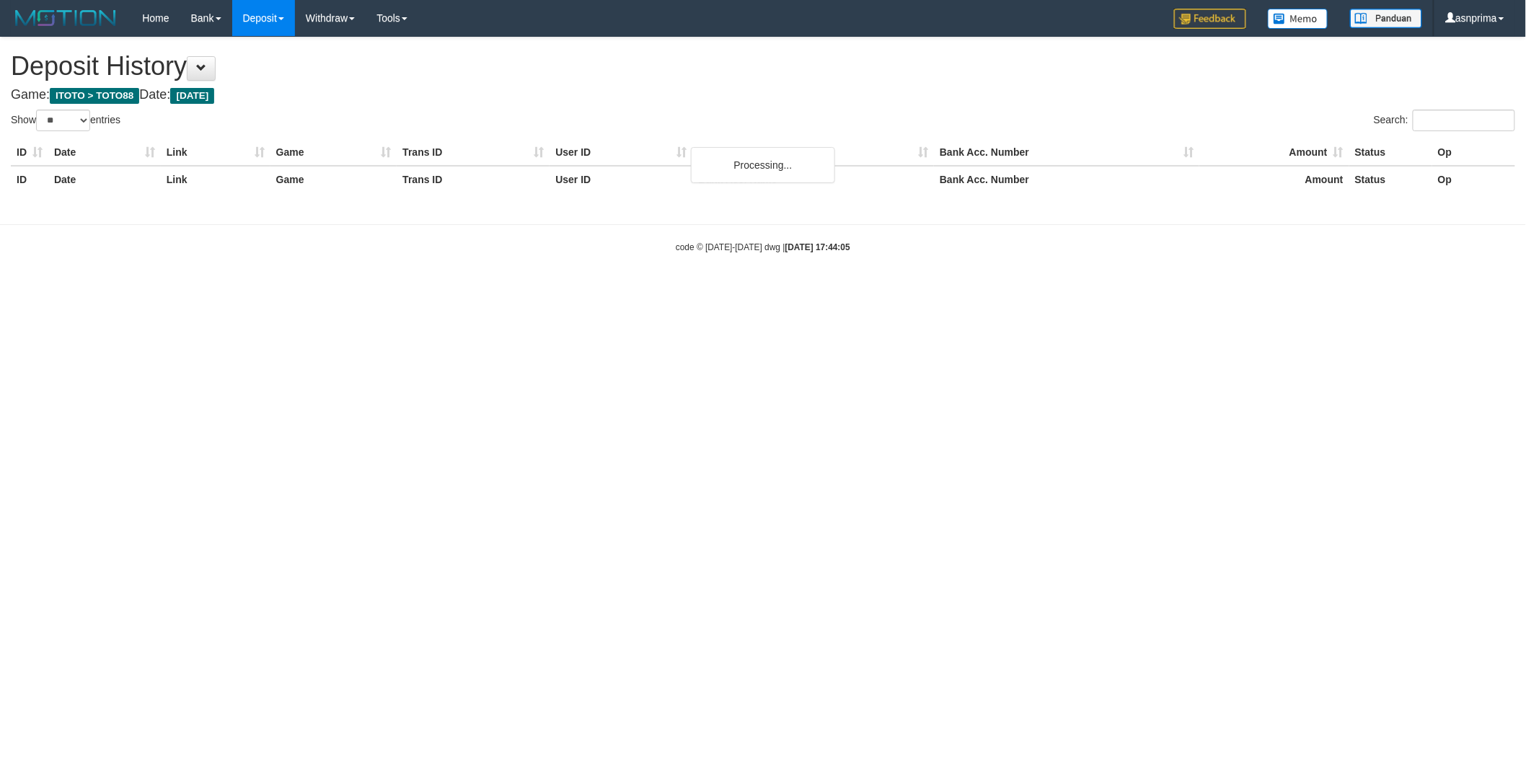
click at [665, 72] on h1 "Deposit History" at bounding box center [763, 66] width 1504 height 29
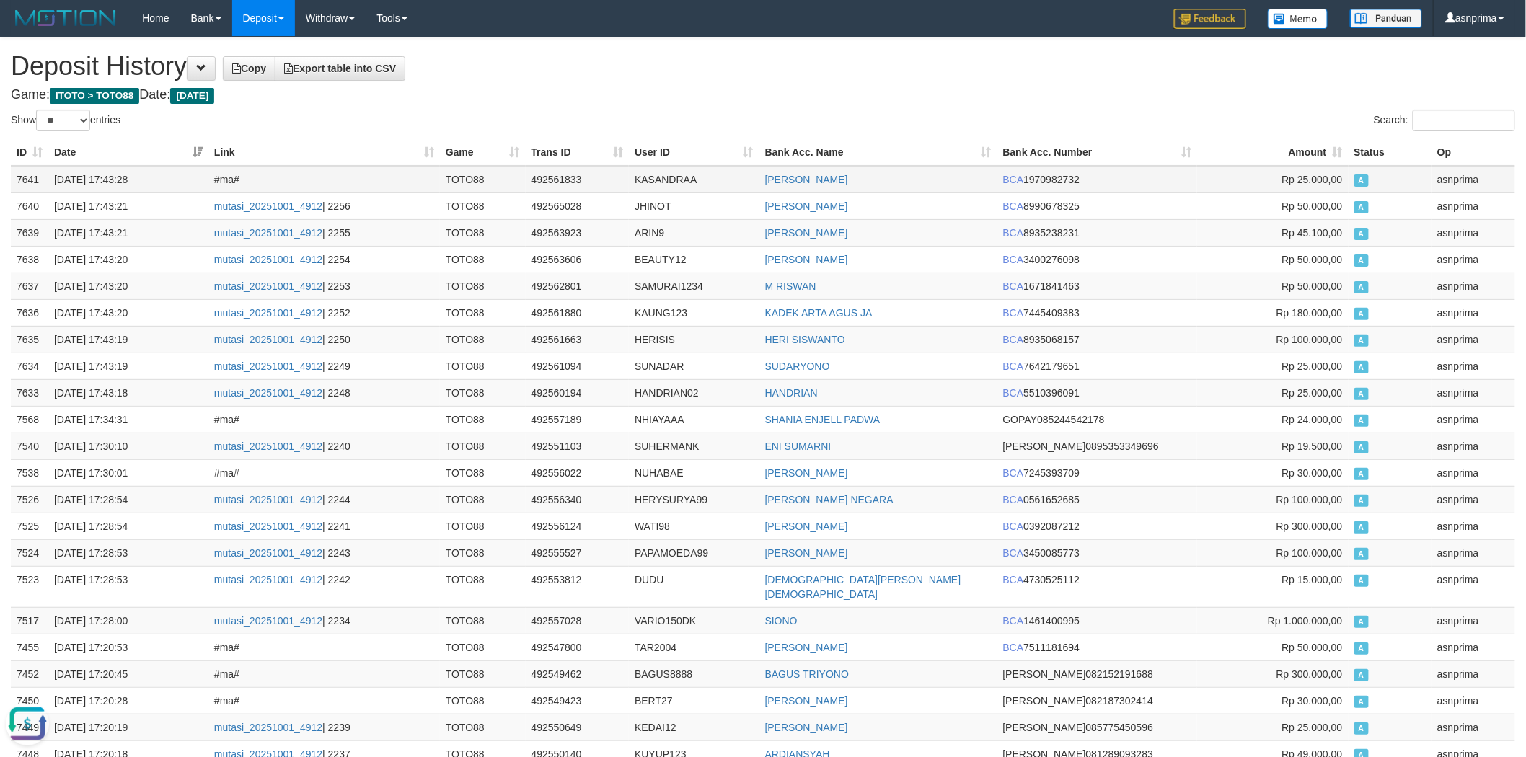
click at [15, 177] on td "7641" at bounding box center [30, 179] width 38 height 27
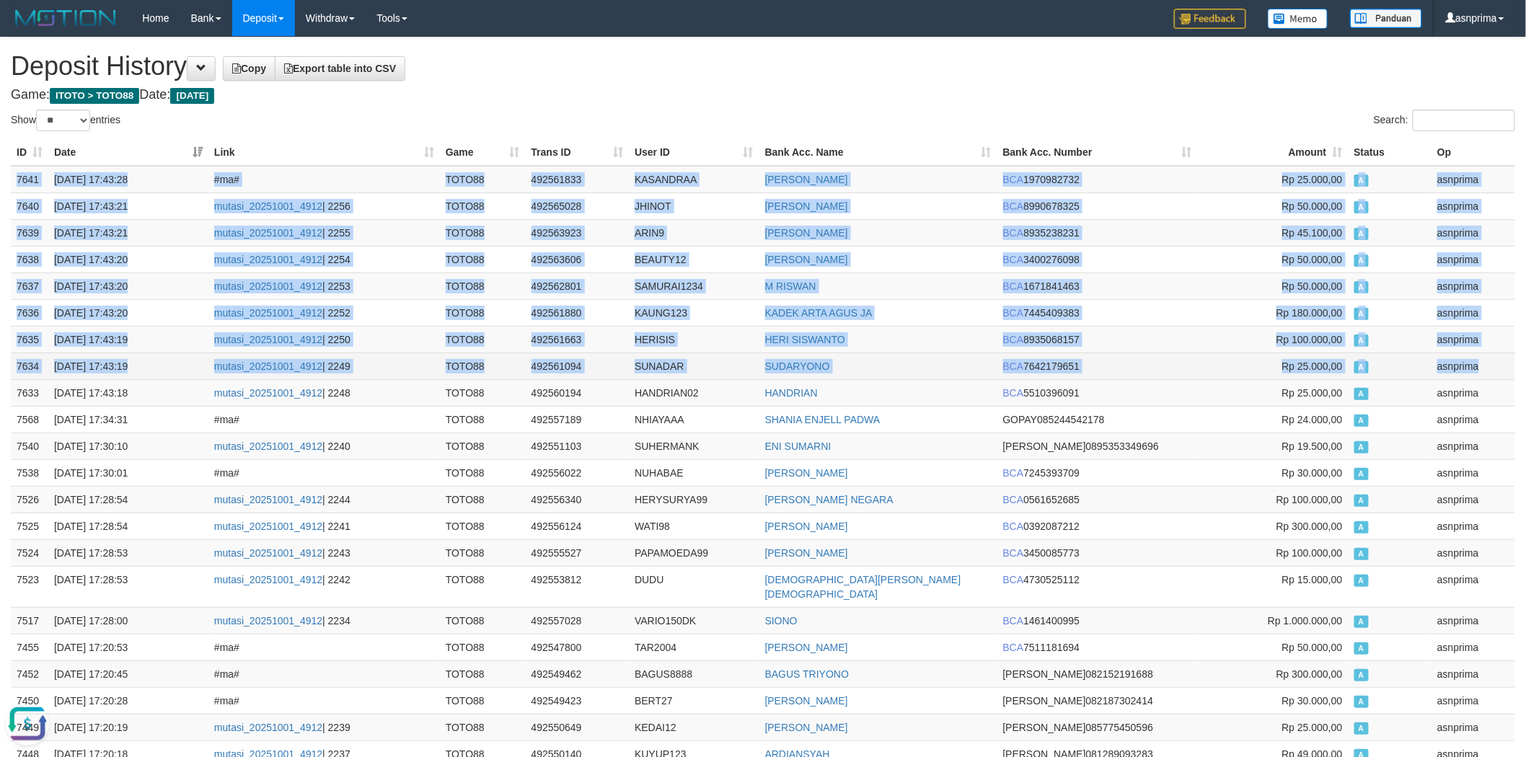
click at [1490, 369] on td "asnprima" at bounding box center [1474, 366] width 84 height 27
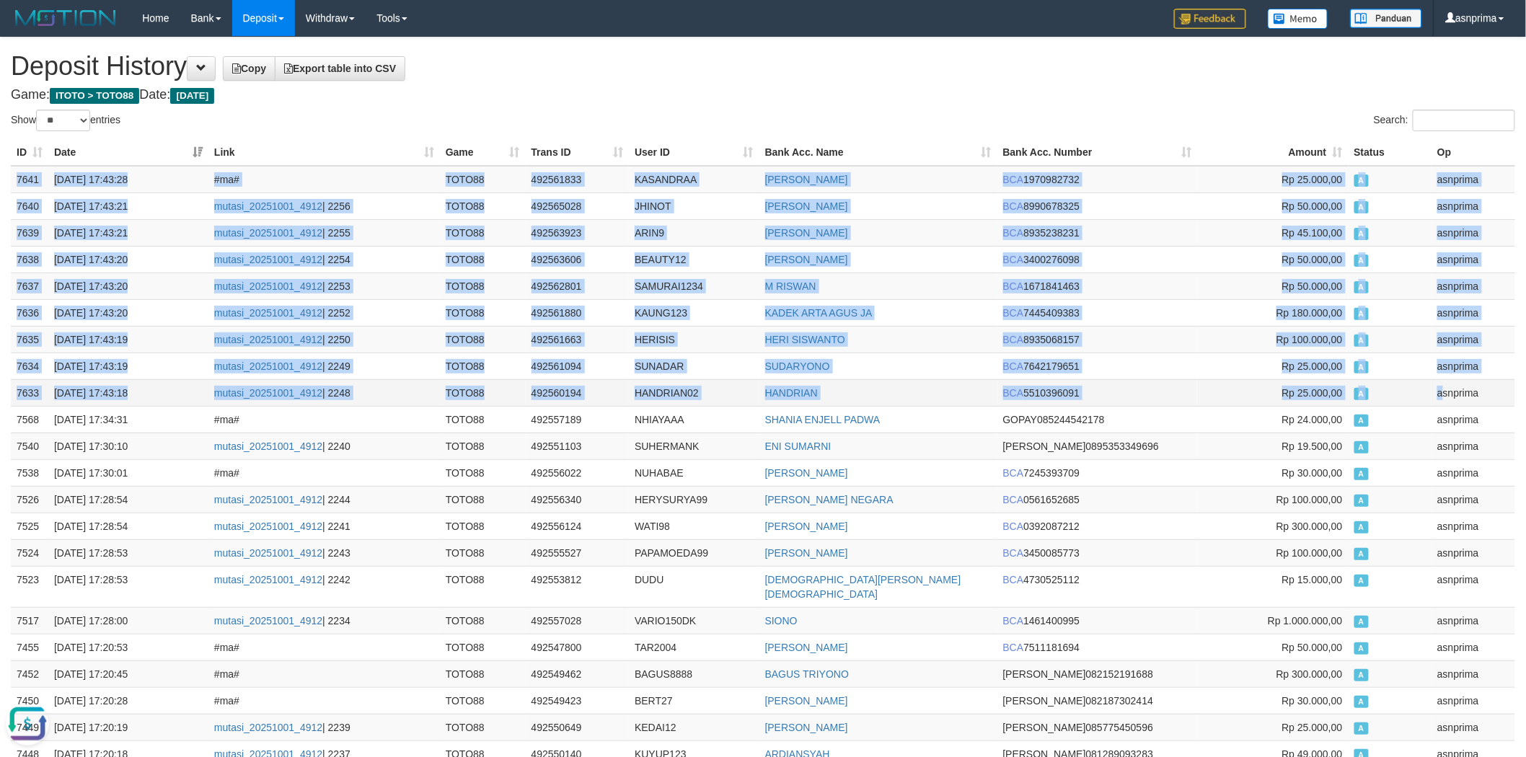
click at [1441, 393] on td "asnprima" at bounding box center [1474, 392] width 84 height 27
copy tbody "7641 01/10/2025 17:43:28 #ma# TOTO88 492561833 KASANDRAA MUHAMMAD AGUNG JAELANI…"
click at [556, 181] on td "492561833" at bounding box center [578, 179] width 104 height 27
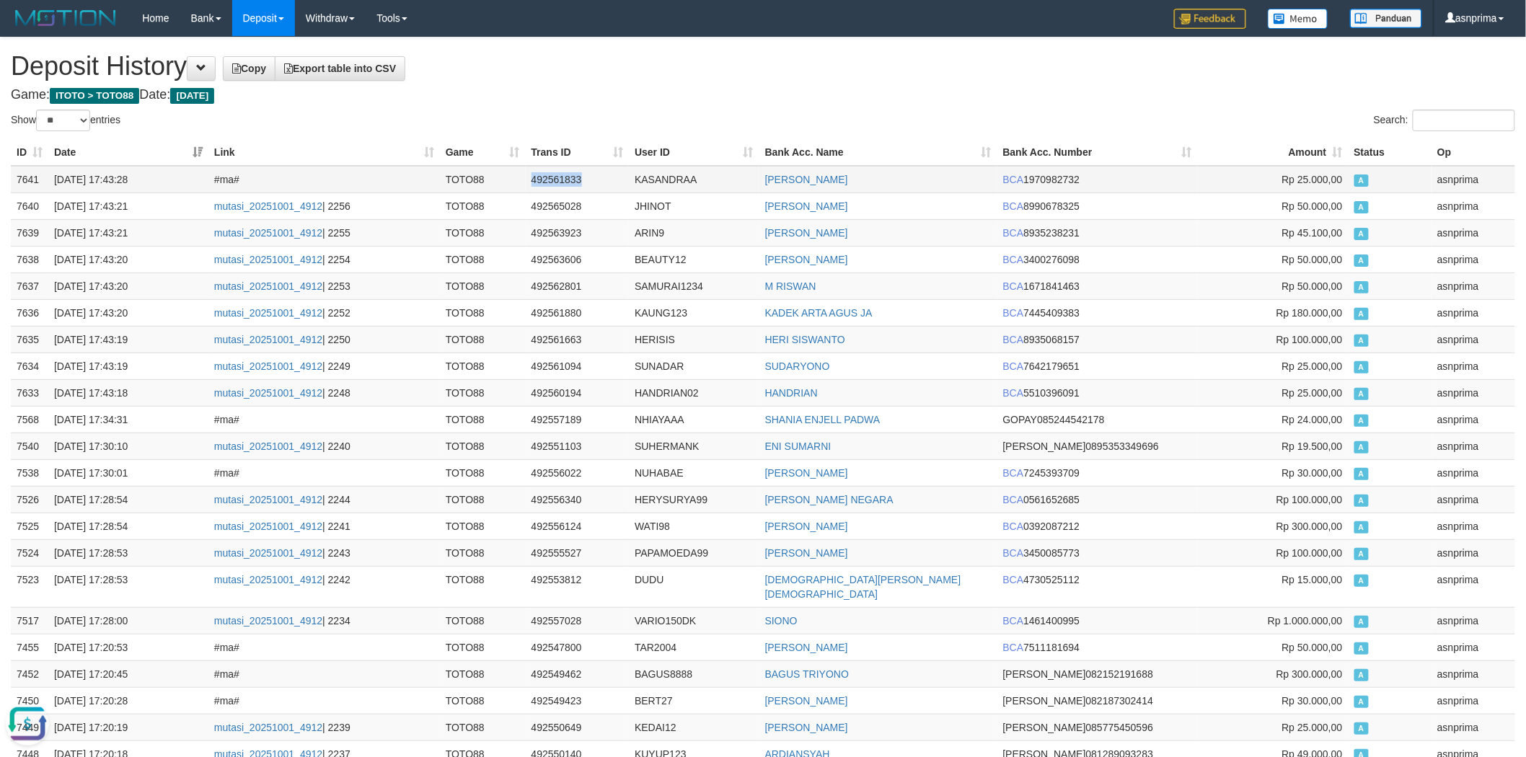
click at [556, 181] on td "492561833" at bounding box center [578, 179] width 104 height 27
click at [684, 53] on h1 "Deposit History Copy Export table into CSV" at bounding box center [763, 66] width 1504 height 29
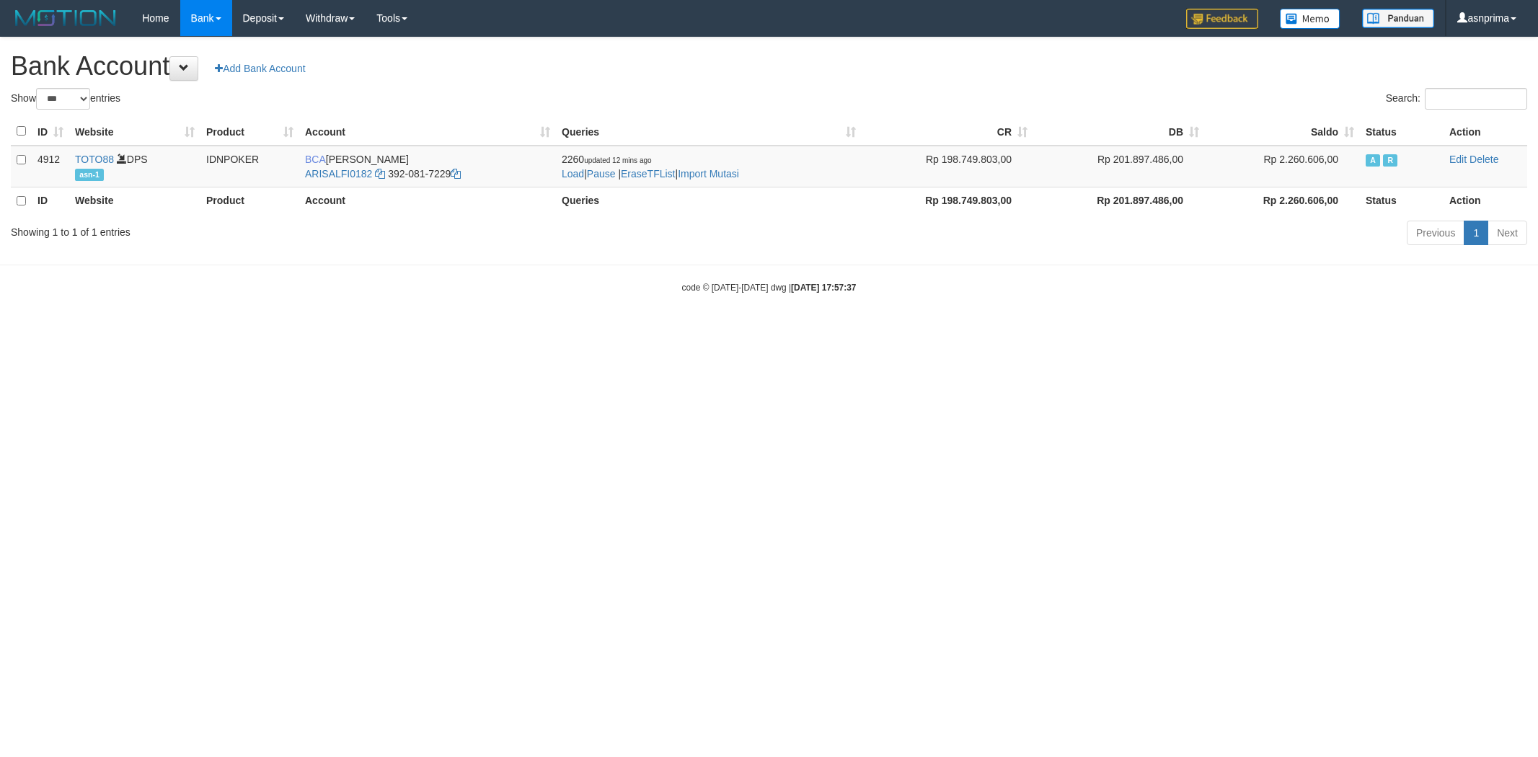
select select "***"
click at [708, 175] on link "Import Mutasi" at bounding box center [708, 174] width 61 height 12
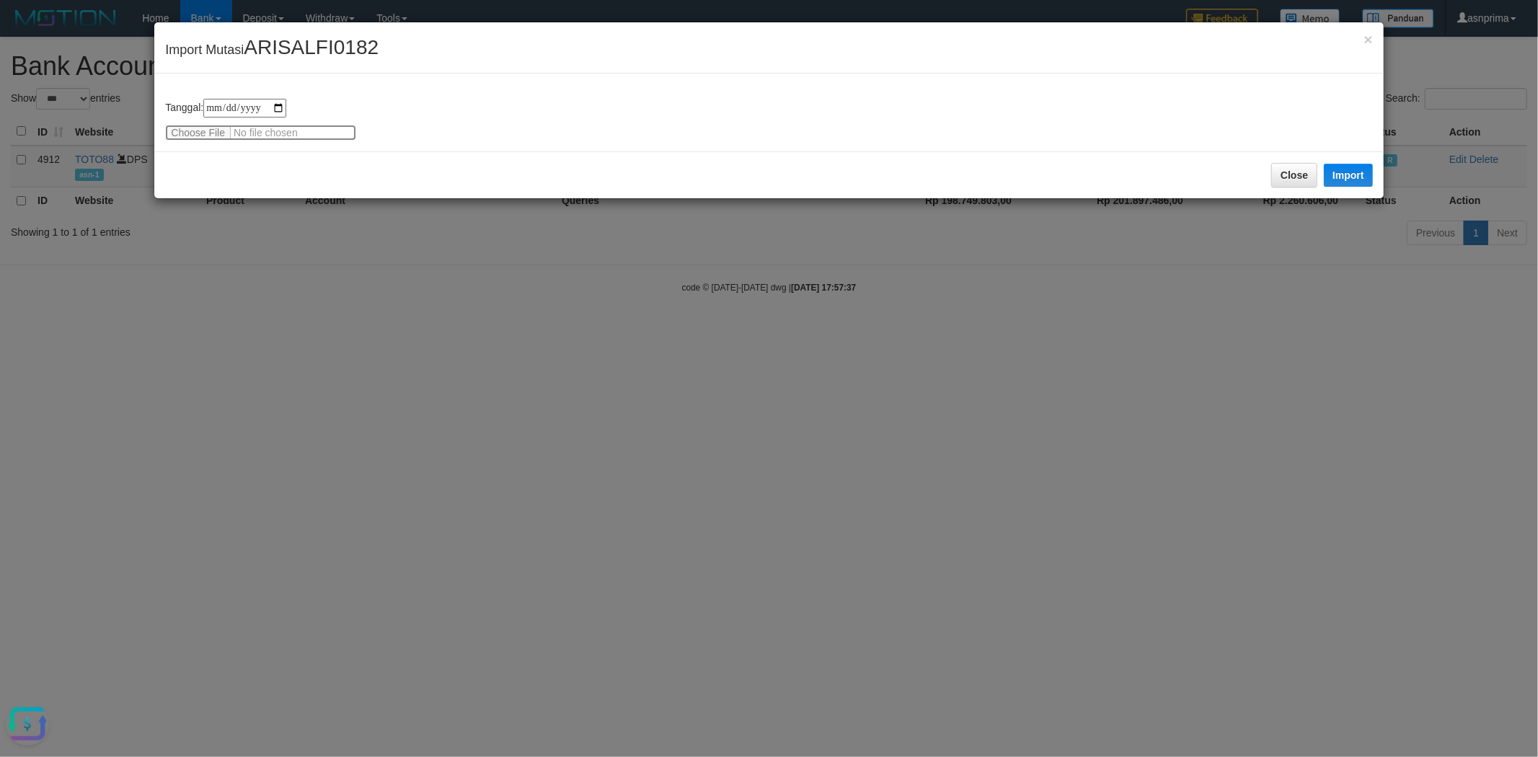
click at [203, 133] on input "file" at bounding box center [260, 133] width 191 height 16
type input "**********"
click at [1357, 174] on button "Import" at bounding box center [1348, 175] width 49 height 23
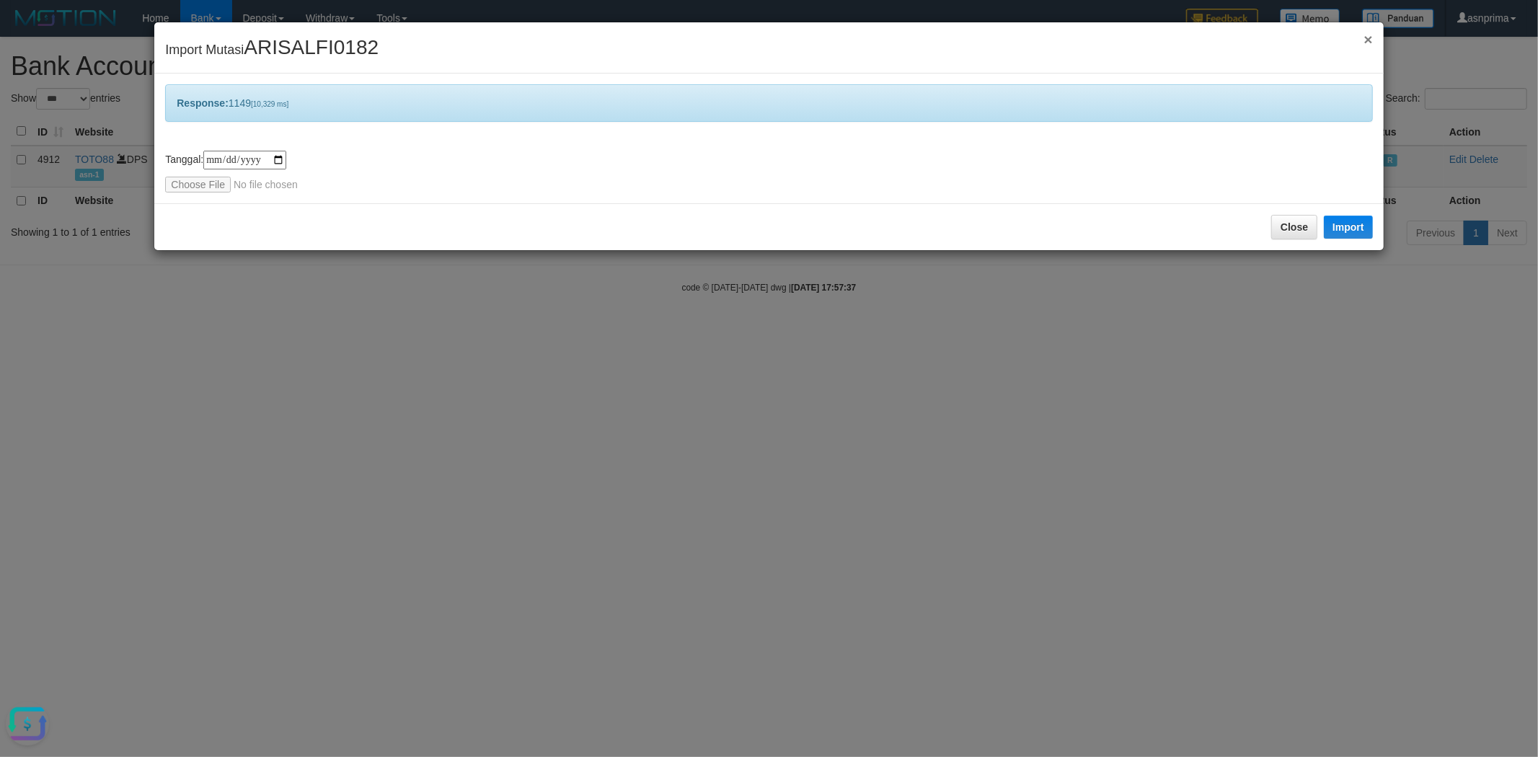
click at [1367, 38] on span "×" at bounding box center [1368, 39] width 9 height 17
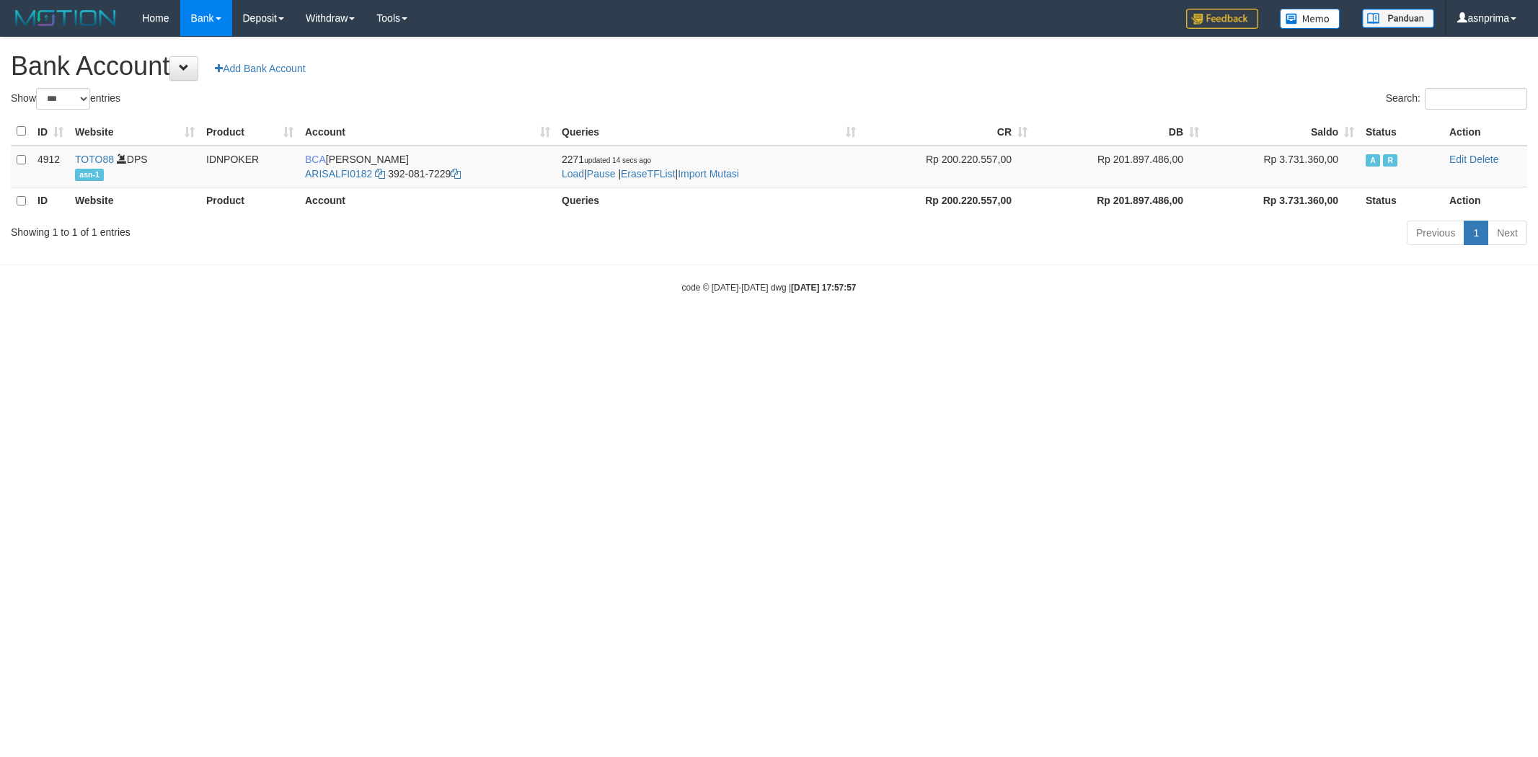
select select "***"
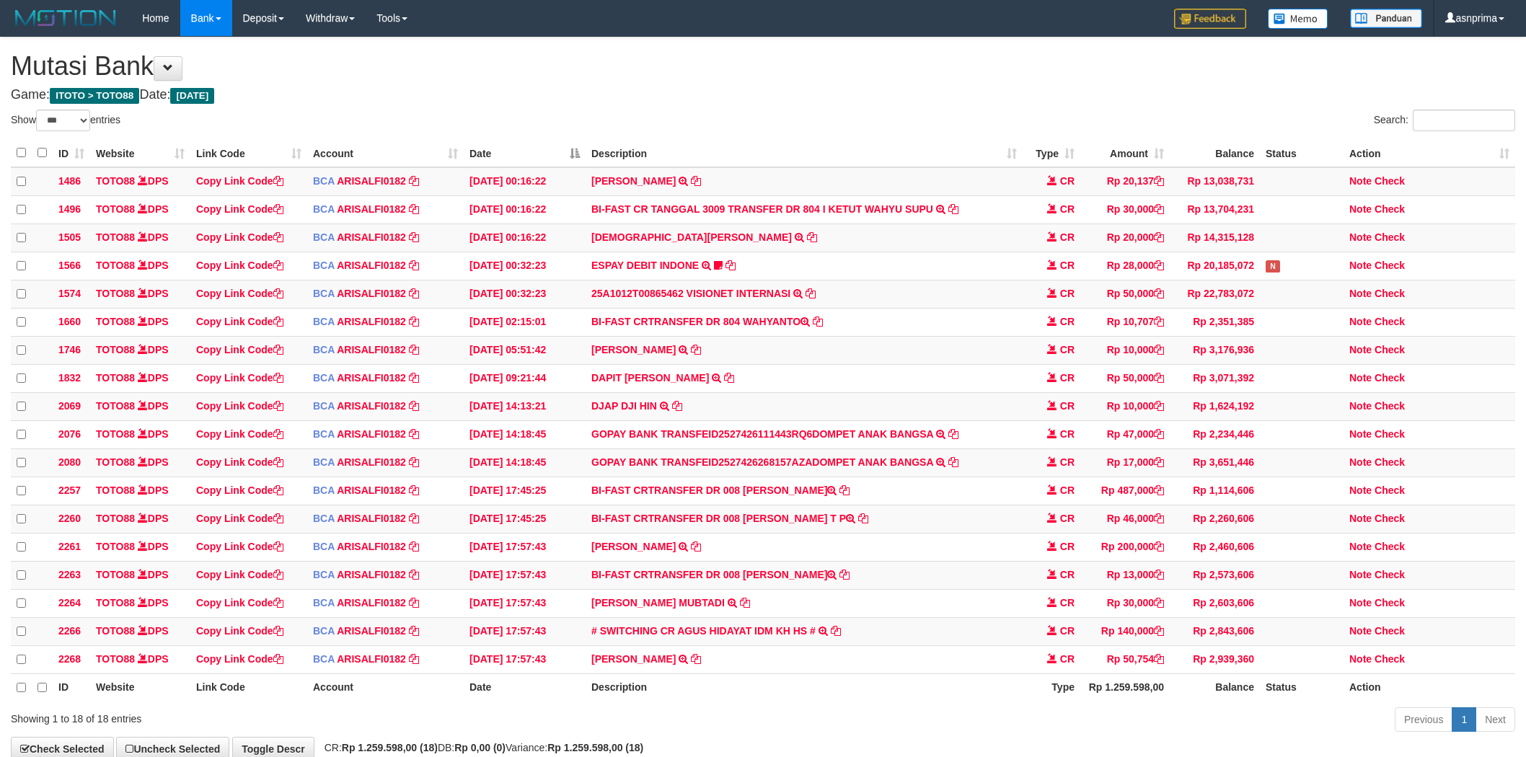
select select "***"
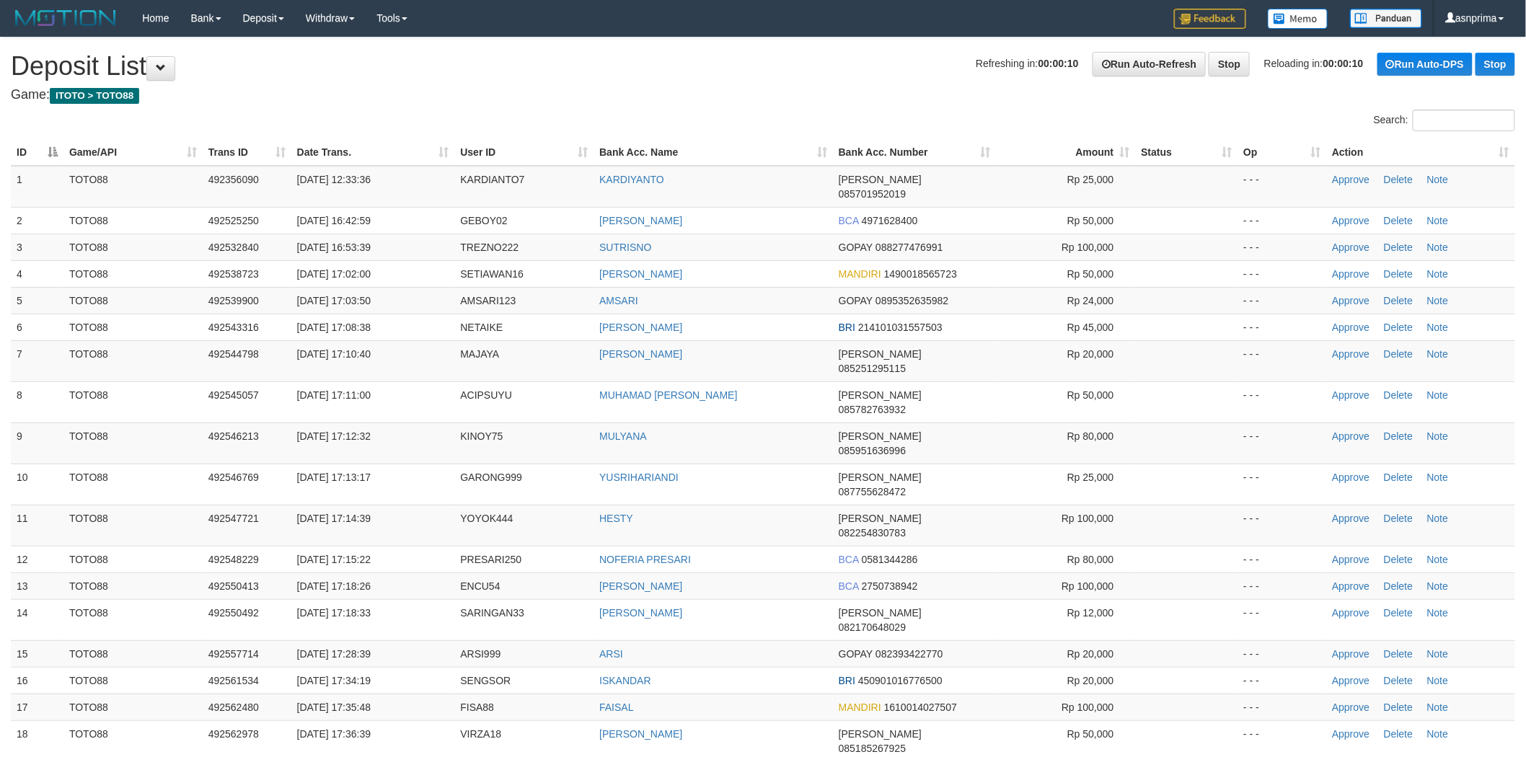
click at [1505, 152] on th "Action" at bounding box center [1420, 152] width 189 height 27
click at [1501, 146] on th "Action" at bounding box center [1420, 152] width 189 height 27
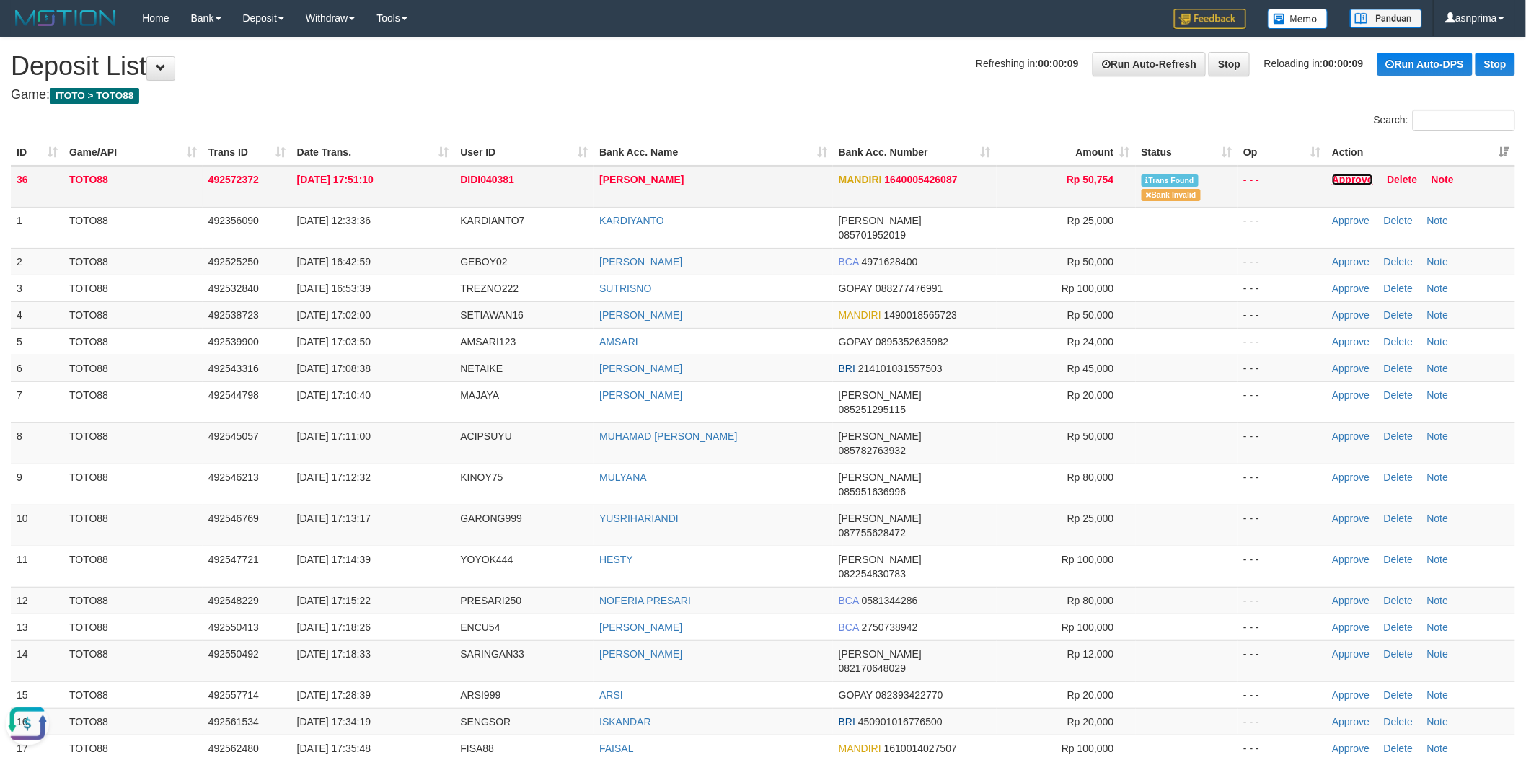
click at [1362, 177] on link "Approve" at bounding box center [1352, 180] width 41 height 12
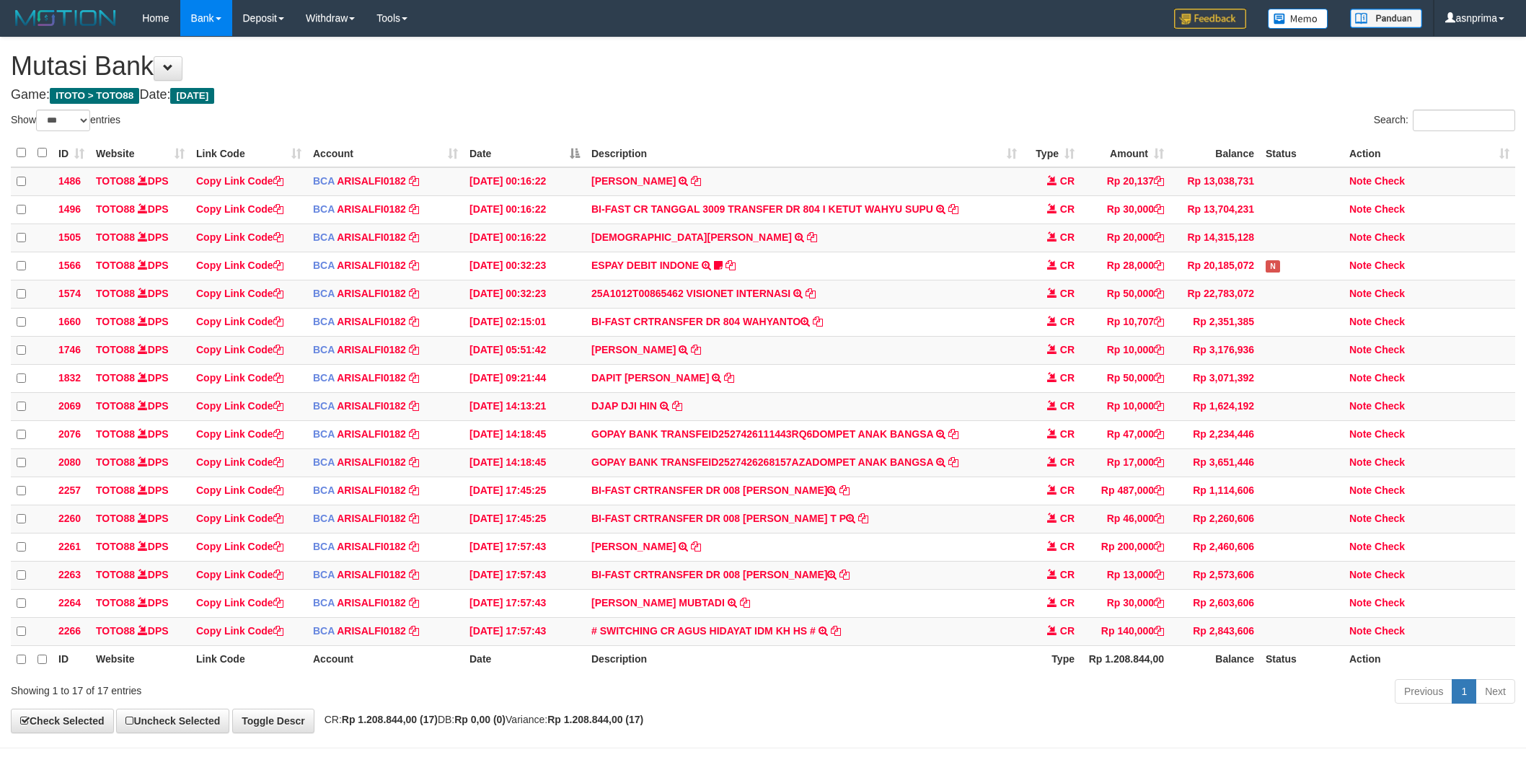
select select "***"
click at [759, 635] on link "# SWITCHING CR AGUS HIDAYAT IDM KH HS #" at bounding box center [703, 630] width 224 height 12
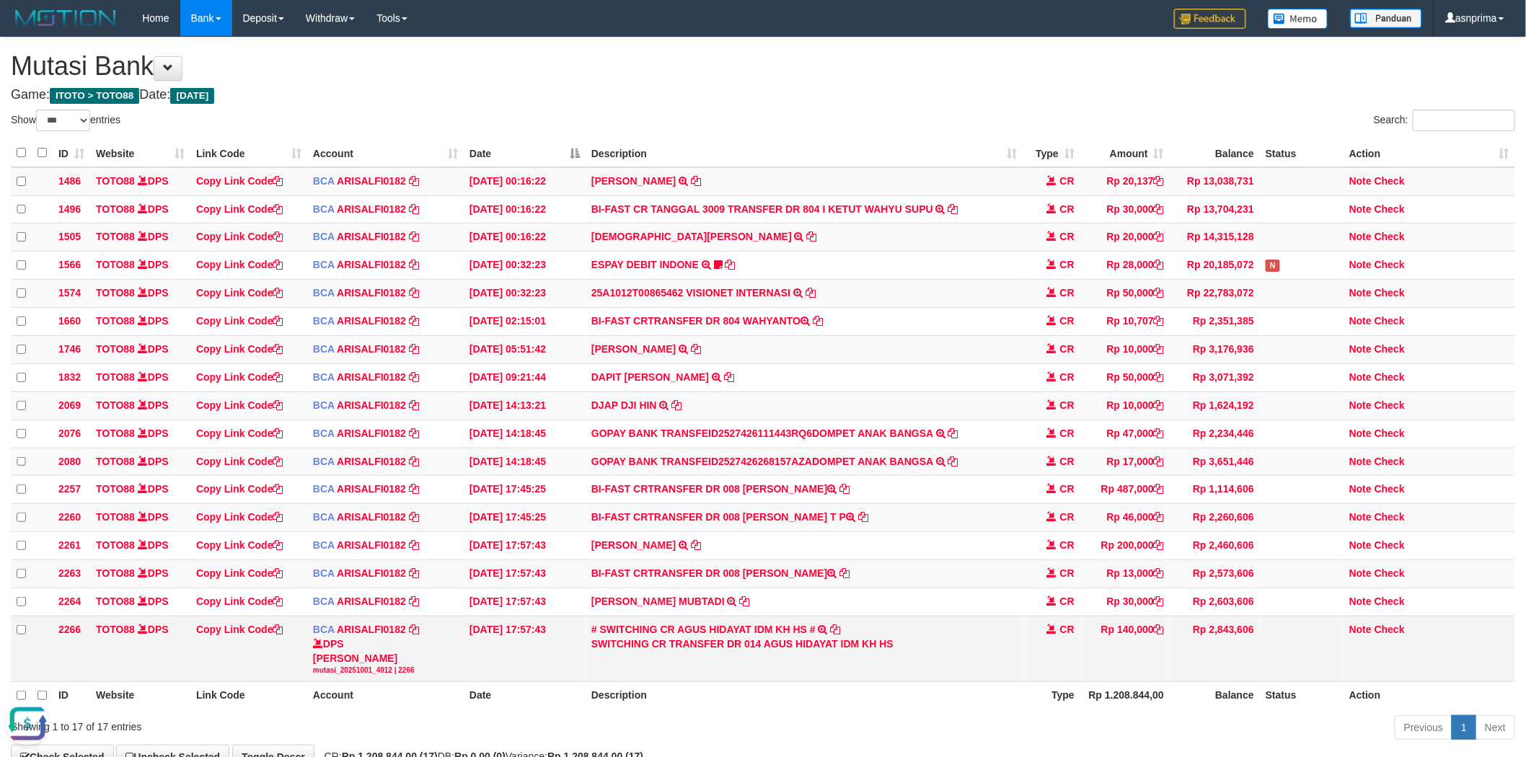
click at [780, 651] on div "SWITCHING CR TRANSFER DR 014 AGUS HIDAYAT IDM KH HS" at bounding box center [804, 644] width 426 height 14
drag, startPoint x: 780, startPoint y: 666, endPoint x: 812, endPoint y: 662, distance: 31.9
click at [782, 651] on div "SWITCHING CR TRANSFER DR 014 AGUS HIDAYAT IDM KH HS" at bounding box center [804, 644] width 426 height 14
click at [812, 651] on div "SWITCHING CR TRANSFER DR 014 AGUS HIDAYAT IDM KH HS" at bounding box center [804, 644] width 426 height 14
copy div "AGUS HIDAYAT"
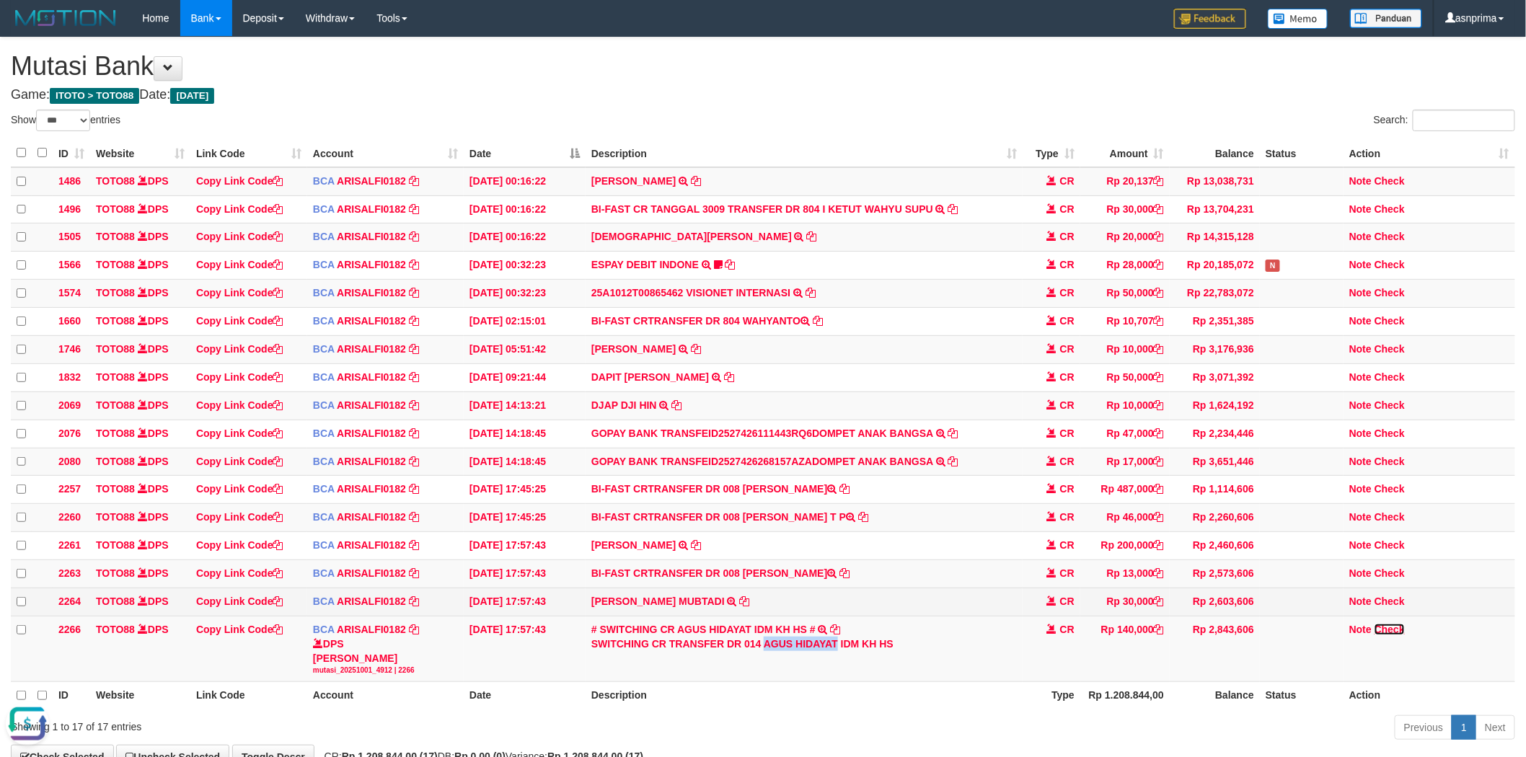
drag, startPoint x: 1394, startPoint y: 651, endPoint x: 1191, endPoint y: 624, distance: 204.5
click at [1394, 635] on link "Check" at bounding box center [1390, 630] width 30 height 12
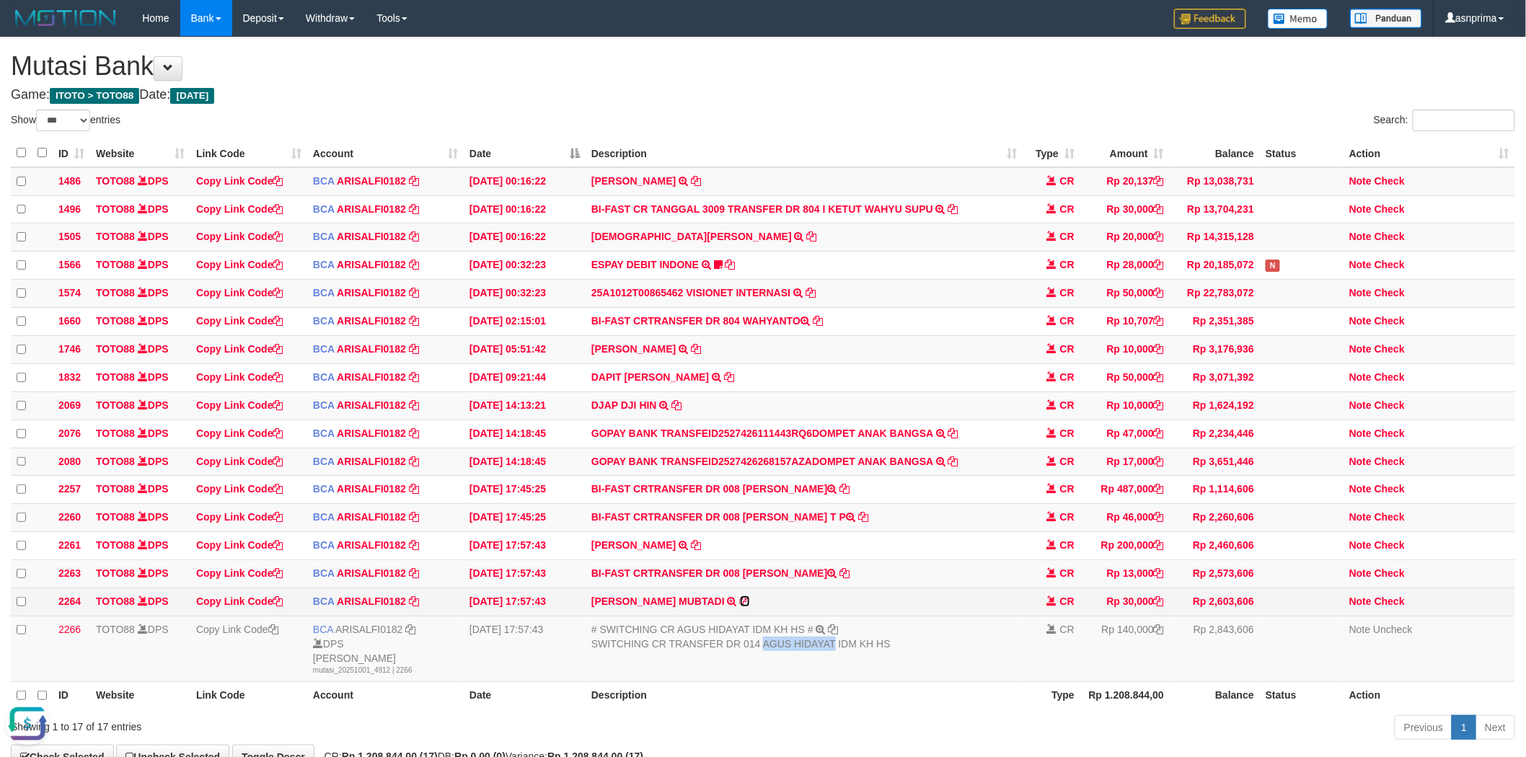
click at [740, 607] on icon at bounding box center [745, 601] width 10 height 10
copy div "AGUS HIDAYAT"
click at [1399, 607] on link "Check" at bounding box center [1390, 602] width 30 height 12
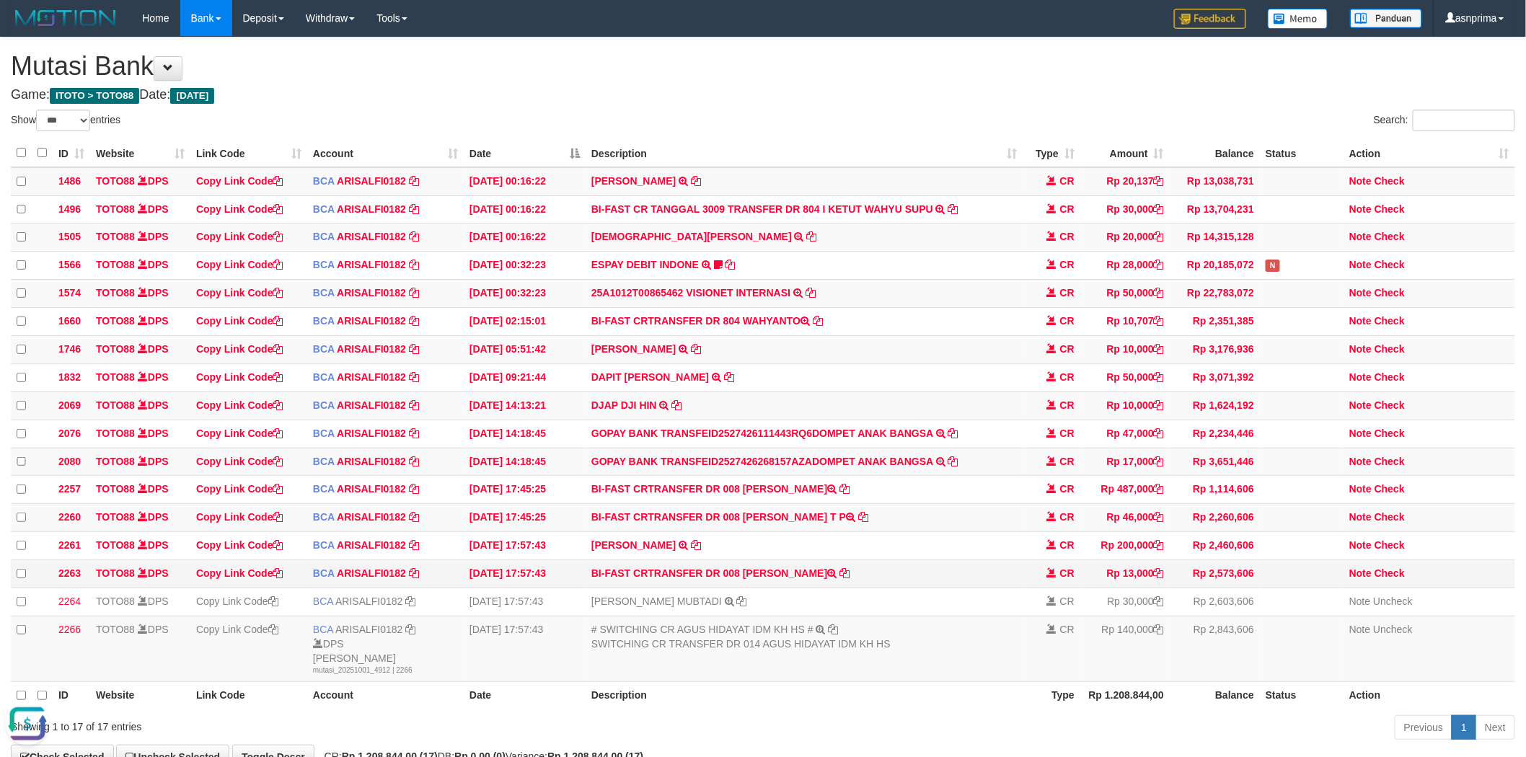
drag, startPoint x: 743, startPoint y: 592, endPoint x: 816, endPoint y: 590, distance: 73.6
click at [816, 589] on td "BI-FAST CRTRANSFER DR 008 ZAINAL ABIDIN" at bounding box center [804, 574] width 437 height 28
copy td "[PERSON_NAME]"
drag, startPoint x: 1401, startPoint y: 589, endPoint x: 1309, endPoint y: 589, distance: 92.3
click at [1401, 579] on link "Check" at bounding box center [1390, 574] width 30 height 12
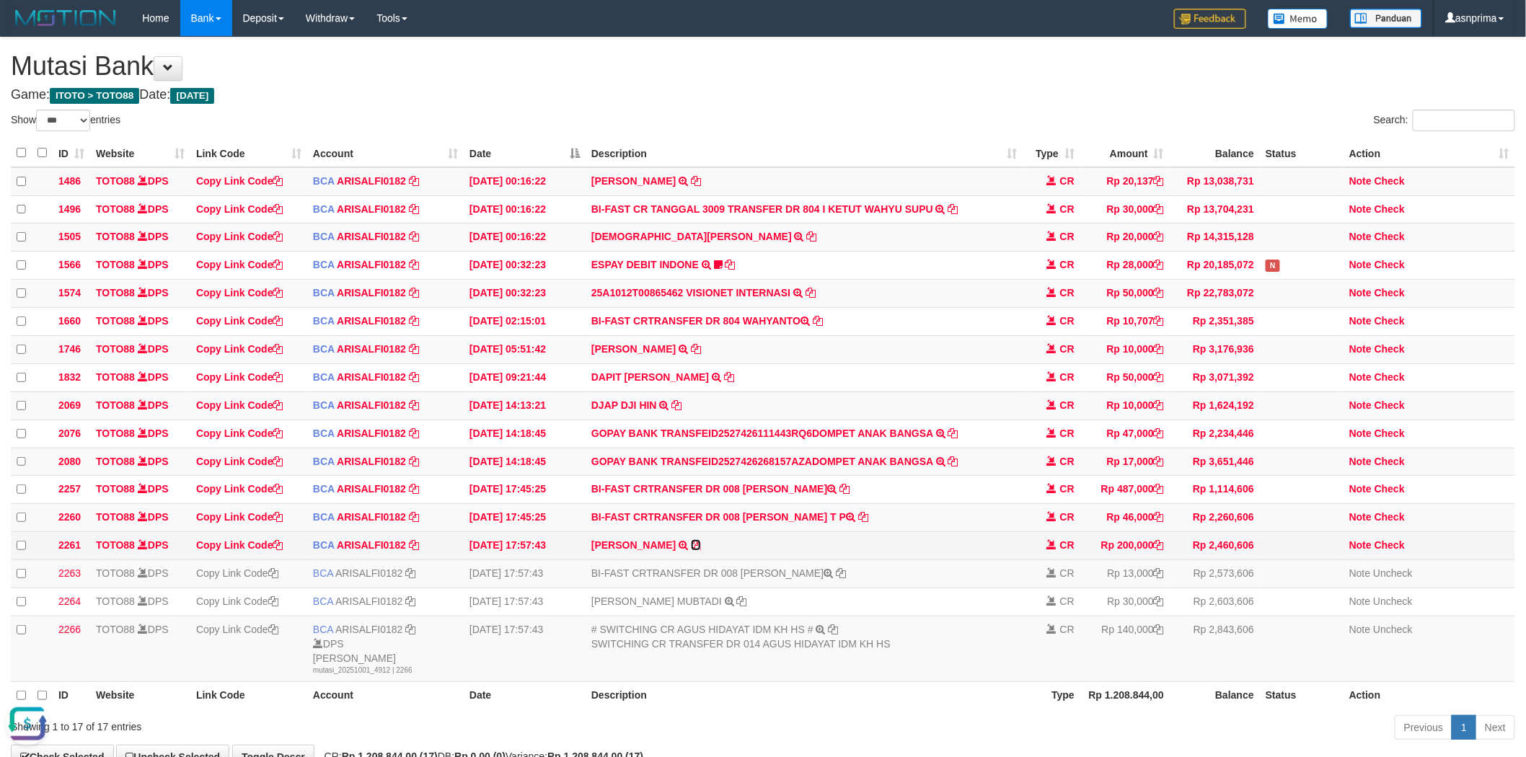
click at [701, 550] on icon at bounding box center [696, 545] width 10 height 10
copy td "[PERSON_NAME]"
click at [754, 530] on td "BI-FAST CRTRANSFER DR 008 BRILLIAN RIZKY T P" at bounding box center [804, 518] width 437 height 28
click at [806, 530] on td "BI-FAST CRTRANSFER DR 008 BRILLIAN RIZKY T P" at bounding box center [804, 518] width 437 height 28
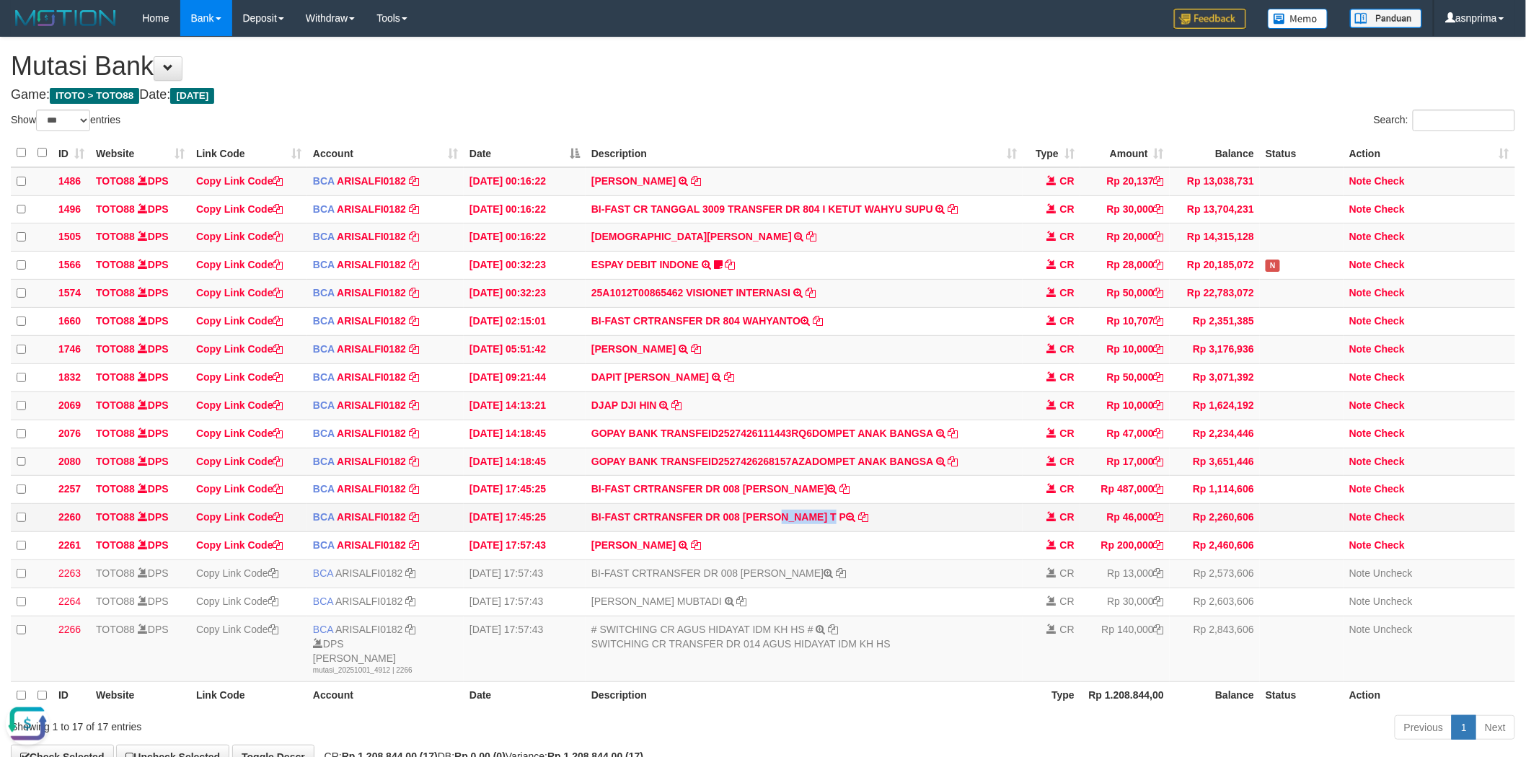
copy td "BRILLIAN RIZKY"
click at [1393, 523] on link "Check" at bounding box center [1390, 517] width 30 height 12
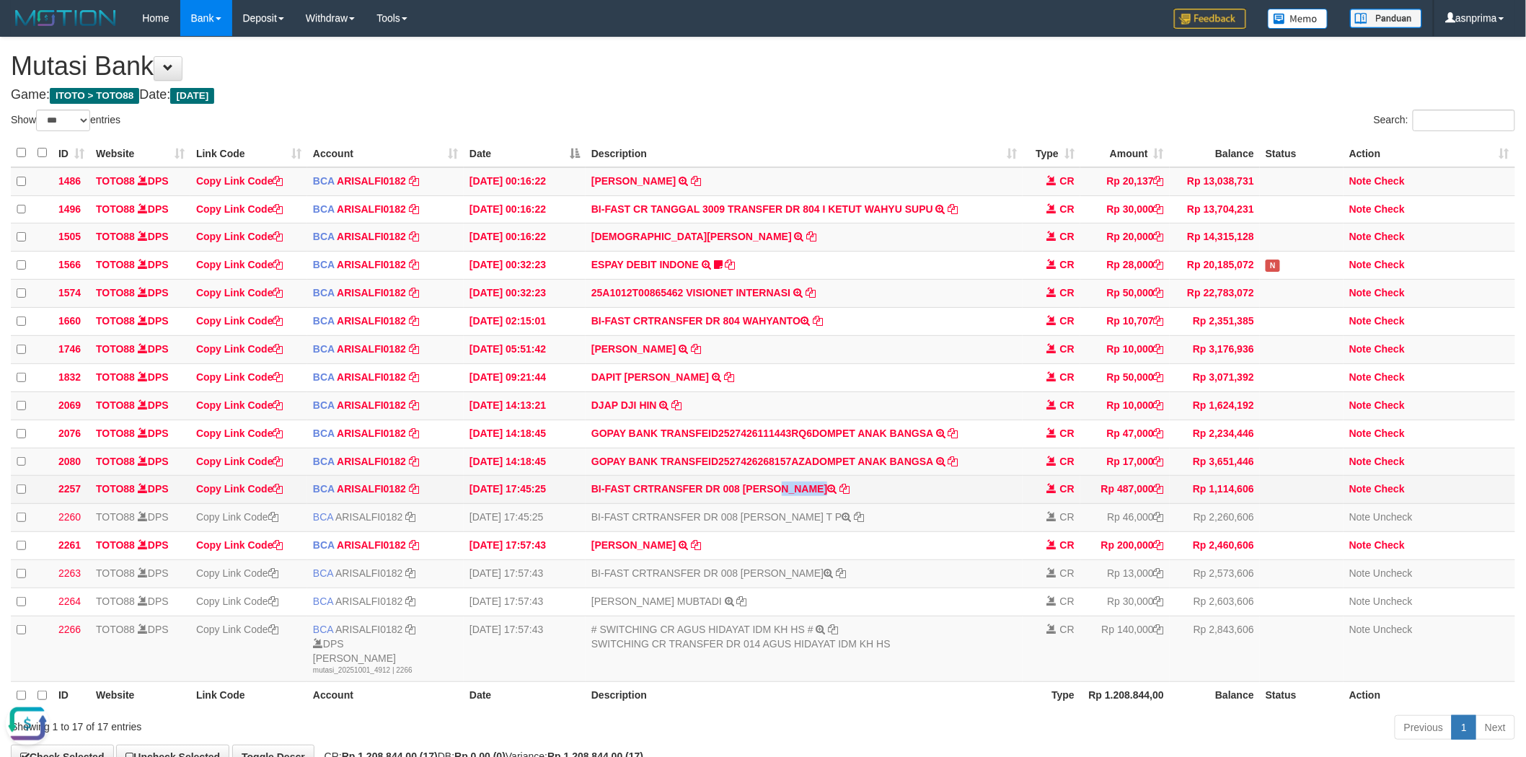
drag, startPoint x: 743, startPoint y: 501, endPoint x: 824, endPoint y: 500, distance: 80.8
click at [824, 500] on td "BI-FAST CRTRANSFER DR 008 AHMAD ASATRI" at bounding box center [804, 490] width 437 height 28
copy td "[PERSON_NAME]"
click at [1388, 495] on link "Check" at bounding box center [1390, 489] width 30 height 12
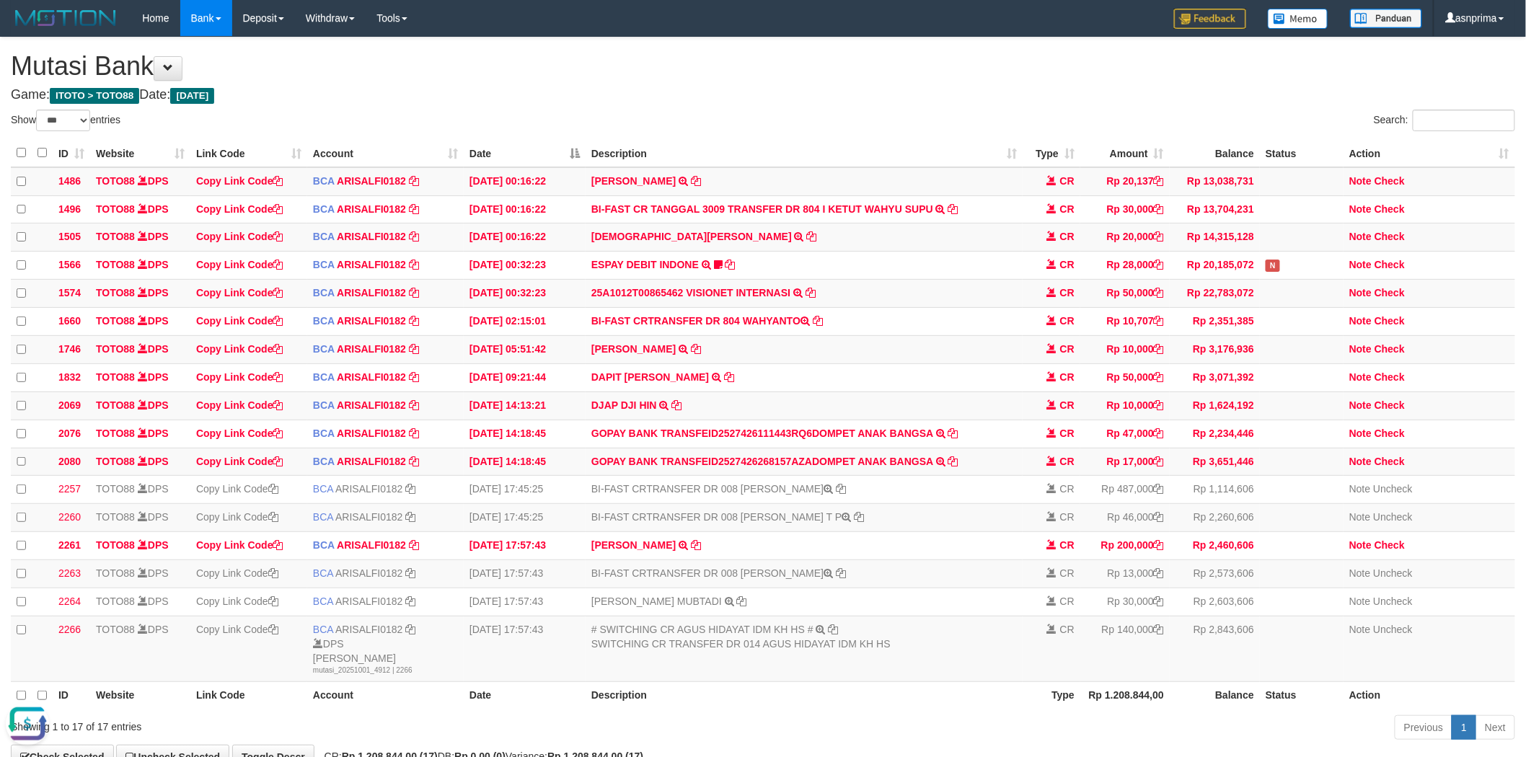
click at [798, 94] on h4 "Game: ITOTO > TOTO88 Date: Today" at bounding box center [763, 95] width 1504 height 14
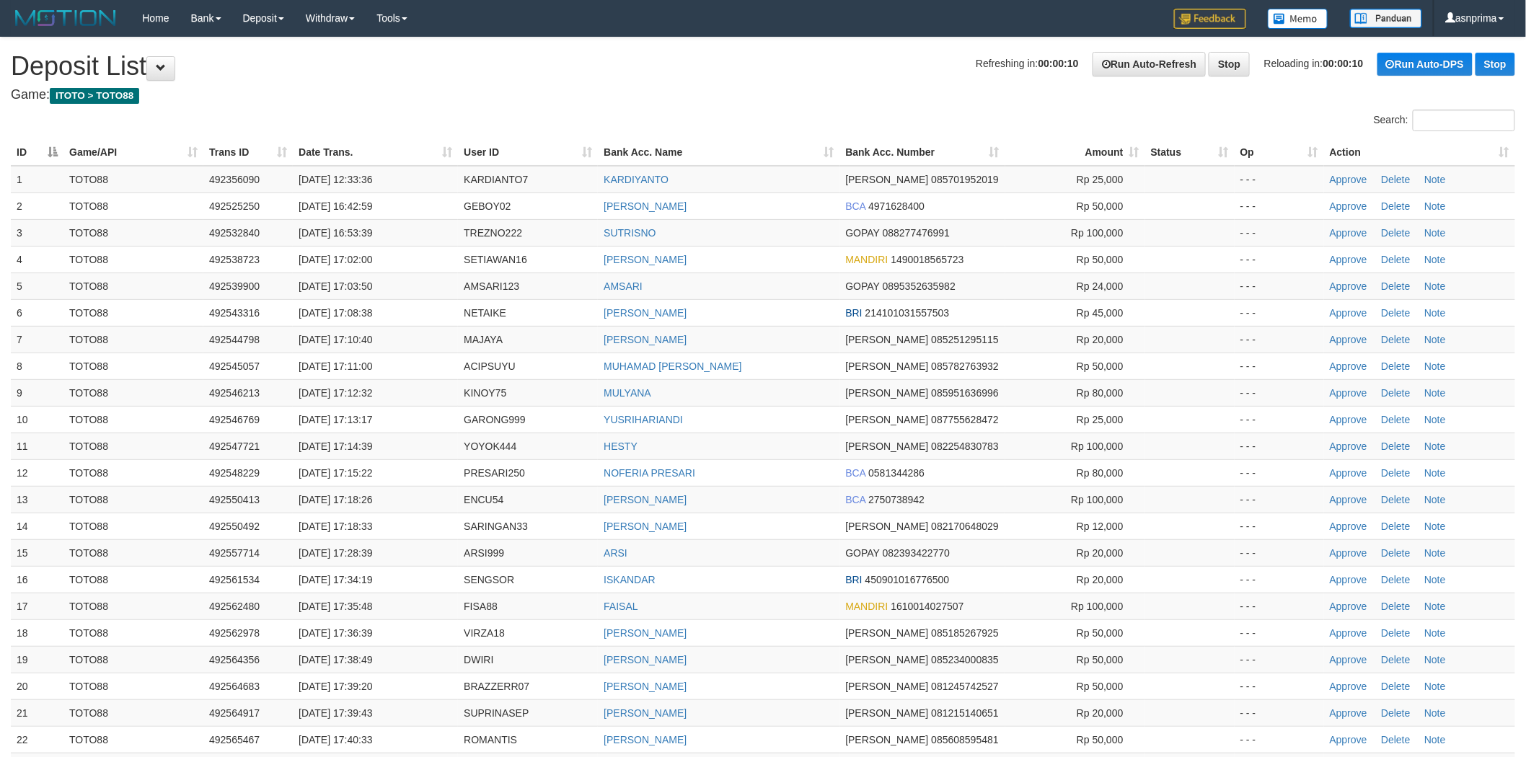
click at [746, 89] on h4 "Game: ITOTO > TOTO88" at bounding box center [763, 95] width 1504 height 14
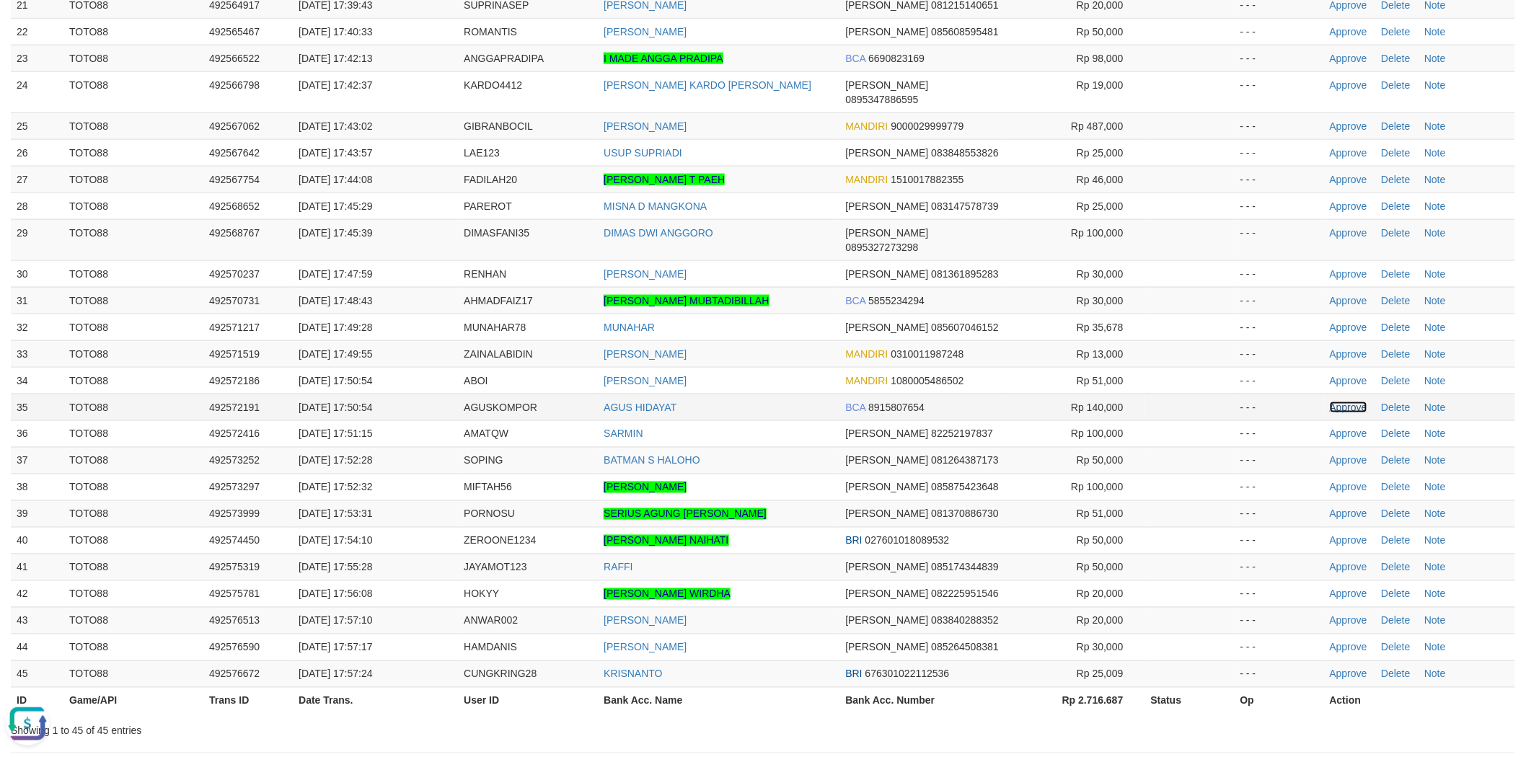
click at [1354, 402] on link "Approve" at bounding box center [1349, 408] width 38 height 12
